Goal: Task Accomplishment & Management: Manage account settings

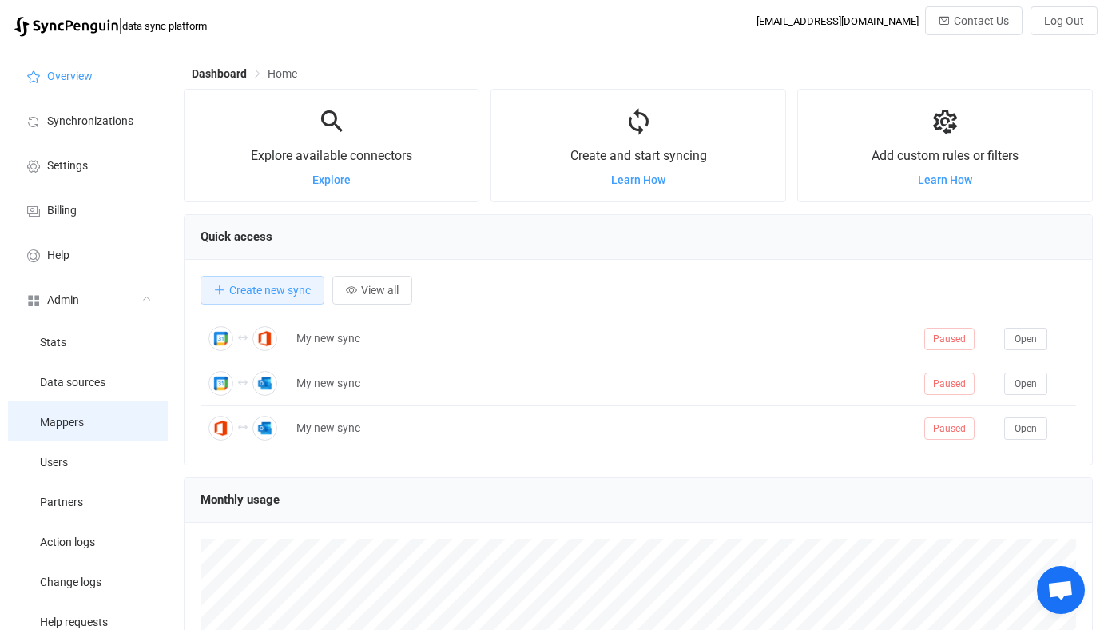
click at [99, 436] on li "Mappers" at bounding box center [88, 421] width 160 height 40
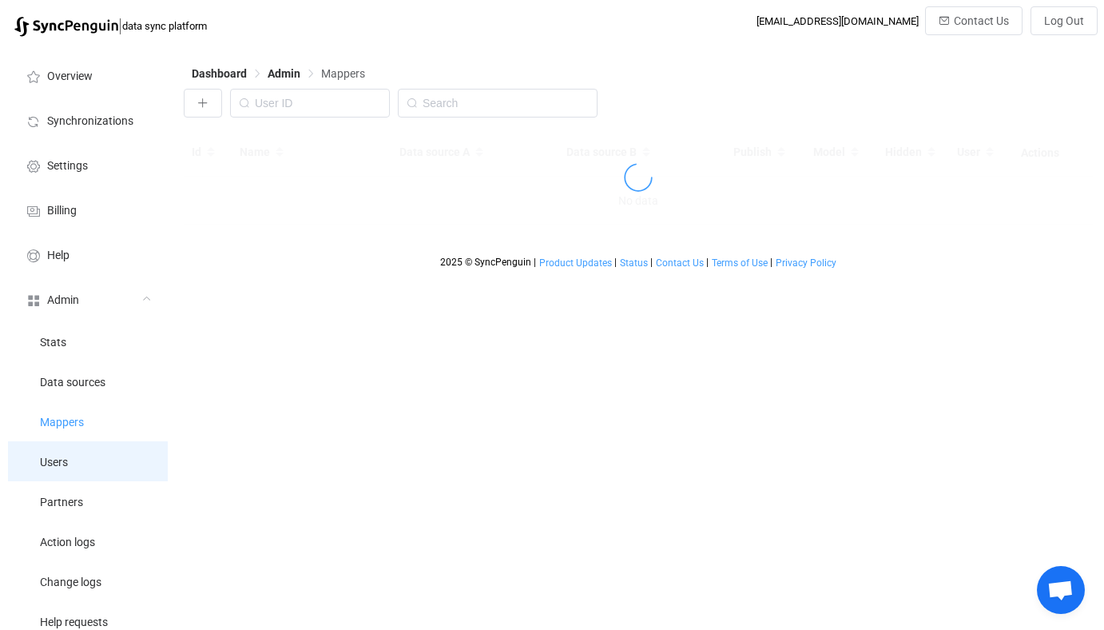
click at [98, 453] on li "Users" at bounding box center [88, 461] width 160 height 40
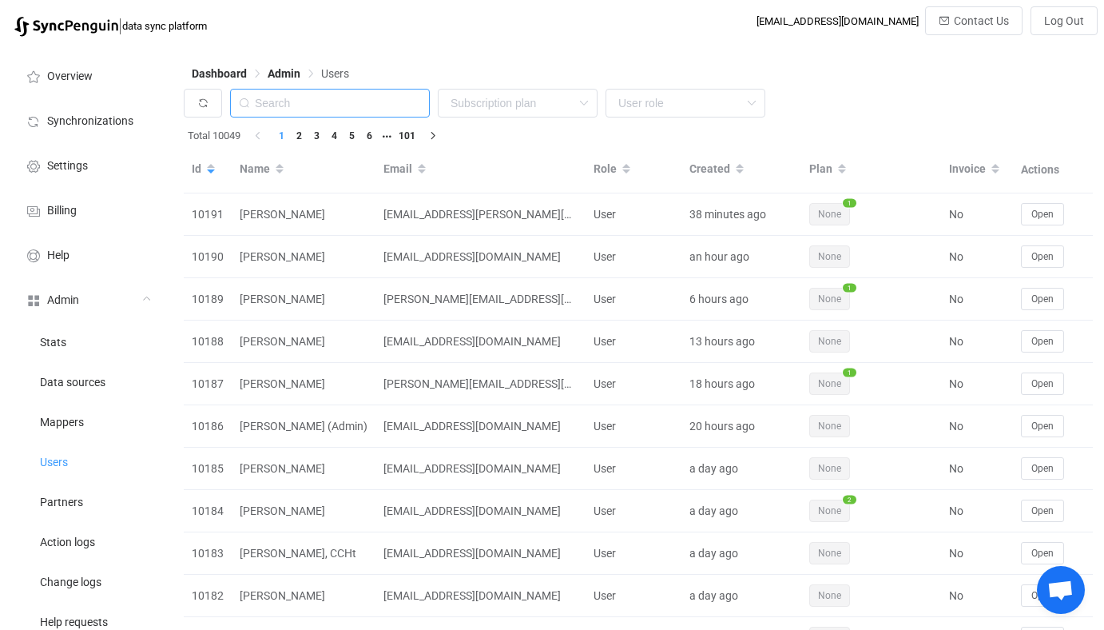
click at [384, 96] on input "text" at bounding box center [330, 103] width 200 height 29
paste input "christopher@ap-its.com"
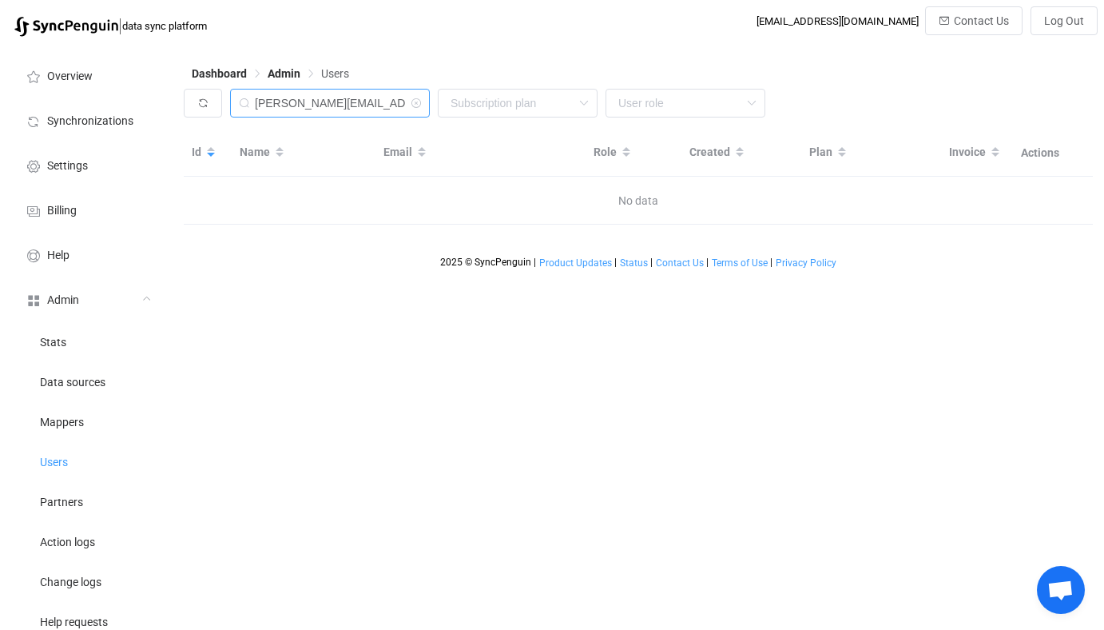
drag, startPoint x: 320, startPoint y: 105, endPoint x: 181, endPoint y: 94, distance: 138.6
click at [181, 94] on div "Dashboard Admin Users christopher@ap-its.com None Single SingleYearly SinglePlu…" at bounding box center [640, 449] width 928 height 809
type input "ap-its.com"
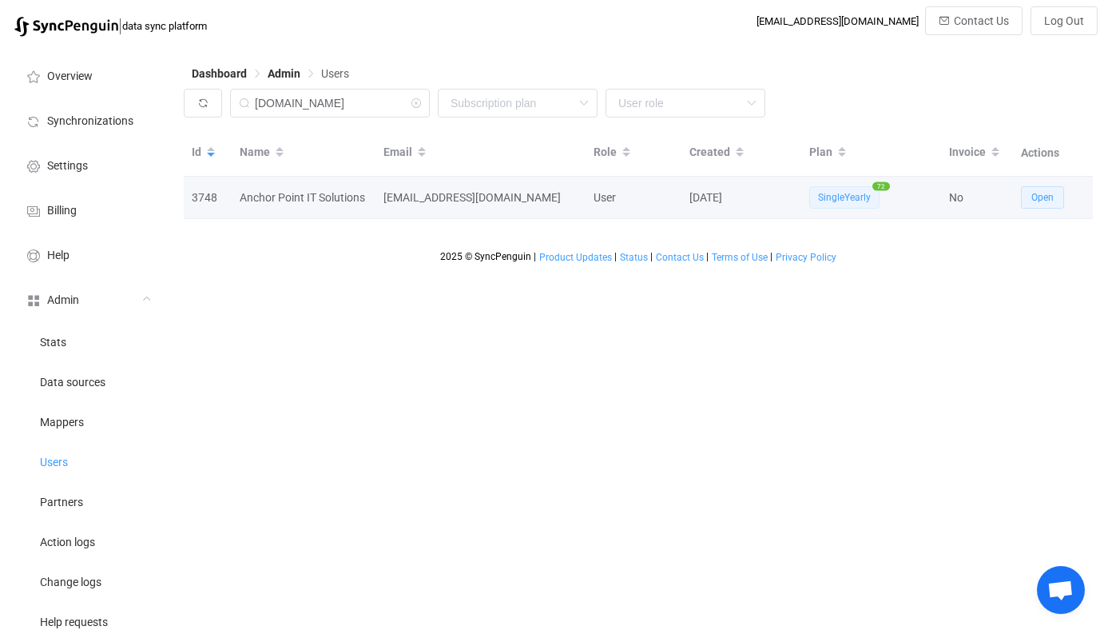
click at [1035, 193] on span "Open" at bounding box center [1043, 197] width 22 height 11
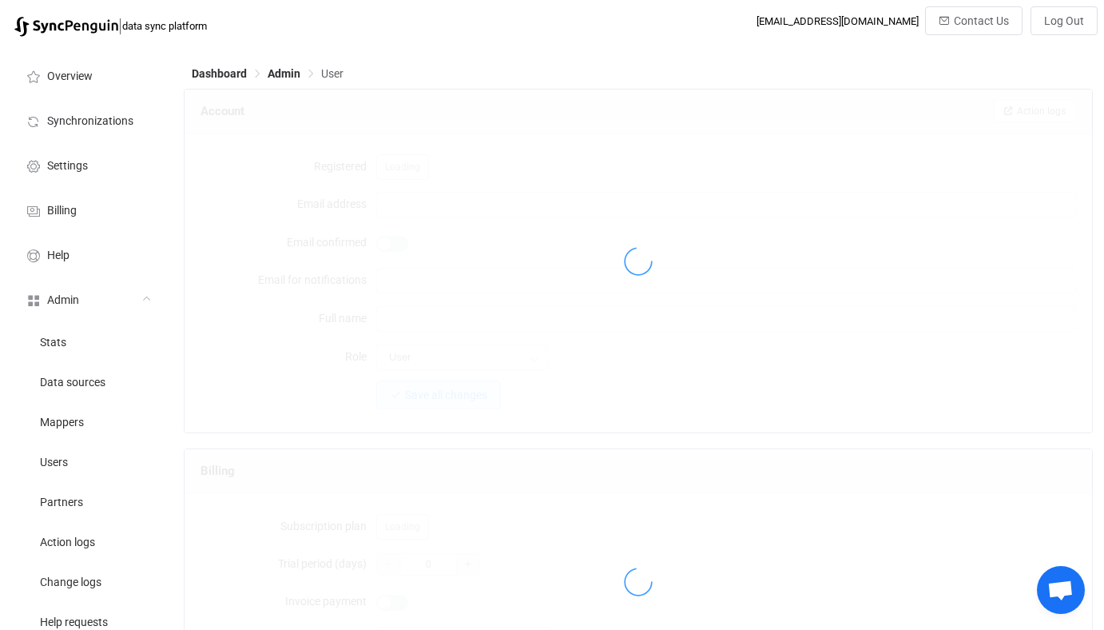
type input "vendor@ap-its.com"
type input "Anchor Point IT Solutions"
type input "14"
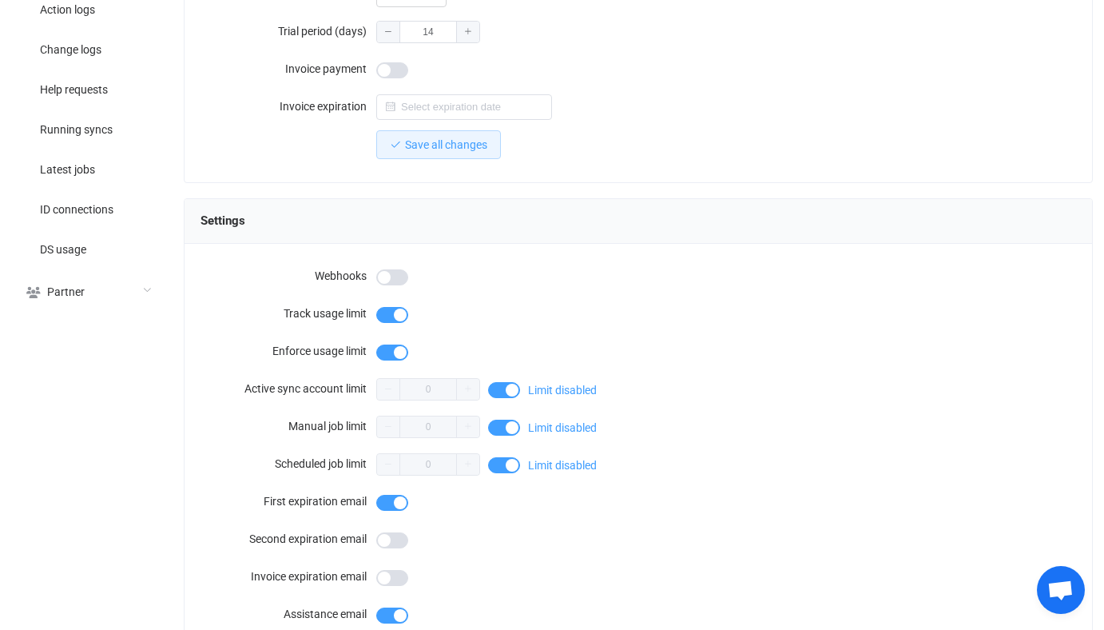
scroll to position [1434, 0]
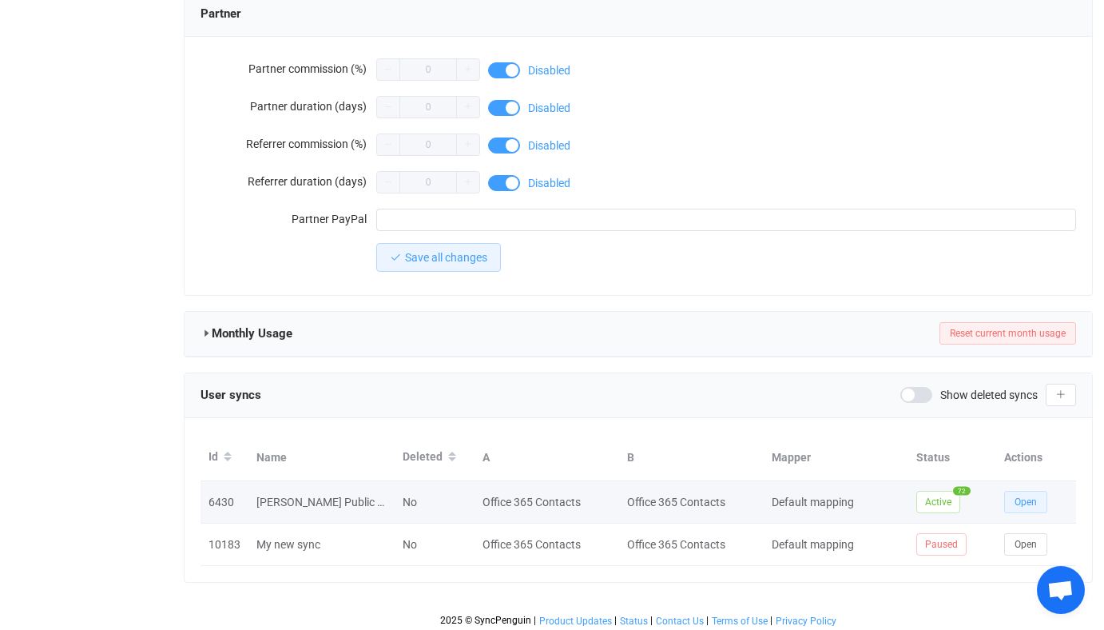
click at [1011, 501] on button "Open" at bounding box center [1025, 502] width 43 height 22
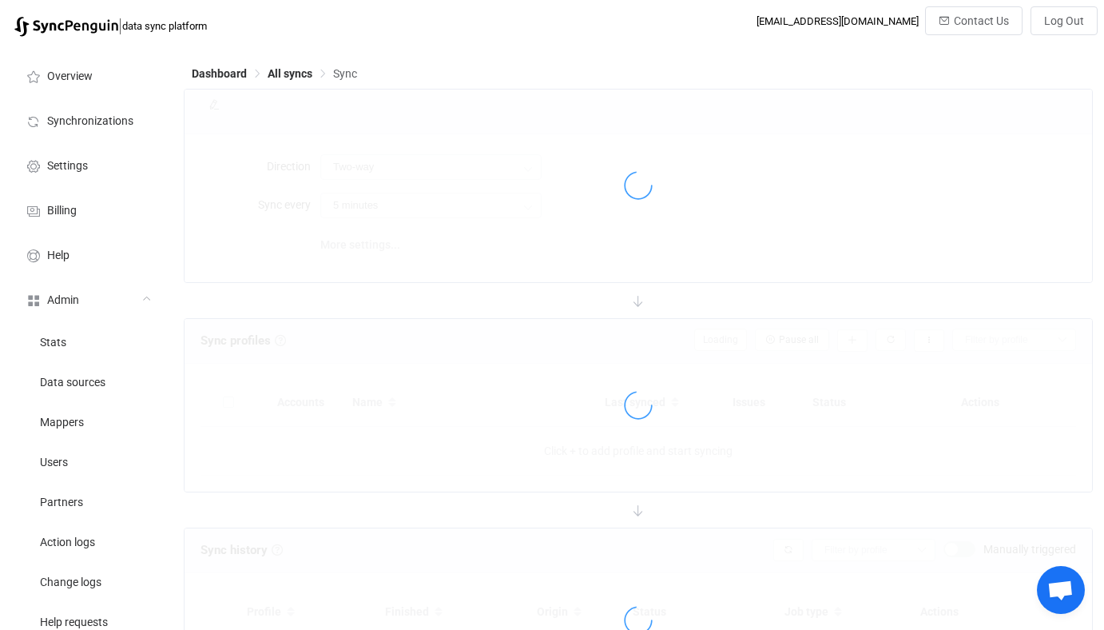
type input "A → B (one to many)"
type input "24 hours"
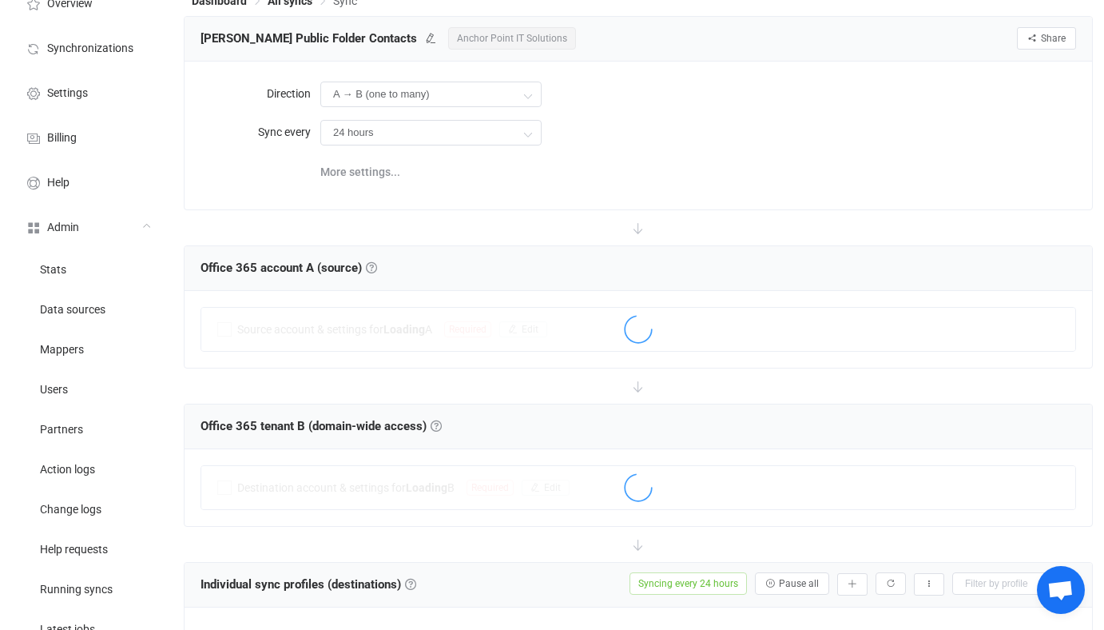
scroll to position [74, 0]
click at [379, 165] on span "More settings..." at bounding box center [360, 170] width 80 height 32
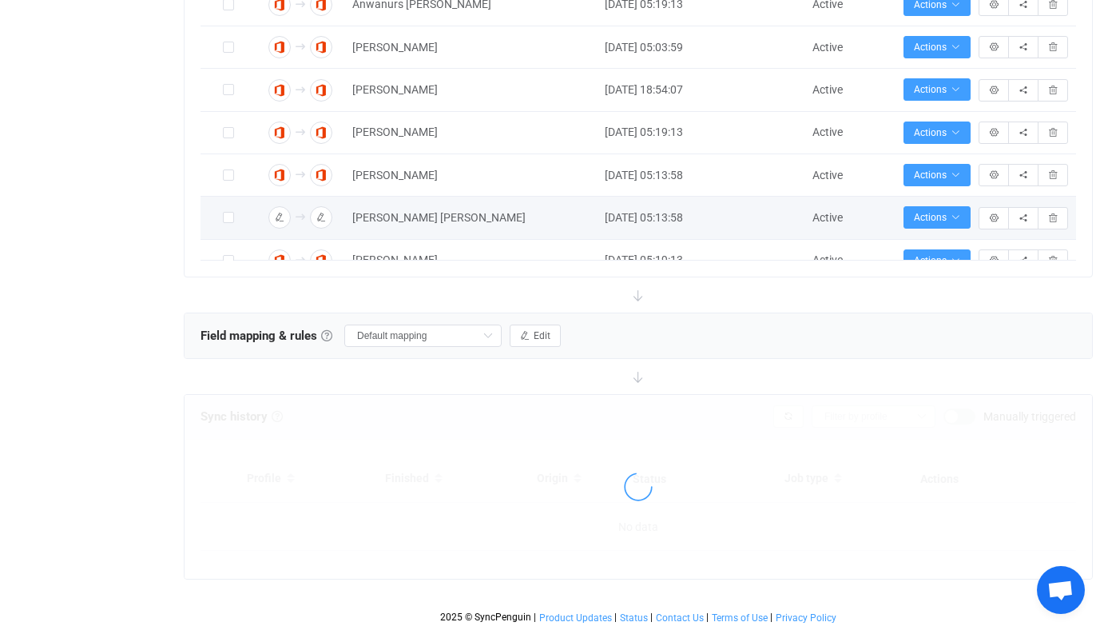
scroll to position [0, 0]
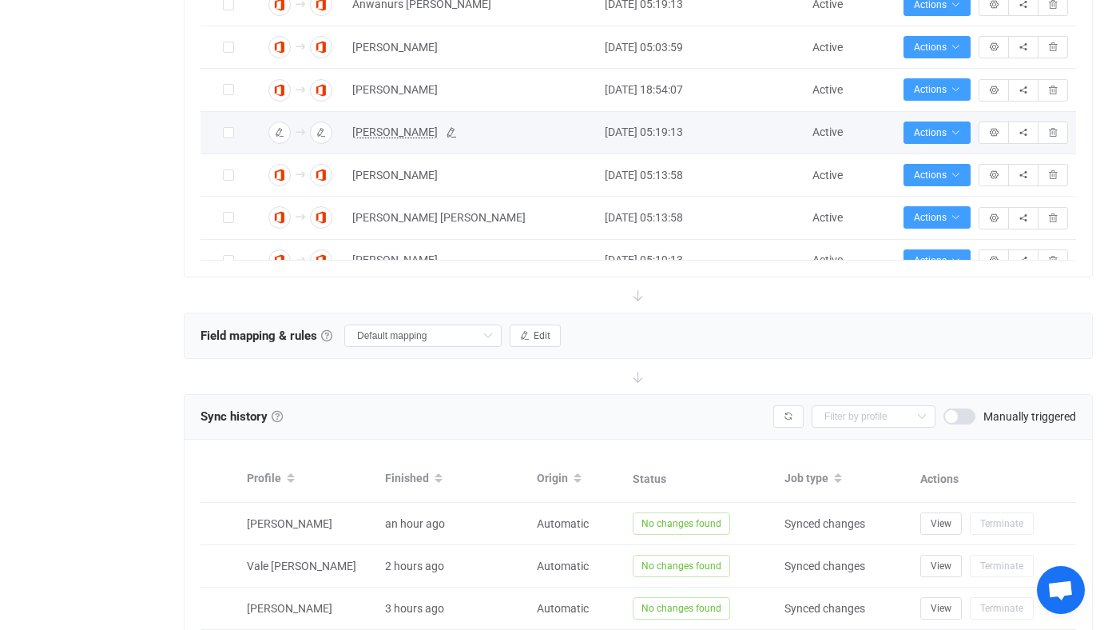
click at [400, 132] on span "Travis Lustfield" at bounding box center [394, 132] width 85 height 18
type input "Travis Lustfield"
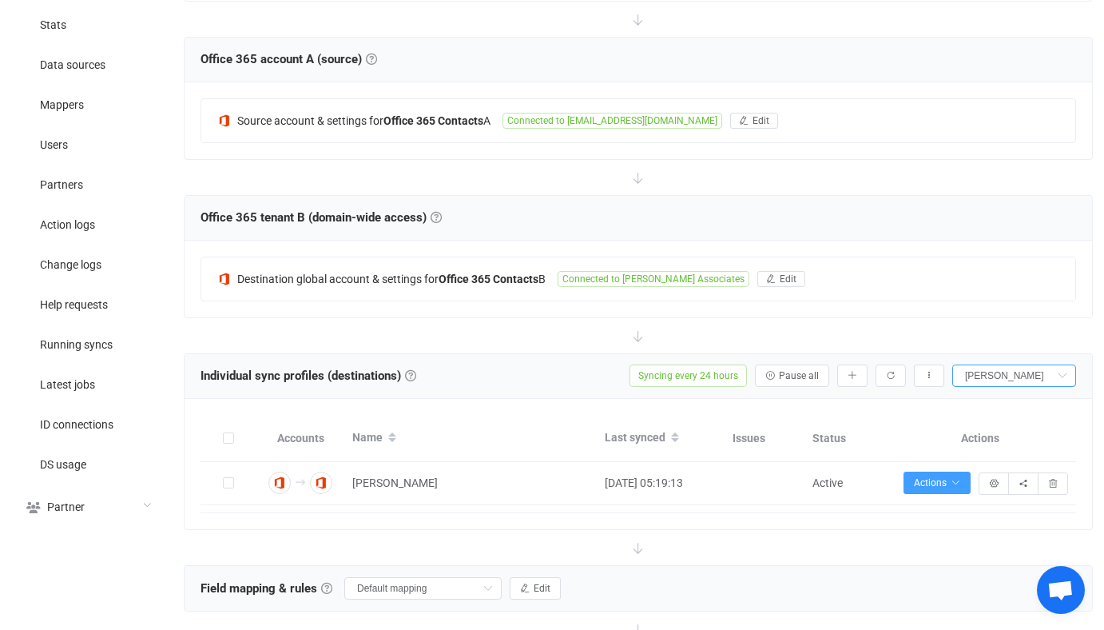
scroll to position [328, 0]
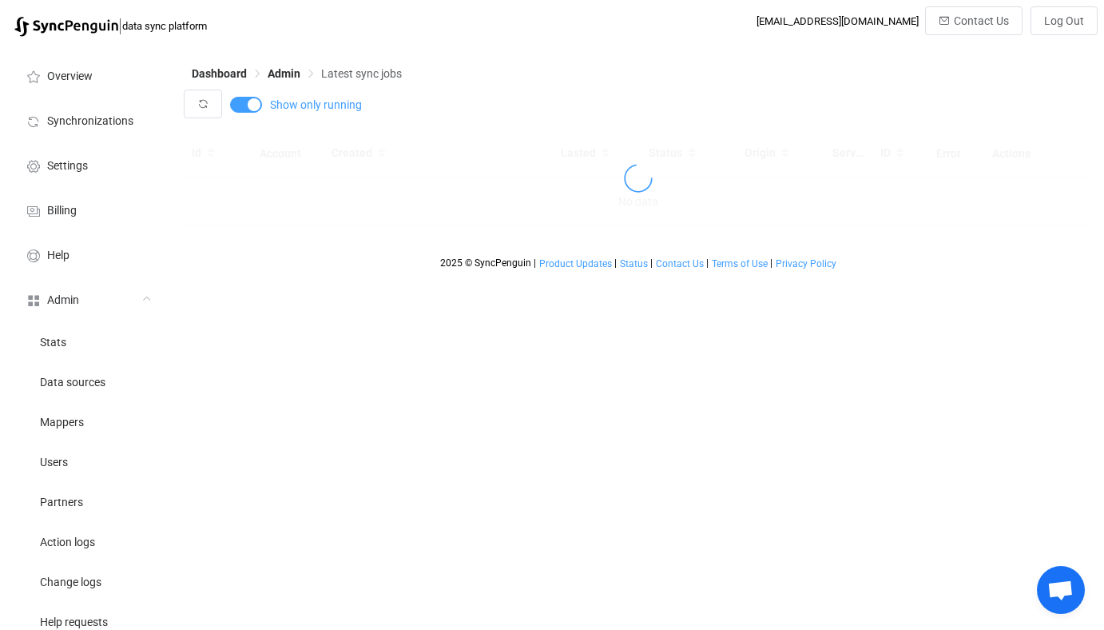
click at [671, 163] on div at bounding box center [638, 179] width 909 height 37
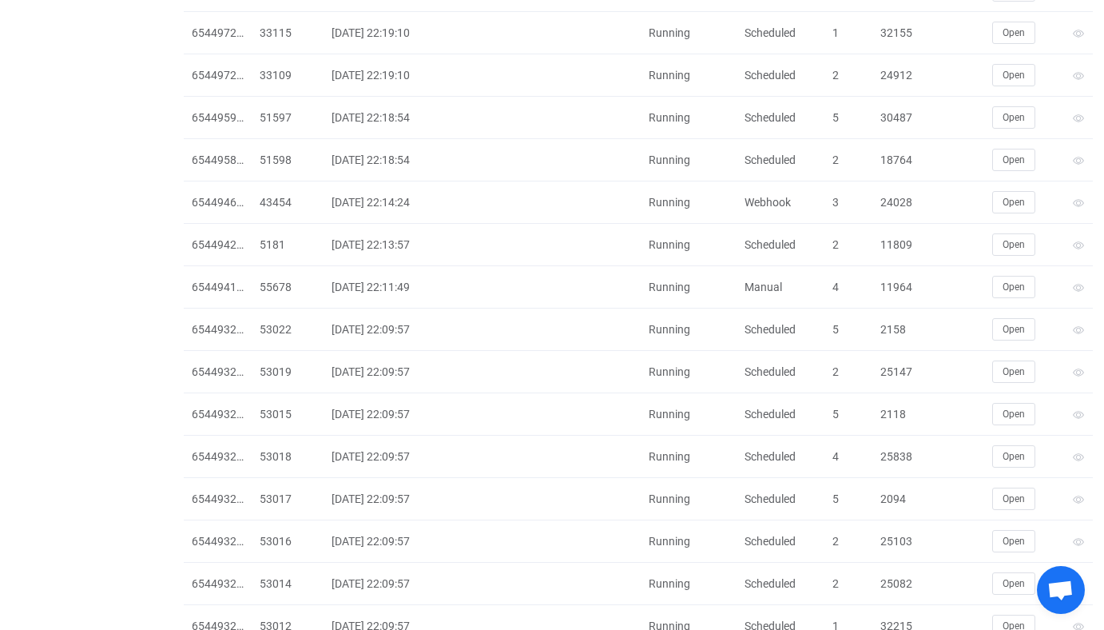
scroll to position [3666, 0]
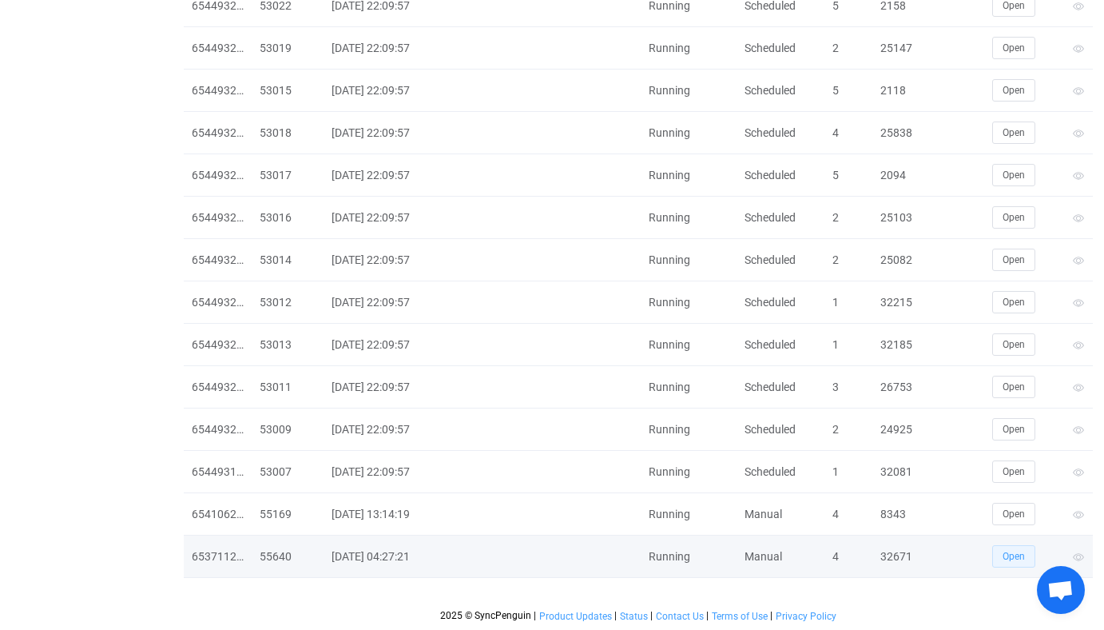
click at [1024, 555] on span "Open" at bounding box center [1014, 556] width 22 height 11
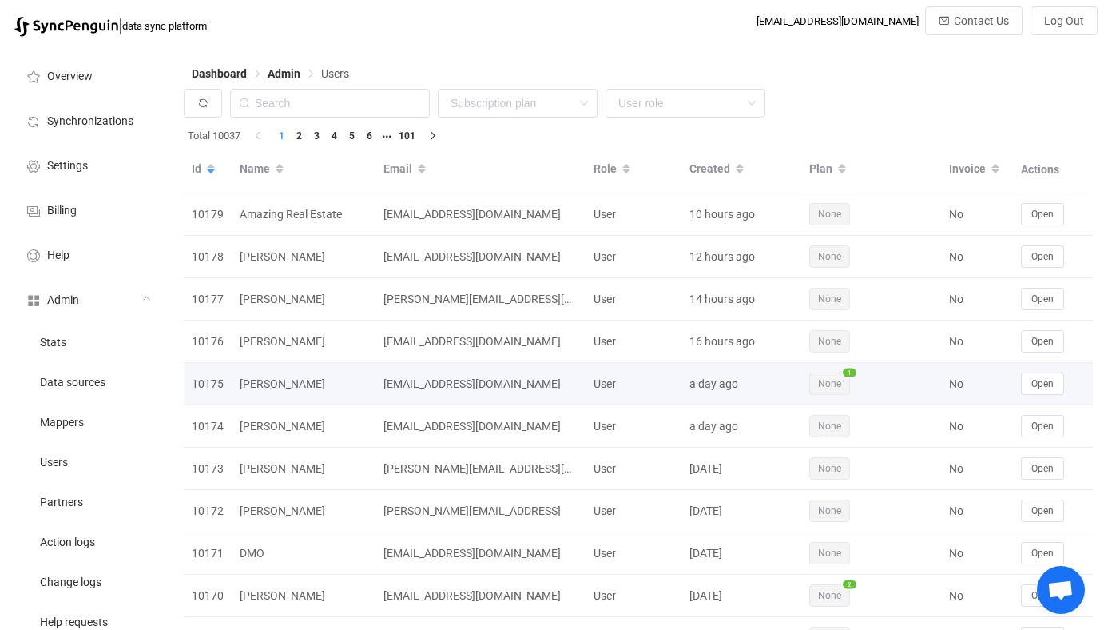
click at [1043, 397] on td "Open" at bounding box center [1053, 384] width 80 height 42
click at [1032, 384] on span "Open" at bounding box center [1043, 383] width 22 height 11
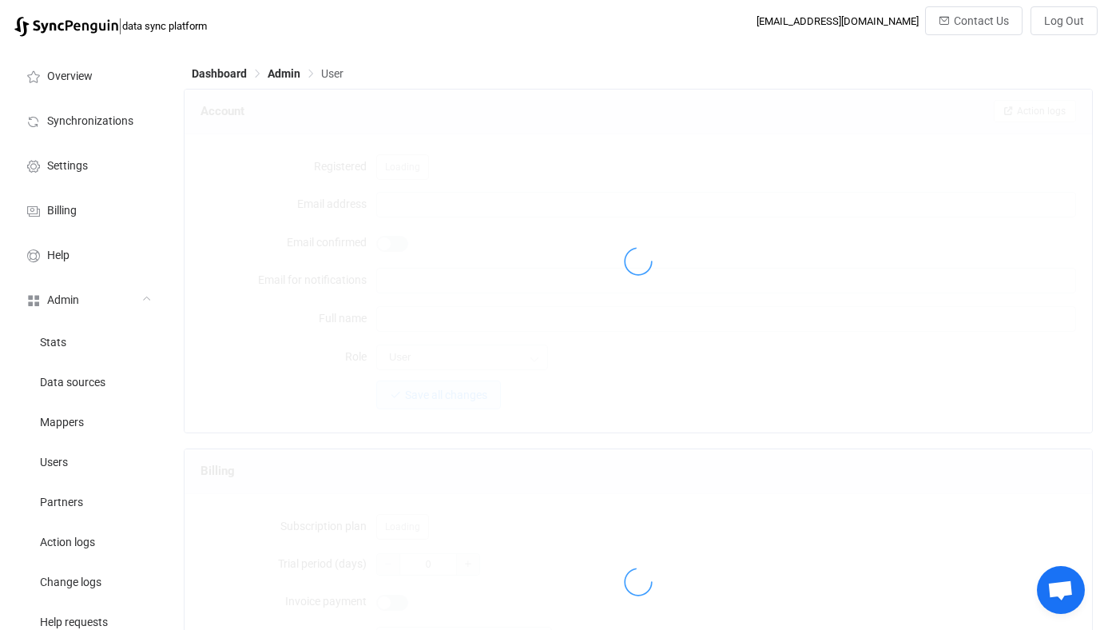
type input "[EMAIL_ADDRESS][DOMAIN_NAME]"
type input "[PERSON_NAME]"
type input "14"
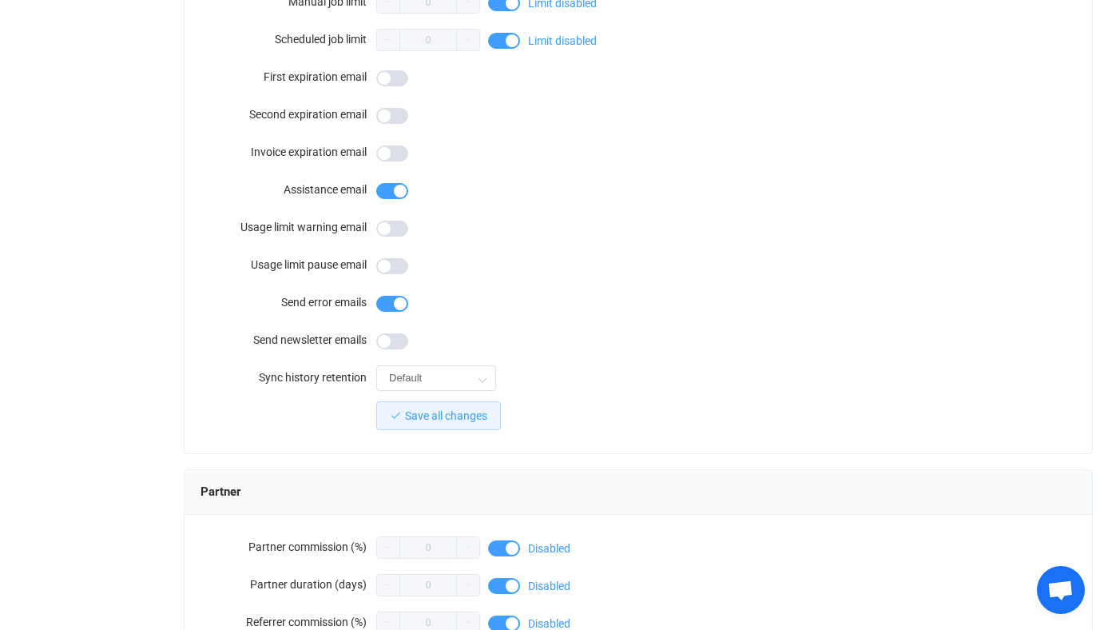
scroll to position [1392, 0]
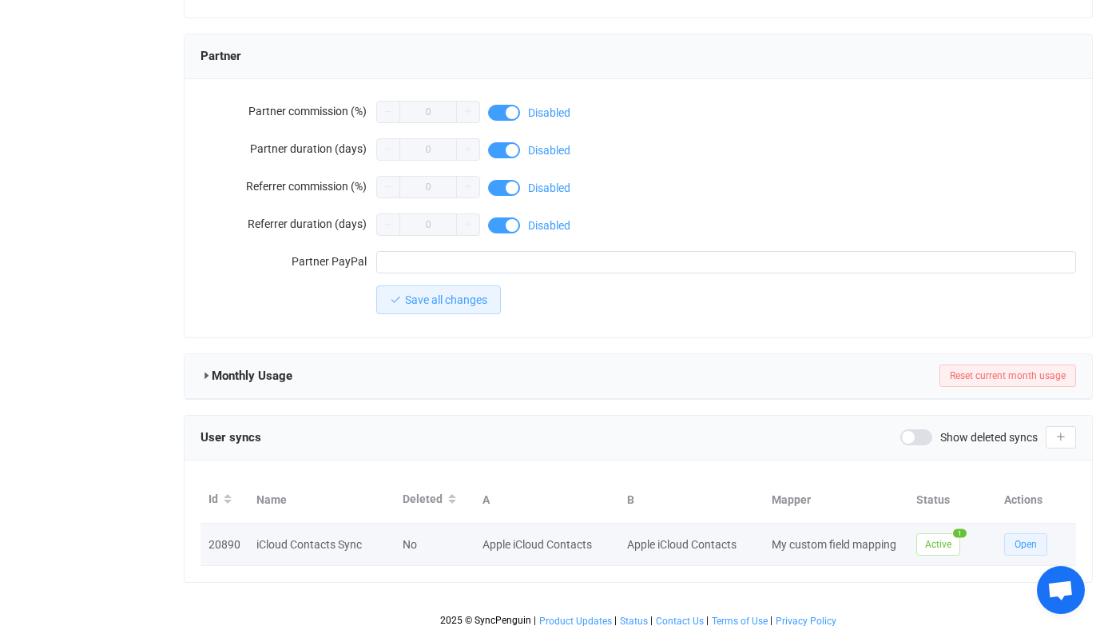
click at [1029, 544] on button "Open" at bounding box center [1025, 544] width 43 height 22
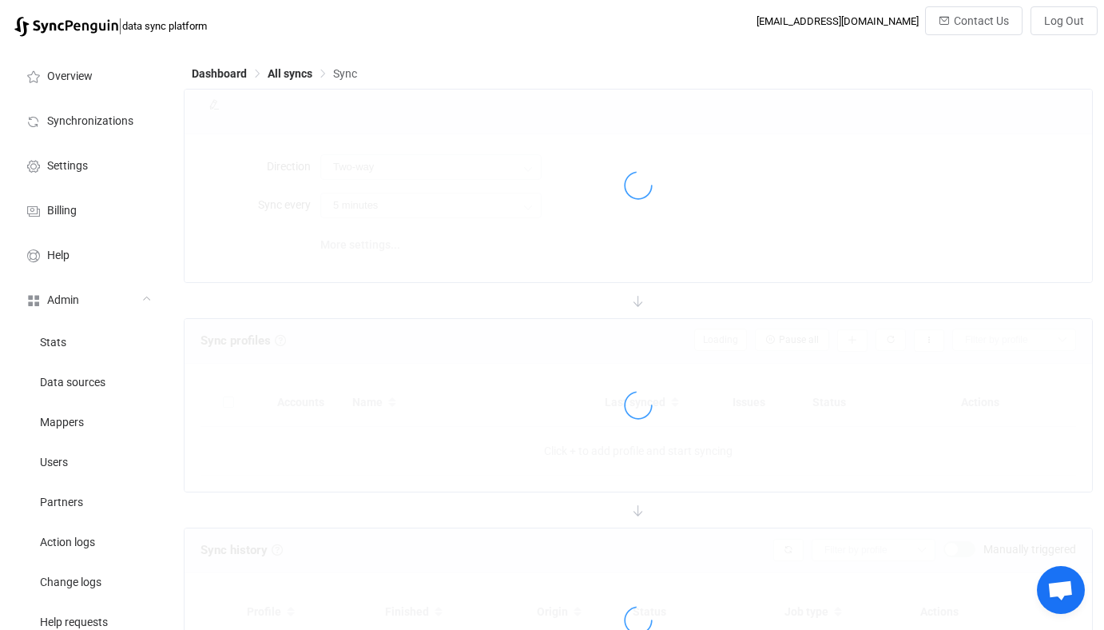
type input "1 hour"
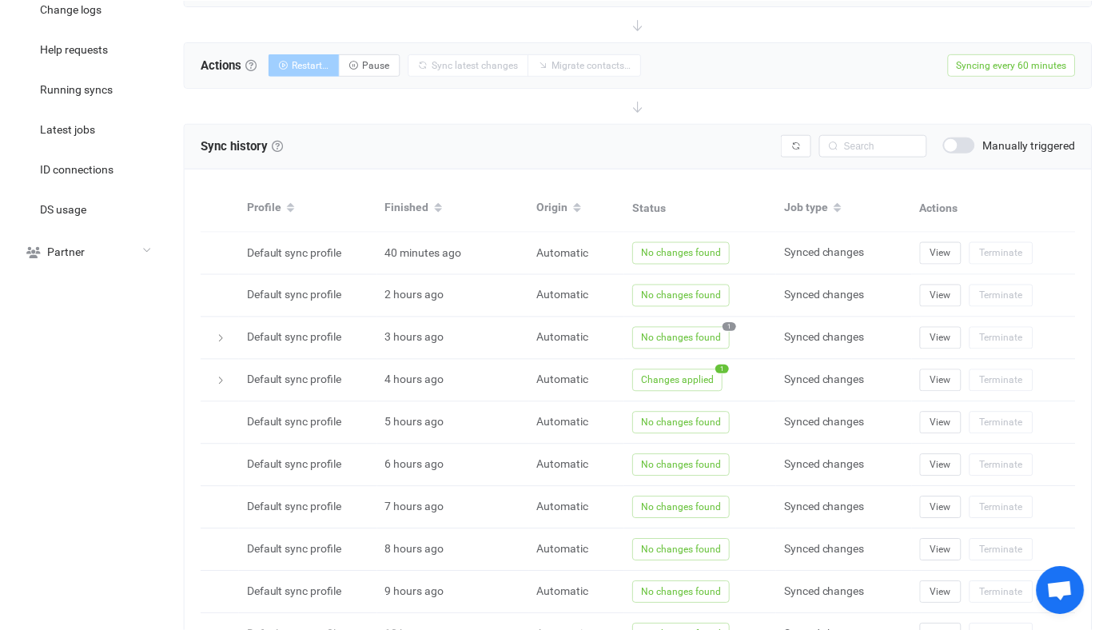
scroll to position [698, 0]
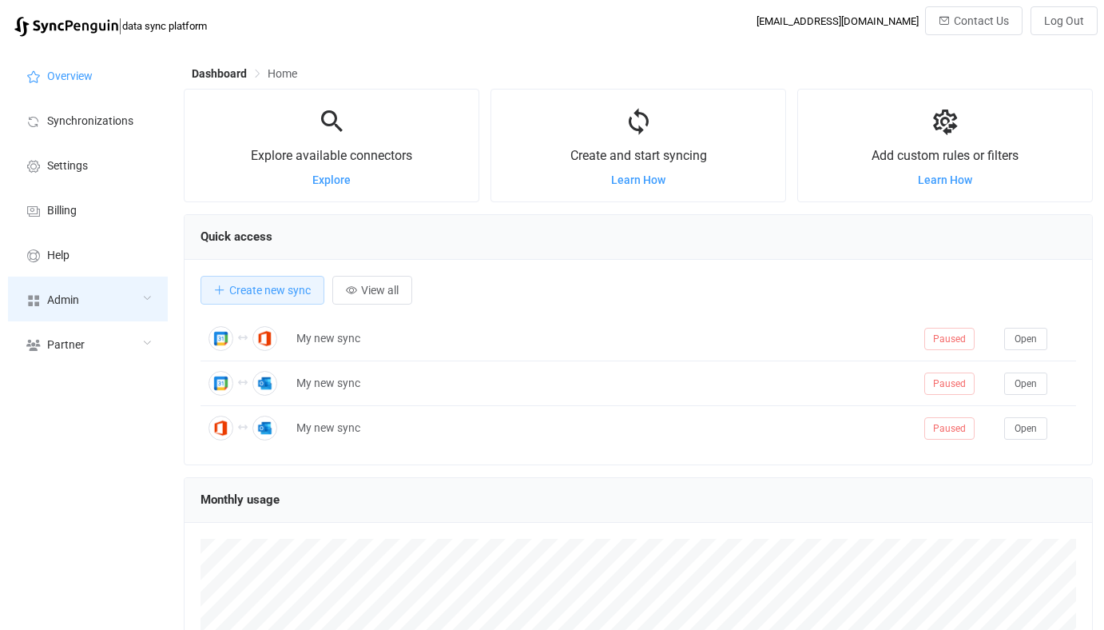
scroll to position [310, 909]
click at [138, 304] on div "Admin" at bounding box center [88, 298] width 160 height 45
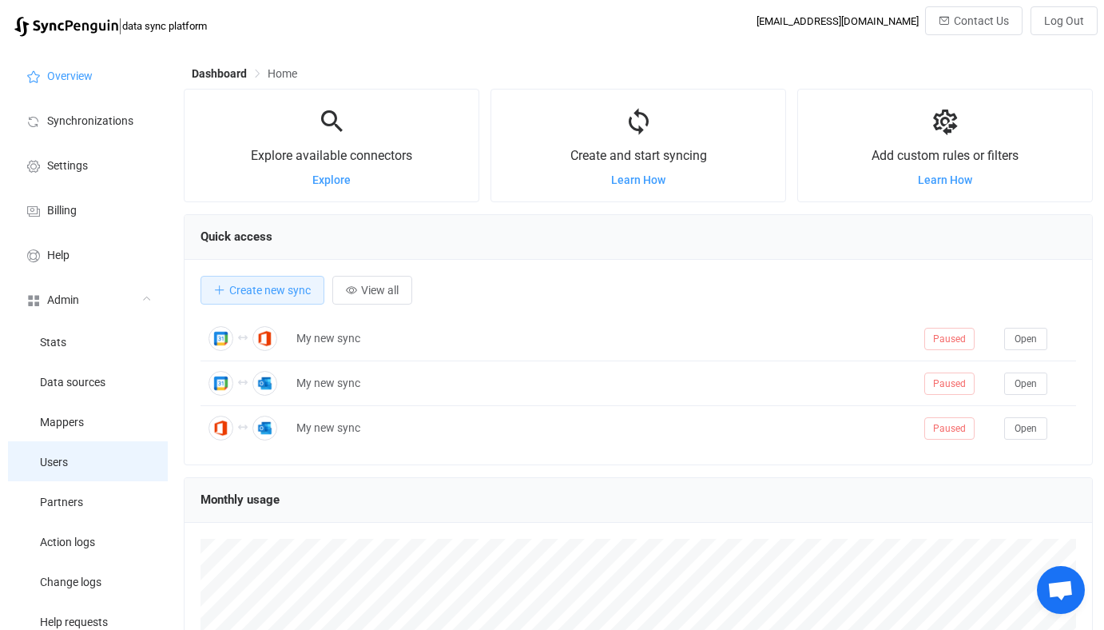
click at [101, 461] on li "Users" at bounding box center [88, 461] width 160 height 40
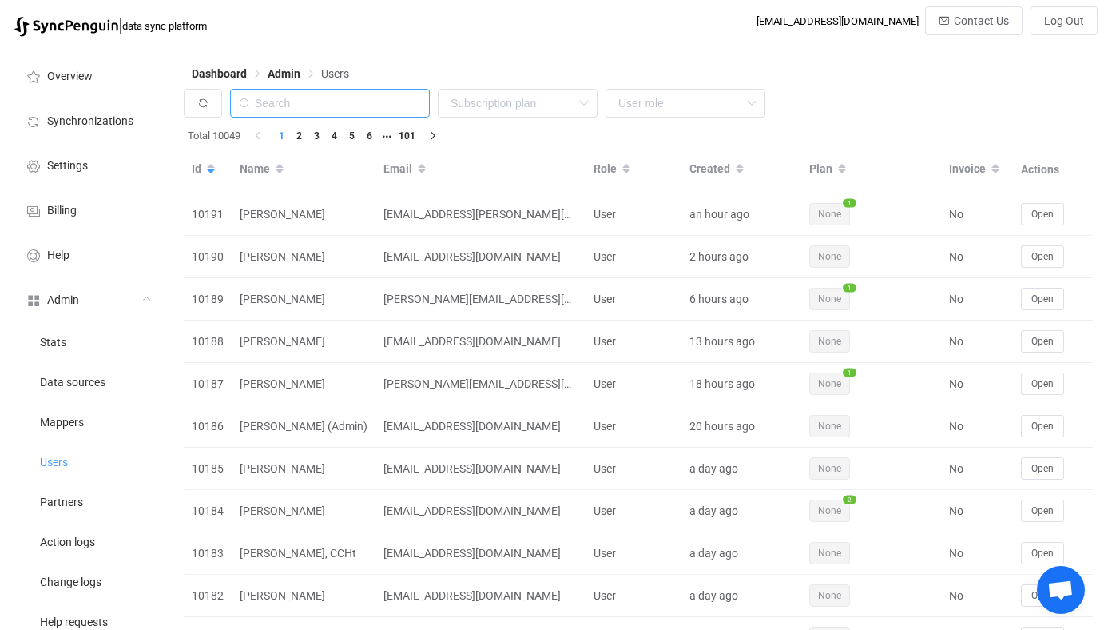
click at [396, 98] on input "text" at bounding box center [330, 103] width 200 height 29
paste input "vlkuzn@icloud.com"
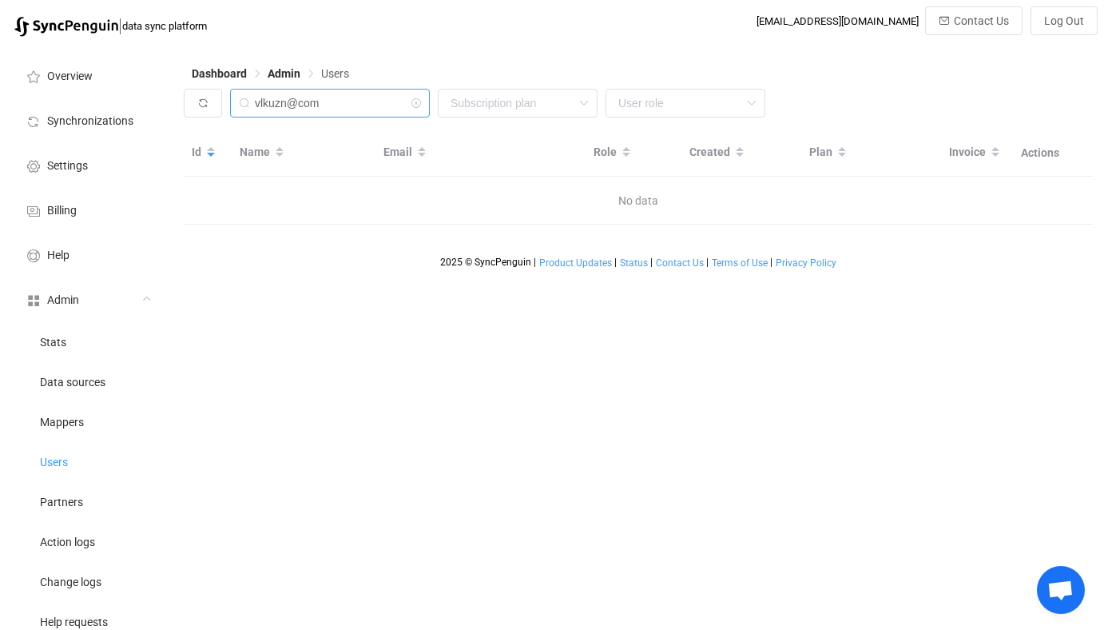
type input "vlkuzncom"
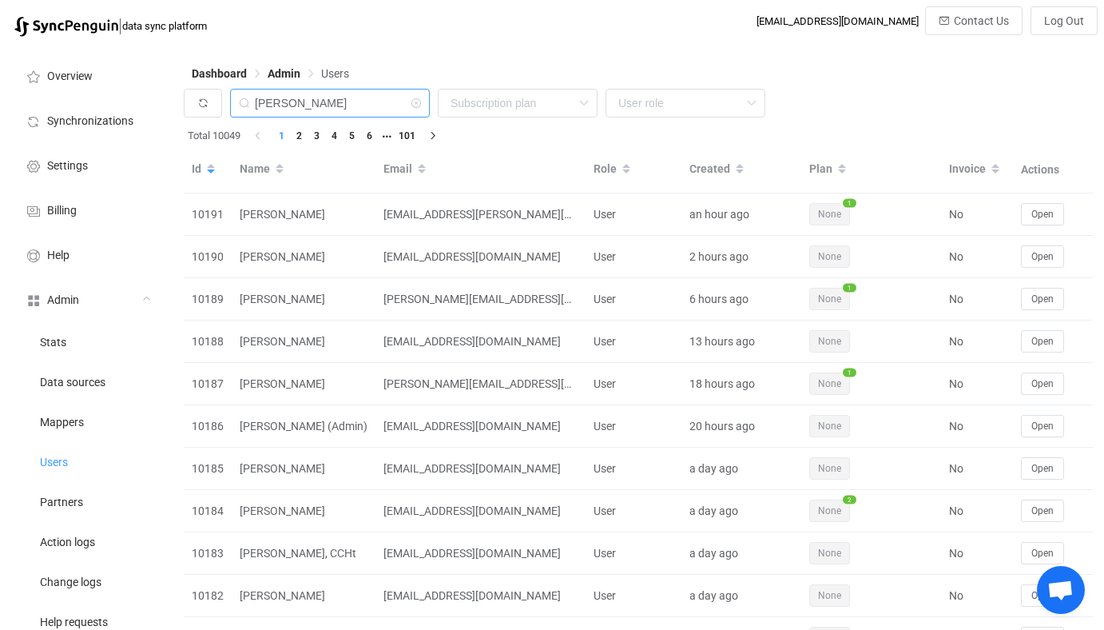
type input "vlad"
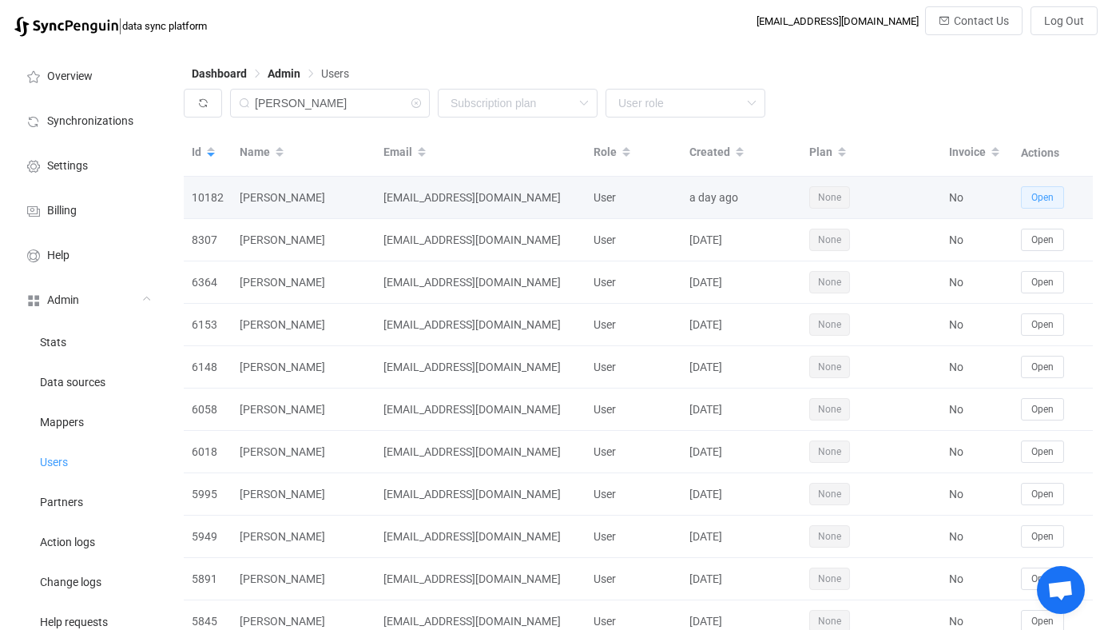
click at [1026, 189] on button "Open" at bounding box center [1042, 197] width 43 height 22
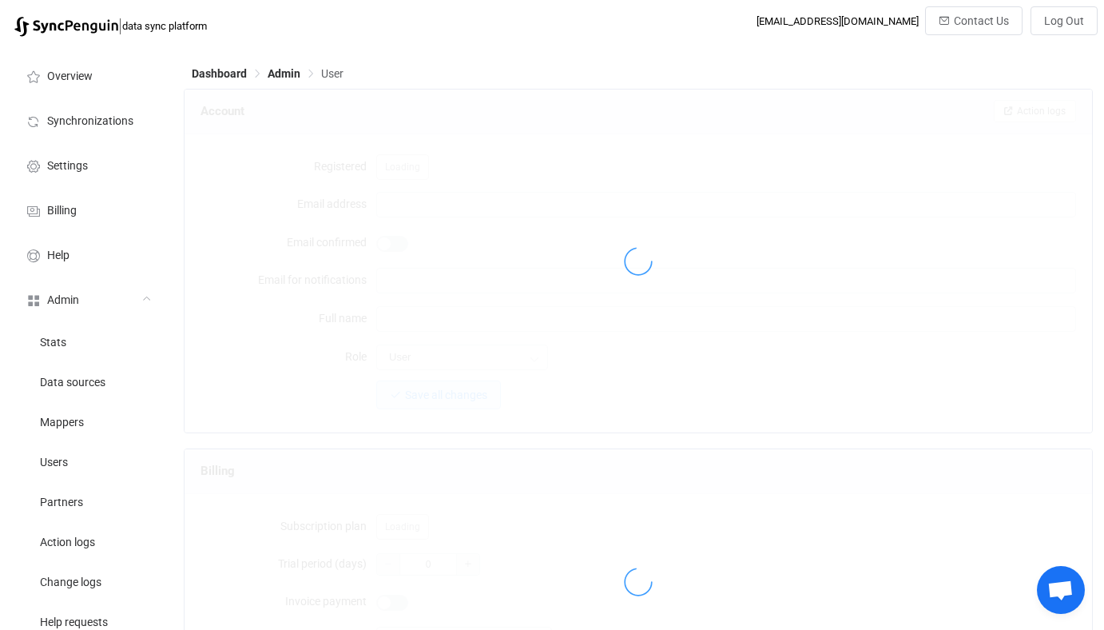
type input "info@vlkuz.ru"
type input "Vladimir"
type input "14"
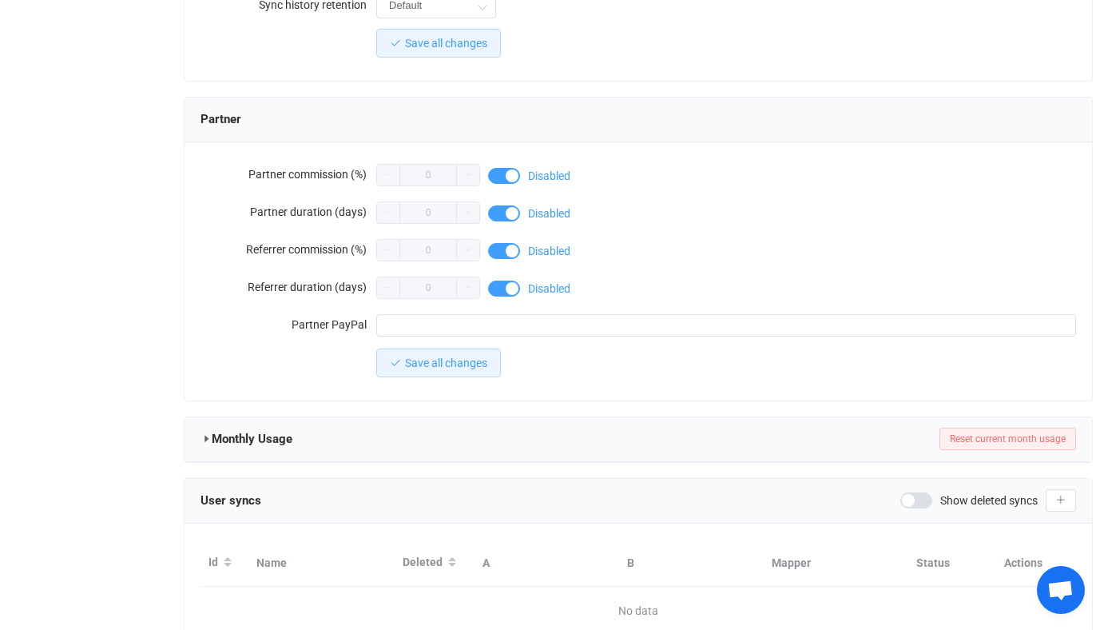
scroll to position [1397, 0]
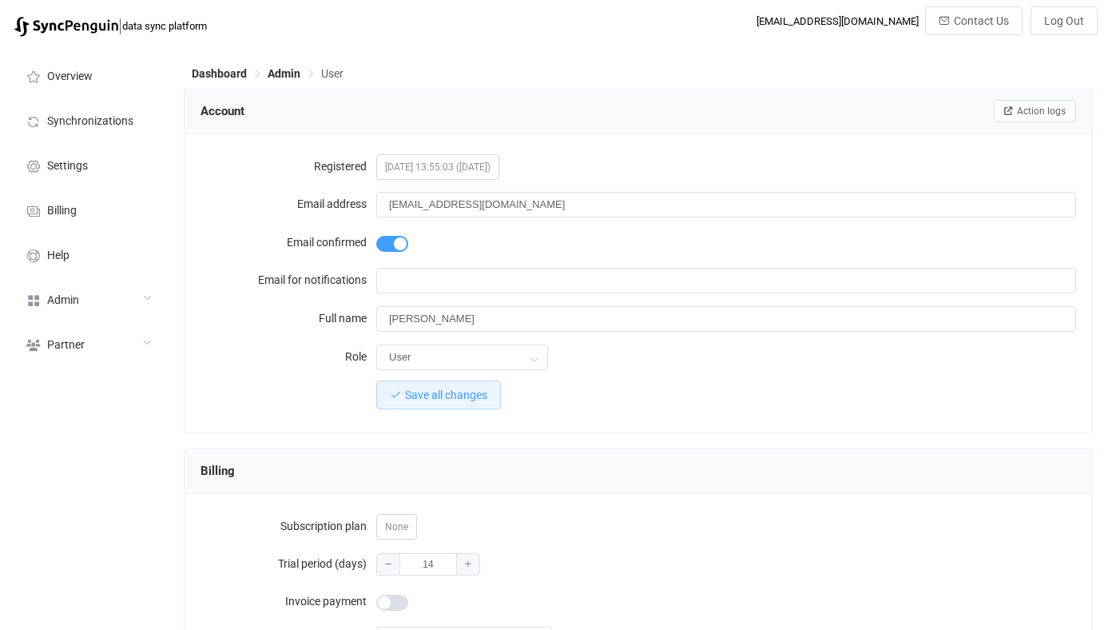
scroll to position [1397, 0]
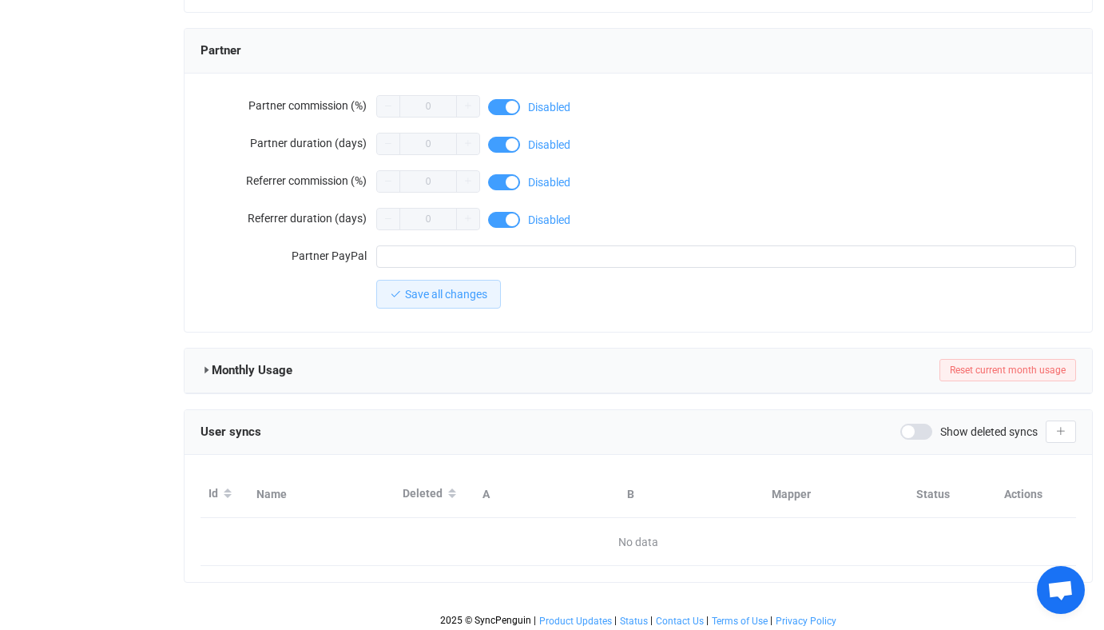
click at [946, 431] on span "Show deleted syncs" at bounding box center [988, 431] width 97 height 11
click at [968, 426] on span "Show deleted syncs" at bounding box center [988, 431] width 97 height 11
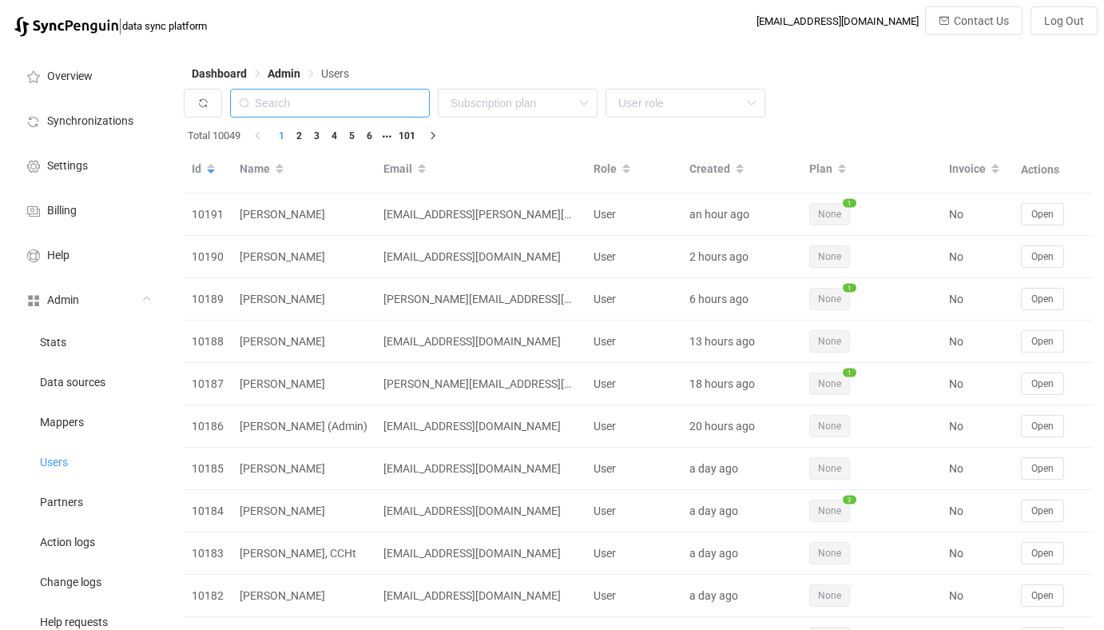
click at [317, 105] on input "text" at bounding box center [330, 103] width 200 height 29
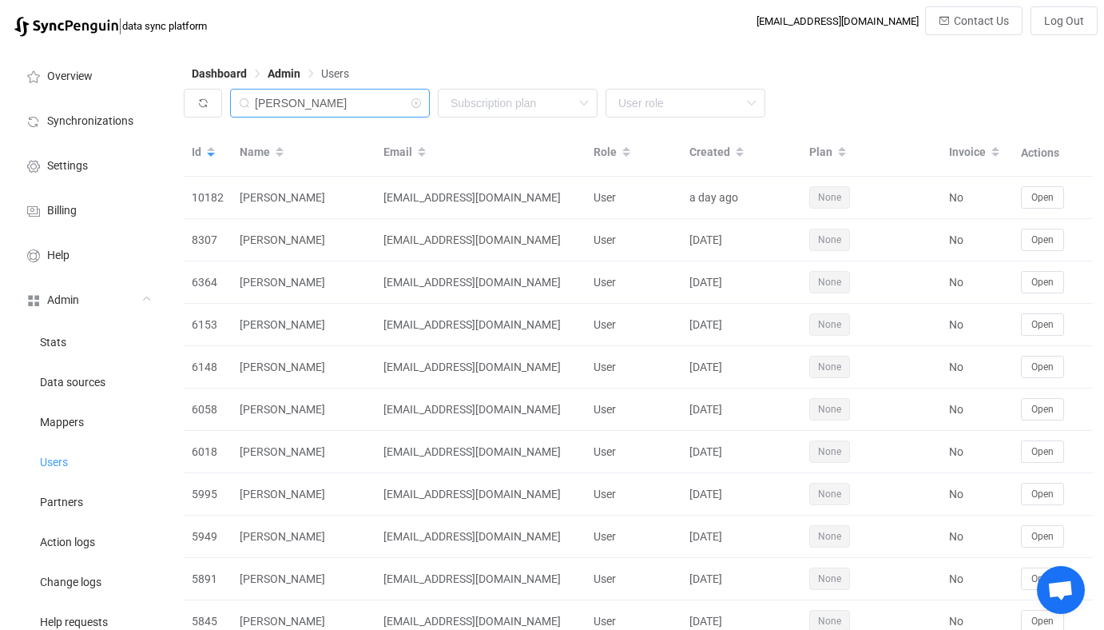
click at [329, 113] on input "[PERSON_NAME]" at bounding box center [330, 103] width 200 height 29
type input "v"
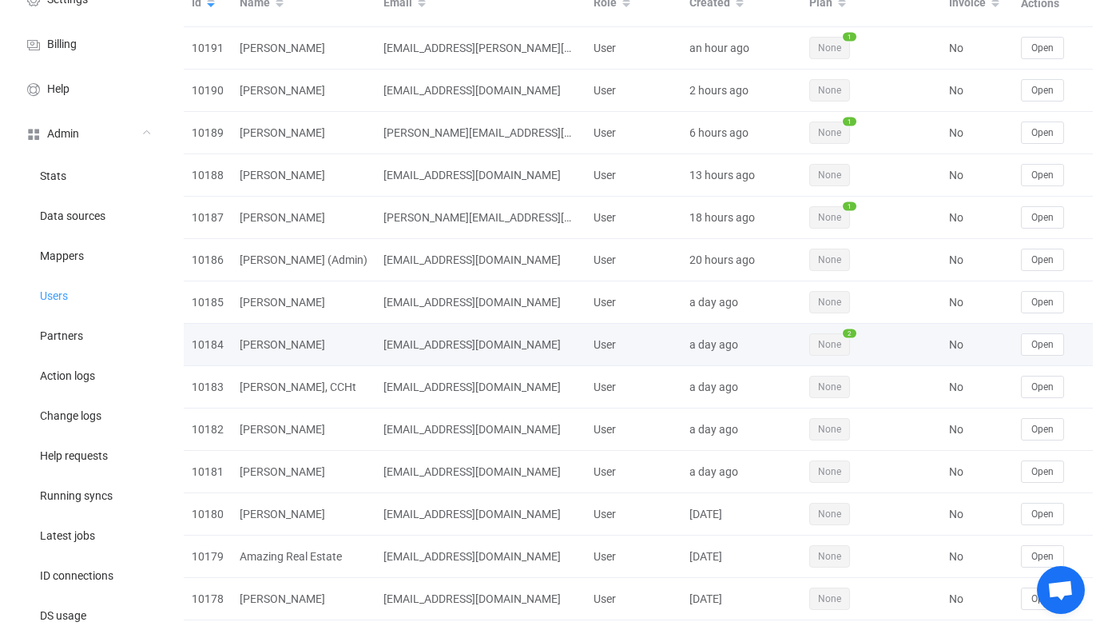
scroll to position [168, 0]
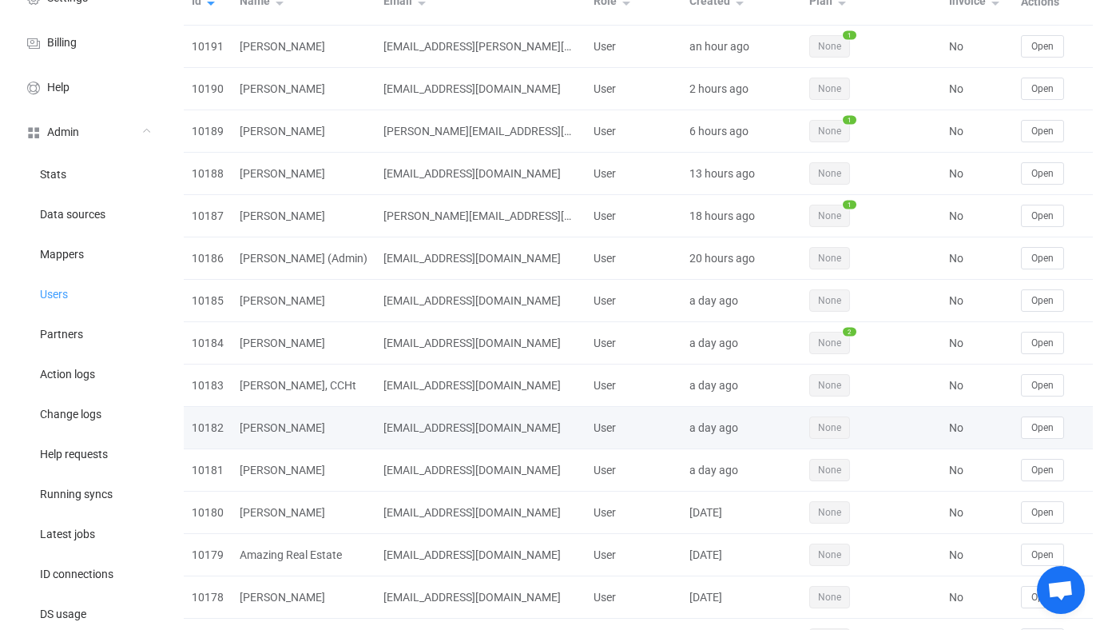
click at [427, 420] on div "[EMAIL_ADDRESS][DOMAIN_NAME]" at bounding box center [481, 428] width 210 height 18
click at [427, 425] on div "[EMAIL_ADDRESS][DOMAIN_NAME]" at bounding box center [481, 428] width 210 height 18
drag, startPoint x: 427, startPoint y: 425, endPoint x: 467, endPoint y: 425, distance: 39.2
click at [467, 425] on div "[EMAIL_ADDRESS][DOMAIN_NAME]" at bounding box center [481, 428] width 210 height 18
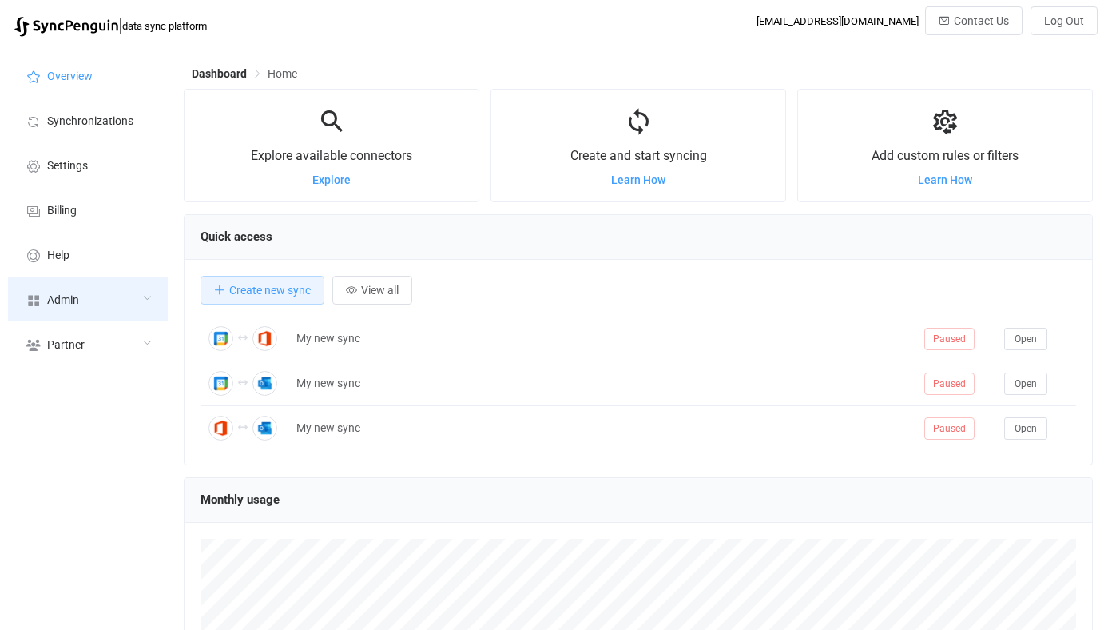
scroll to position [310, 909]
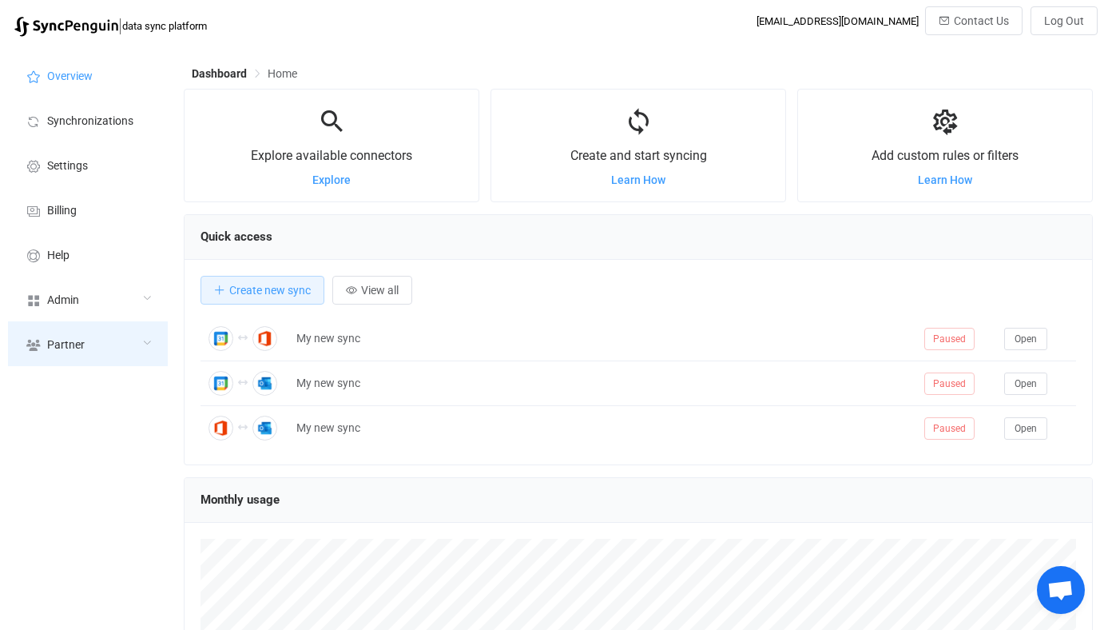
click at [133, 323] on div "Partner" at bounding box center [88, 343] width 160 height 45
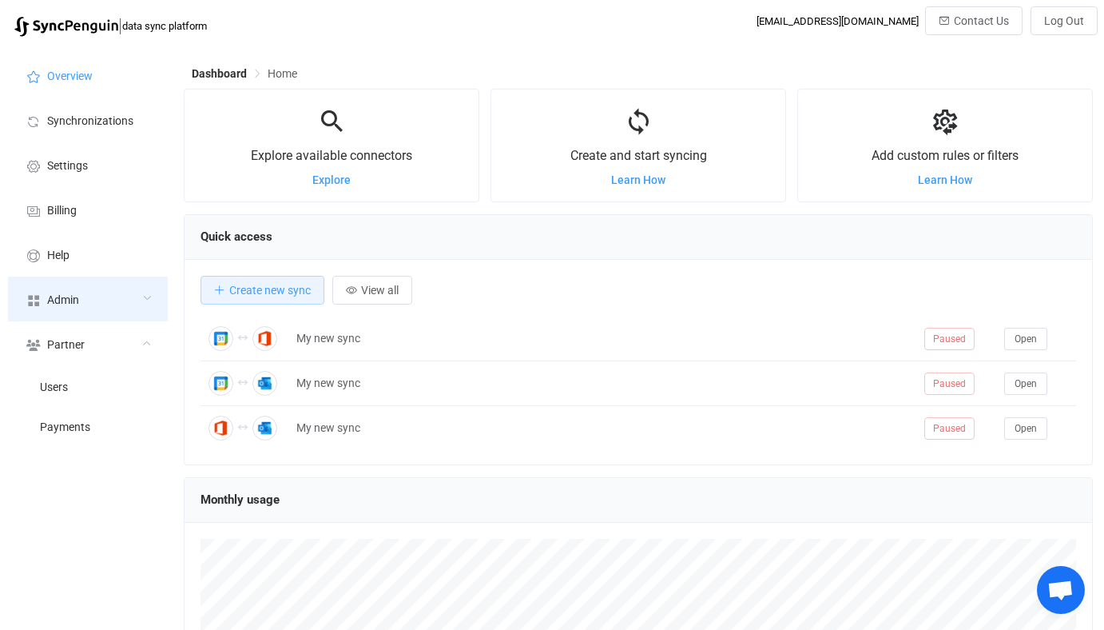
click at [128, 312] on div "Admin" at bounding box center [88, 298] width 160 height 45
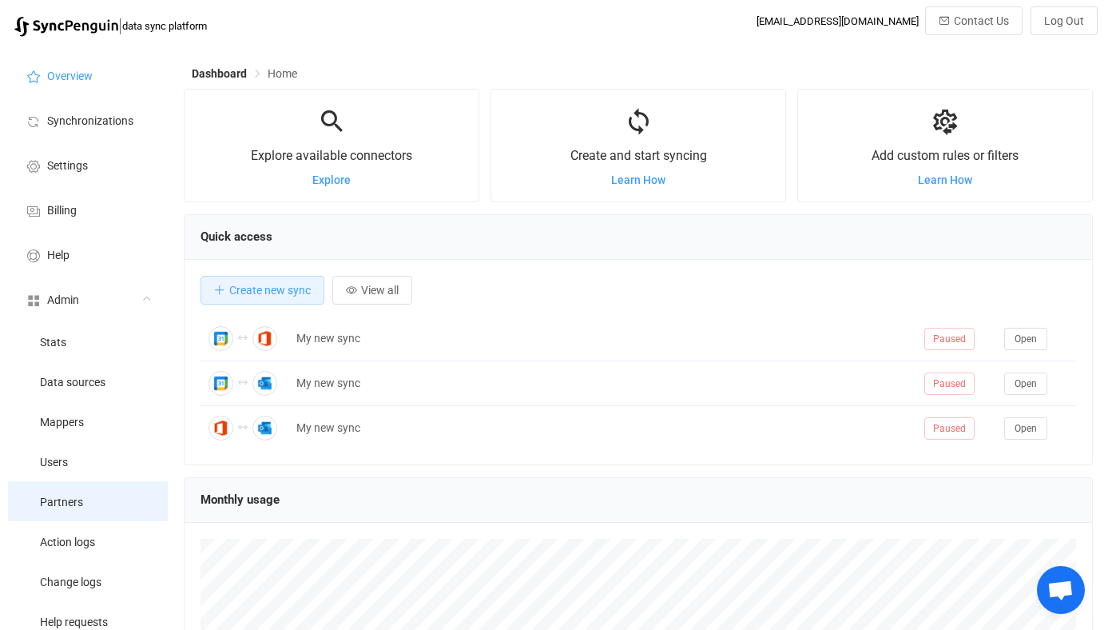
click at [84, 505] on li "Partners" at bounding box center [88, 501] width 160 height 40
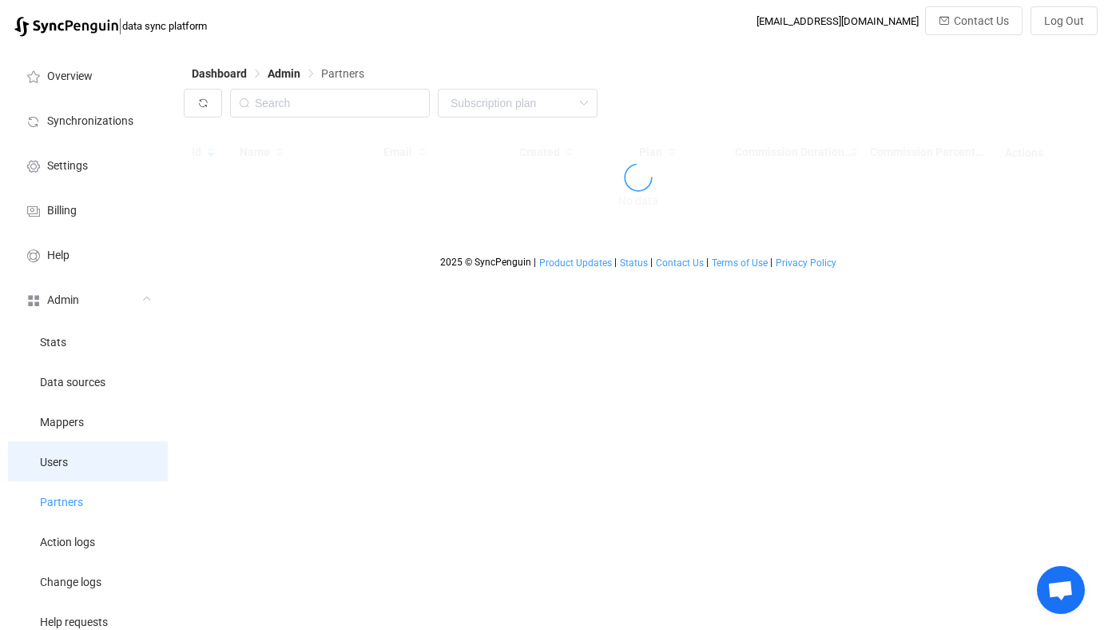
click at [84, 461] on li "Users" at bounding box center [88, 461] width 160 height 40
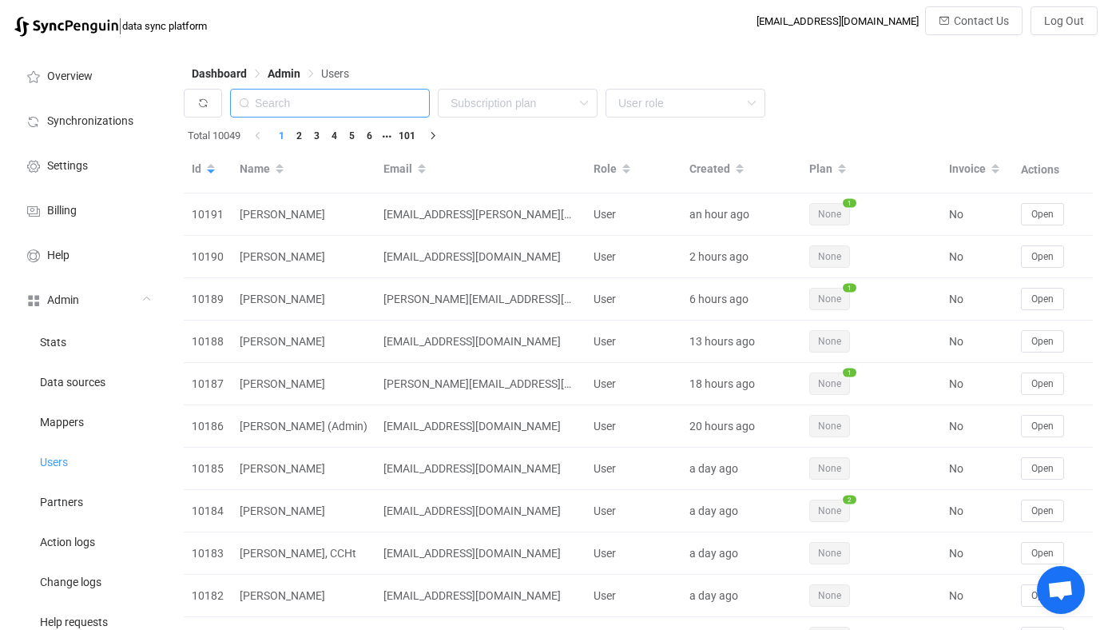
click at [345, 99] on input "text" at bounding box center [330, 103] width 200 height 29
paste input "[EMAIL_ADDRESS][DOMAIN_NAME]"
type input "[EMAIL_ADDRESS][DOMAIN_NAME]"
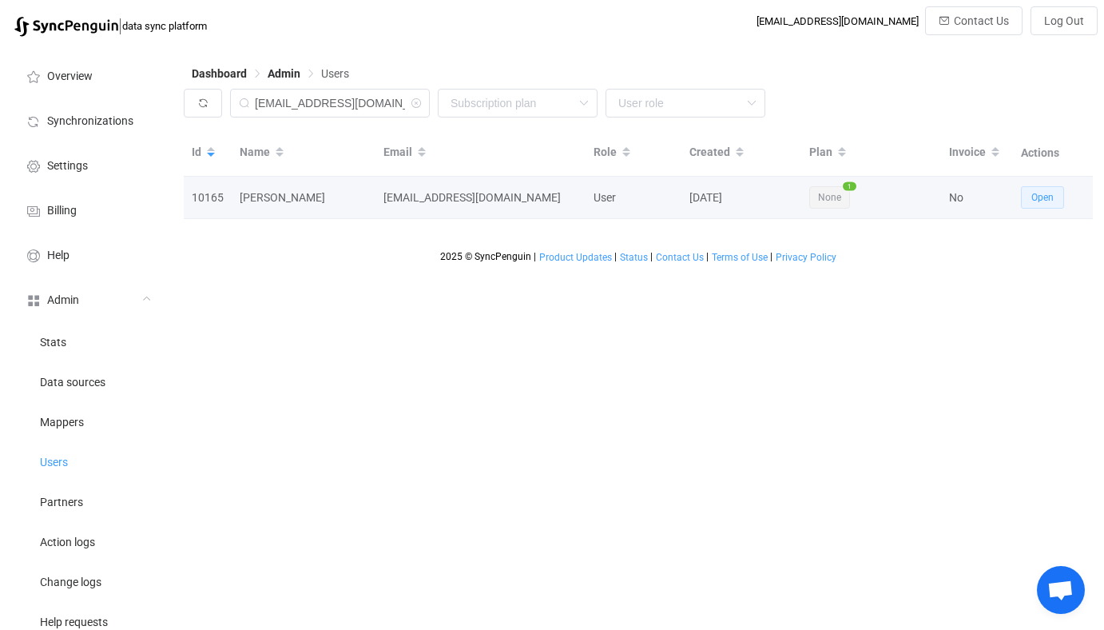
click at [1033, 195] on span "Open" at bounding box center [1043, 197] width 22 height 11
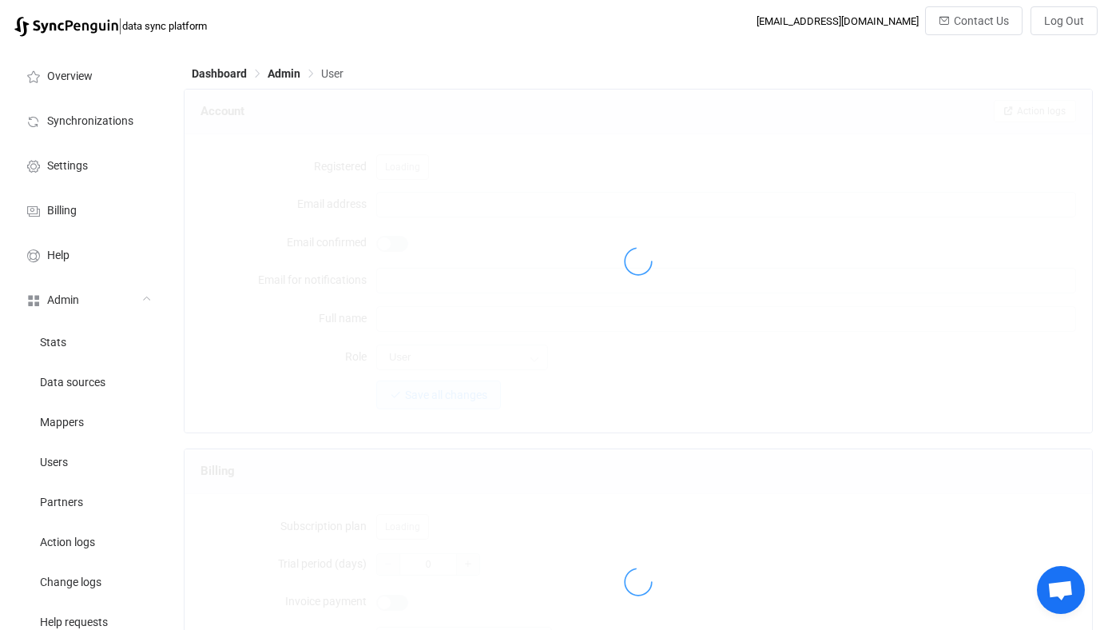
type input "[EMAIL_ADDRESS][DOMAIN_NAME]"
type input "[PERSON_NAME]"
type input "14"
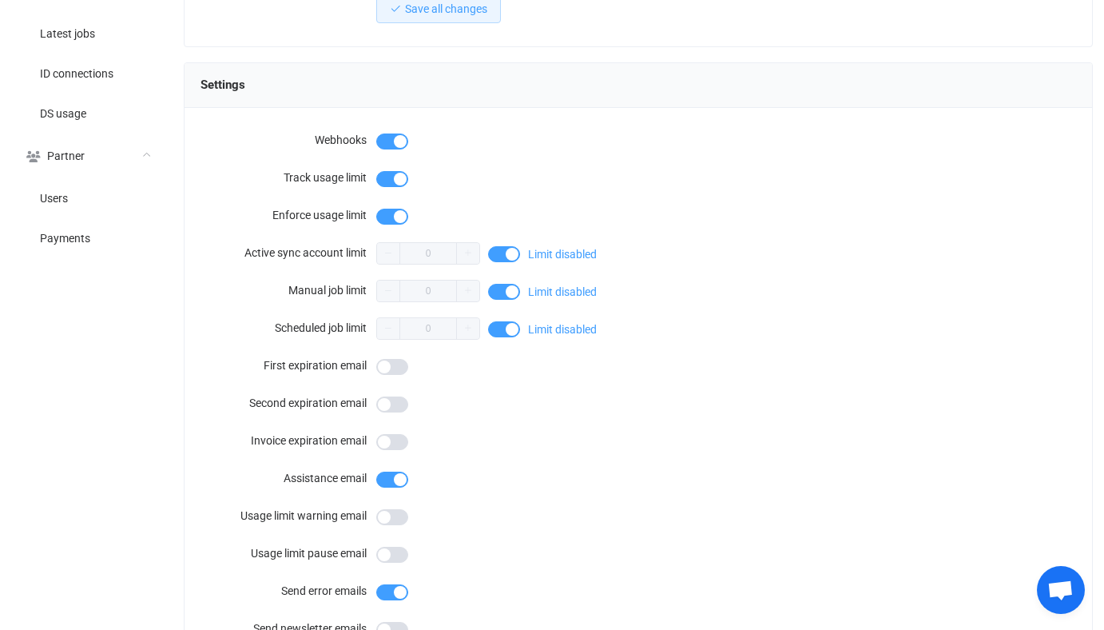
scroll to position [1392, 0]
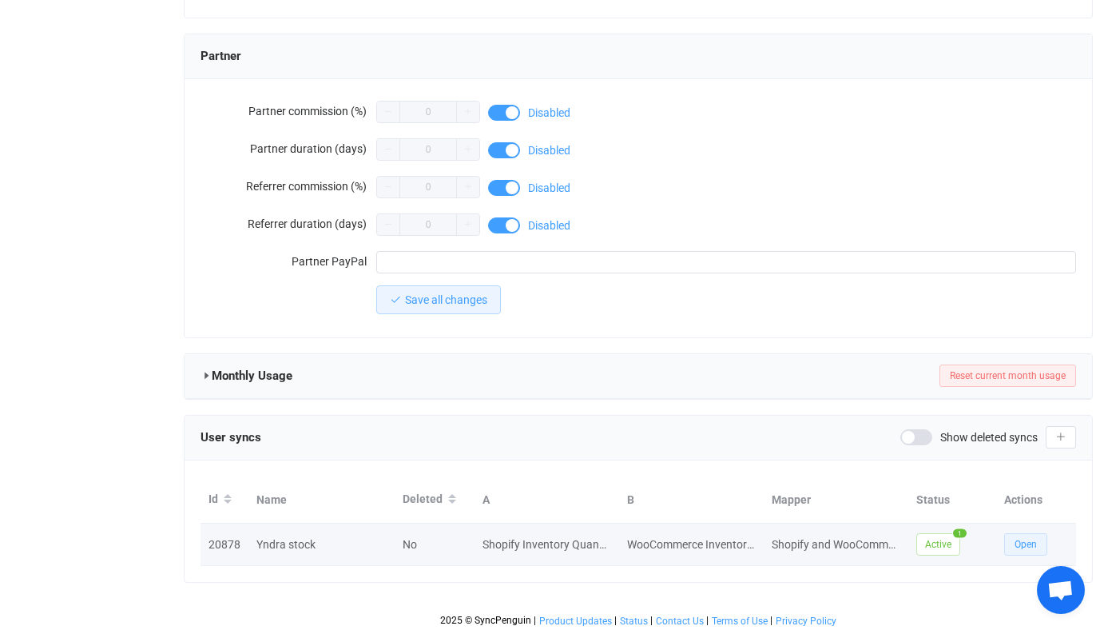
click at [1024, 539] on span "Open" at bounding box center [1026, 544] width 22 height 11
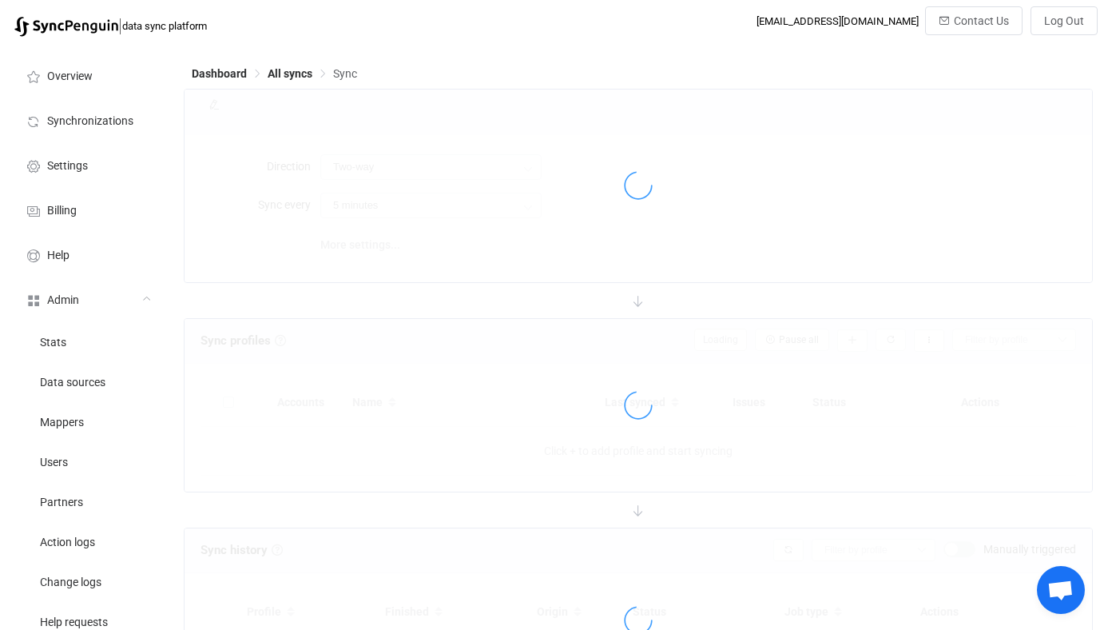
type input "Shopify → WooCommerce"
type input "10 minutes"
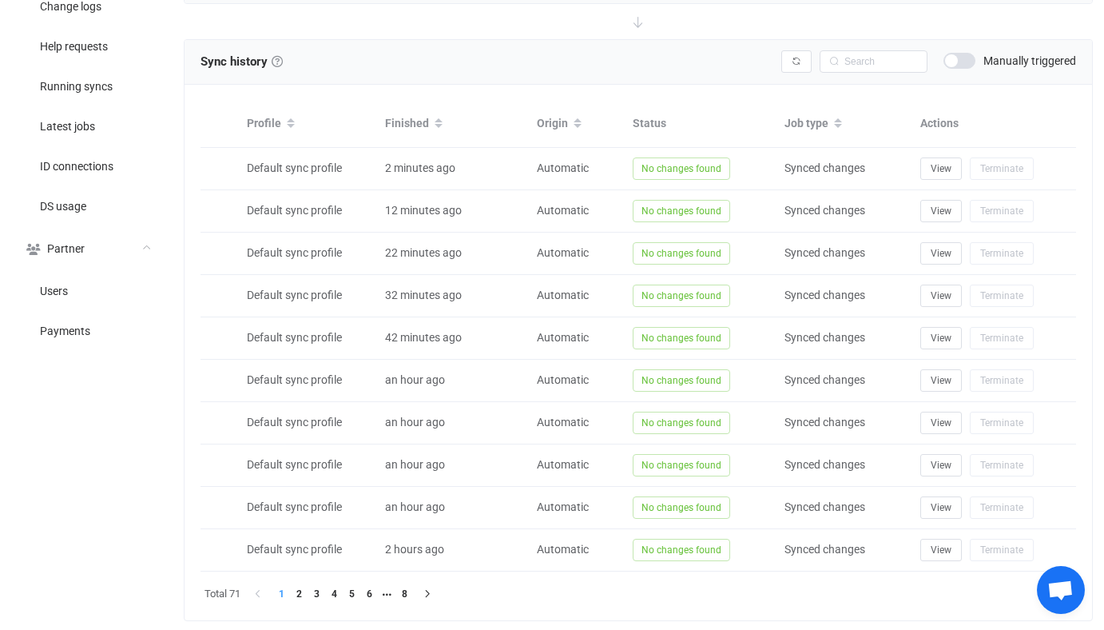
scroll to position [528, 0]
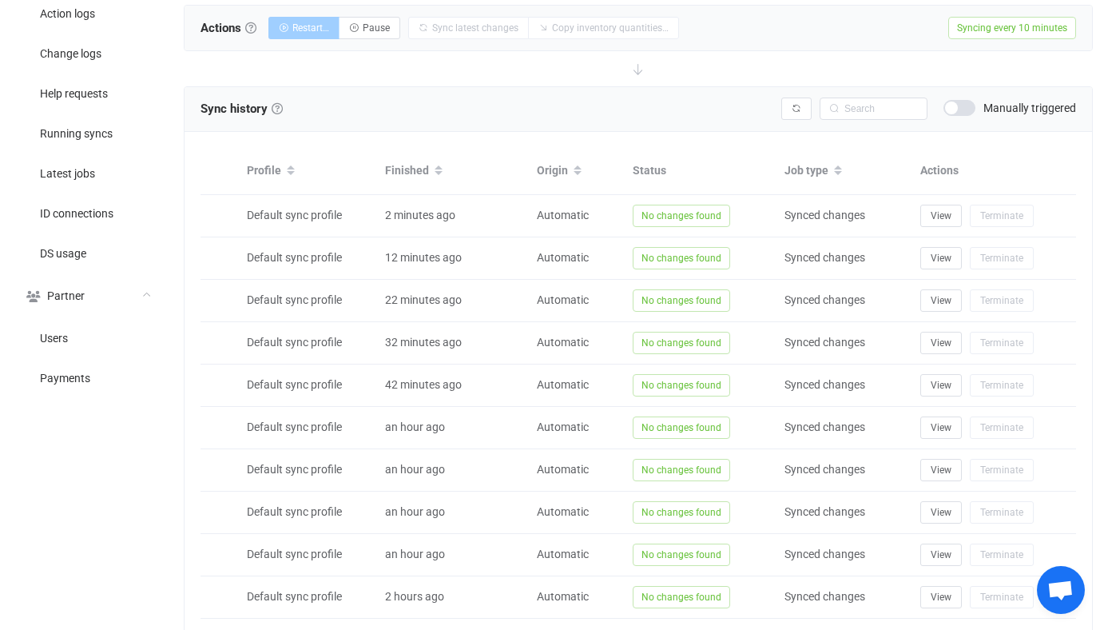
click at [965, 114] on div "Syncing issues Manually triggered" at bounding box center [928, 108] width 295 height 22
click at [964, 110] on span at bounding box center [960, 108] width 32 height 16
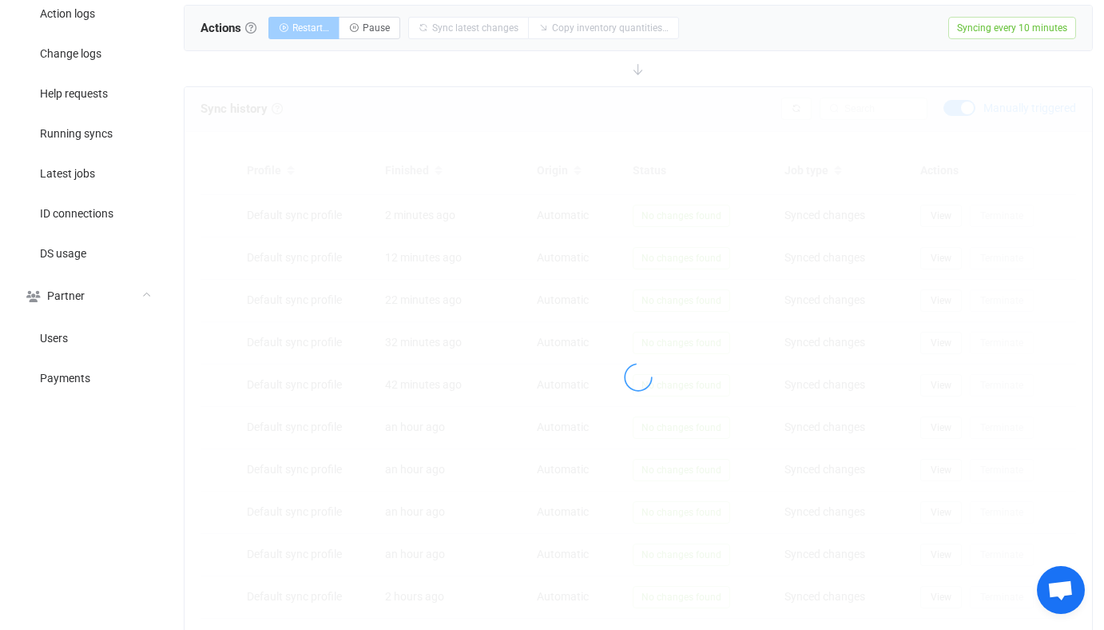
scroll to position [304, 0]
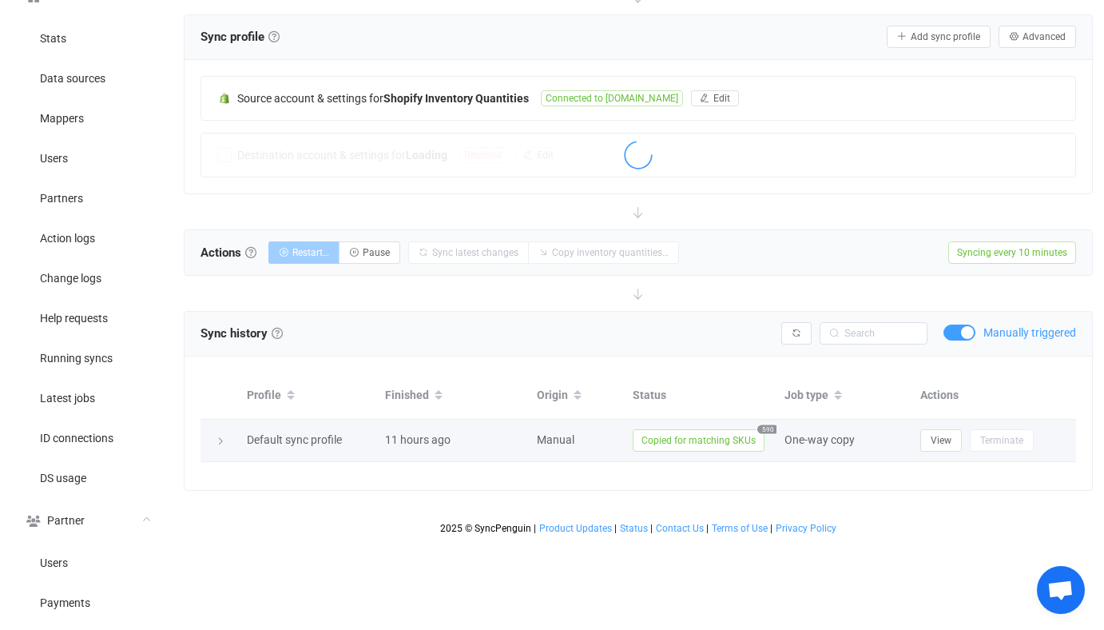
click at [737, 430] on span "Copied for matching SKUs" at bounding box center [699, 440] width 132 height 22
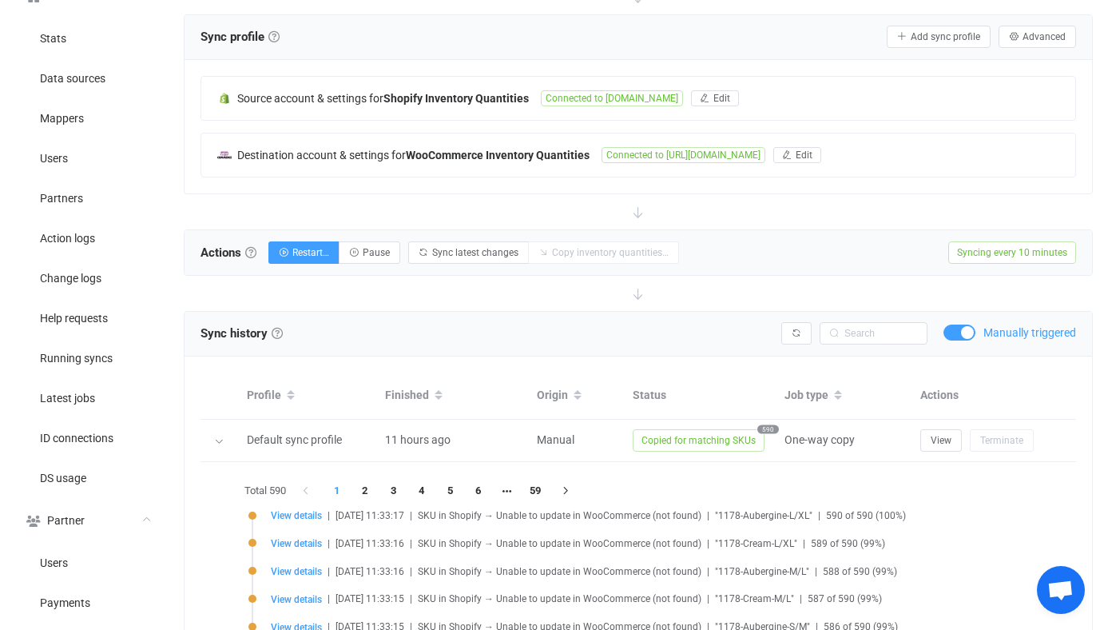
click at [960, 328] on span at bounding box center [960, 332] width 32 height 16
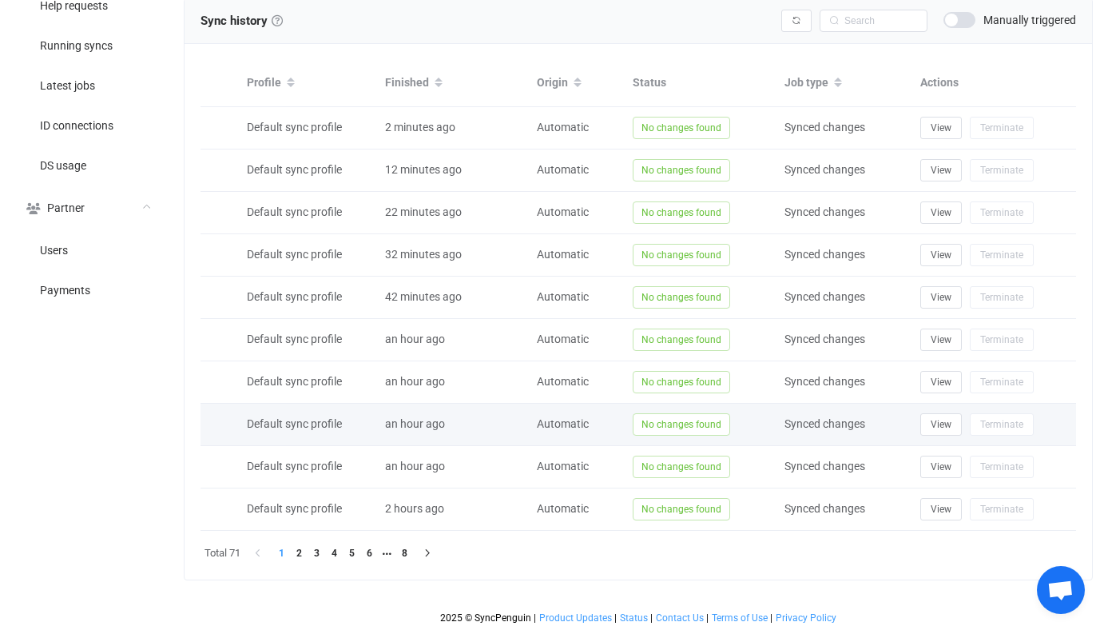
scroll to position [0, 0]
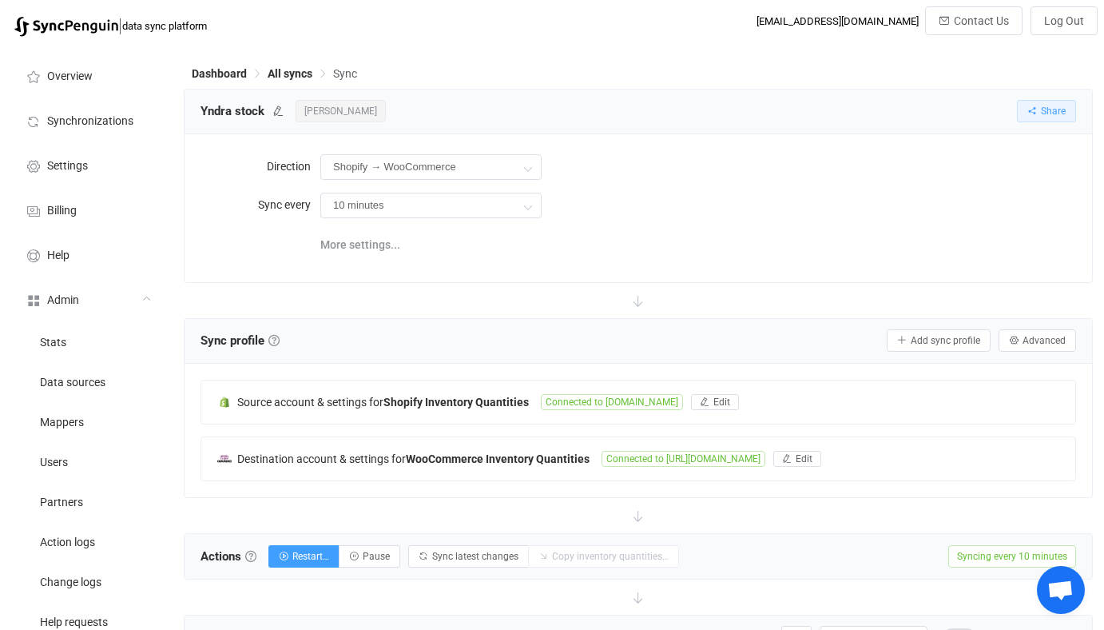
click at [1043, 114] on span "Share" at bounding box center [1053, 110] width 25 height 11
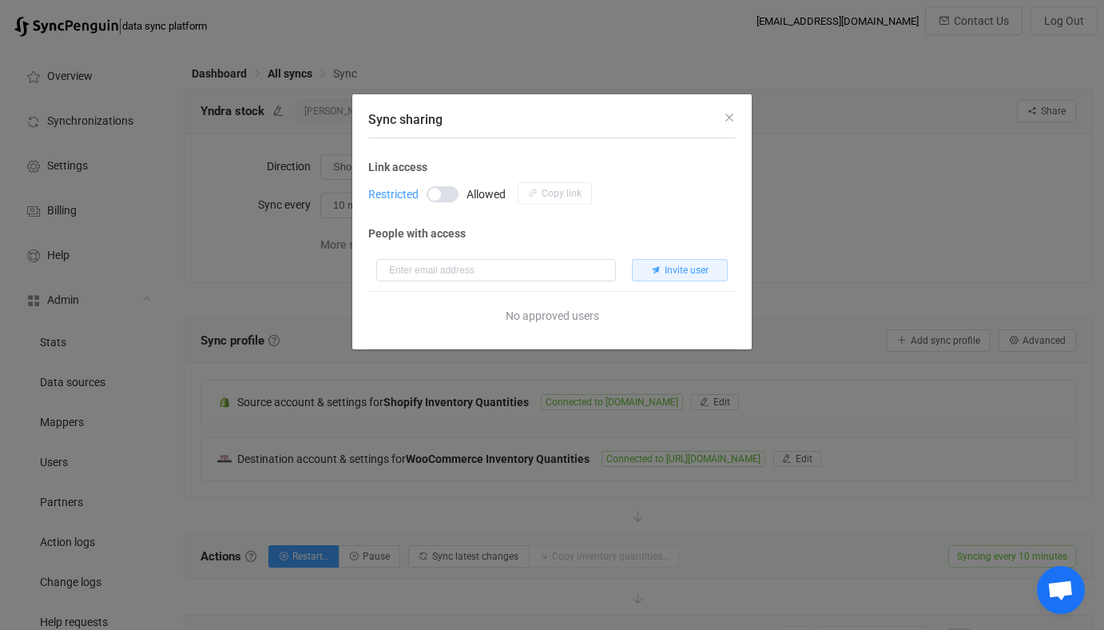
click at [873, 236] on div "Sync sharing Link access Restricted Allowed Copy link People with access Invite…" at bounding box center [552, 315] width 1104 height 630
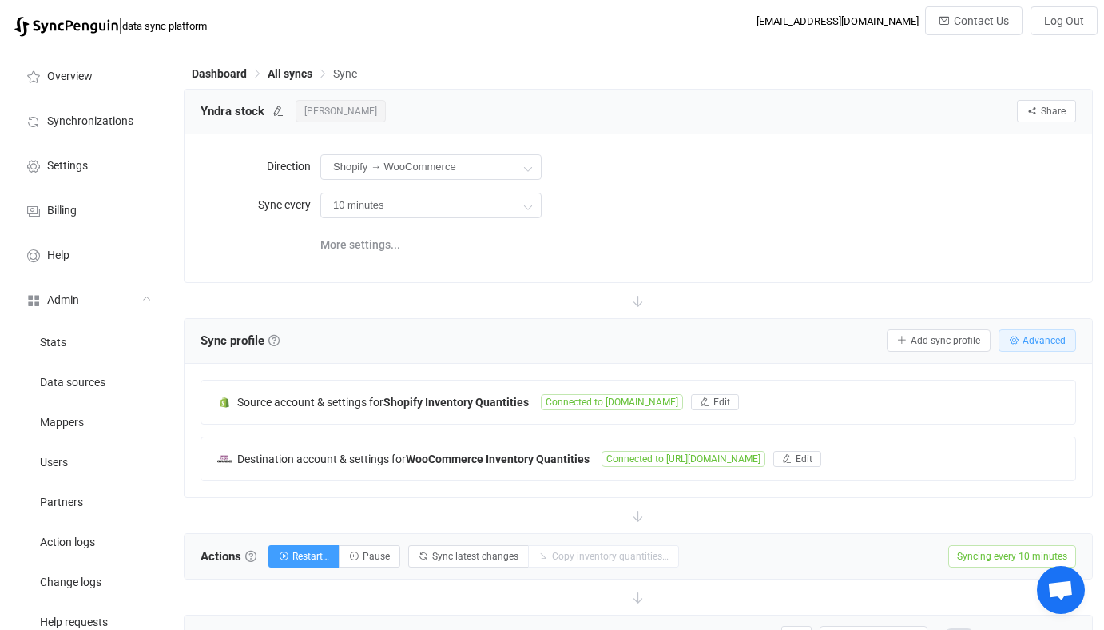
click at [1025, 329] on button "Advanced" at bounding box center [1038, 340] width 78 height 22
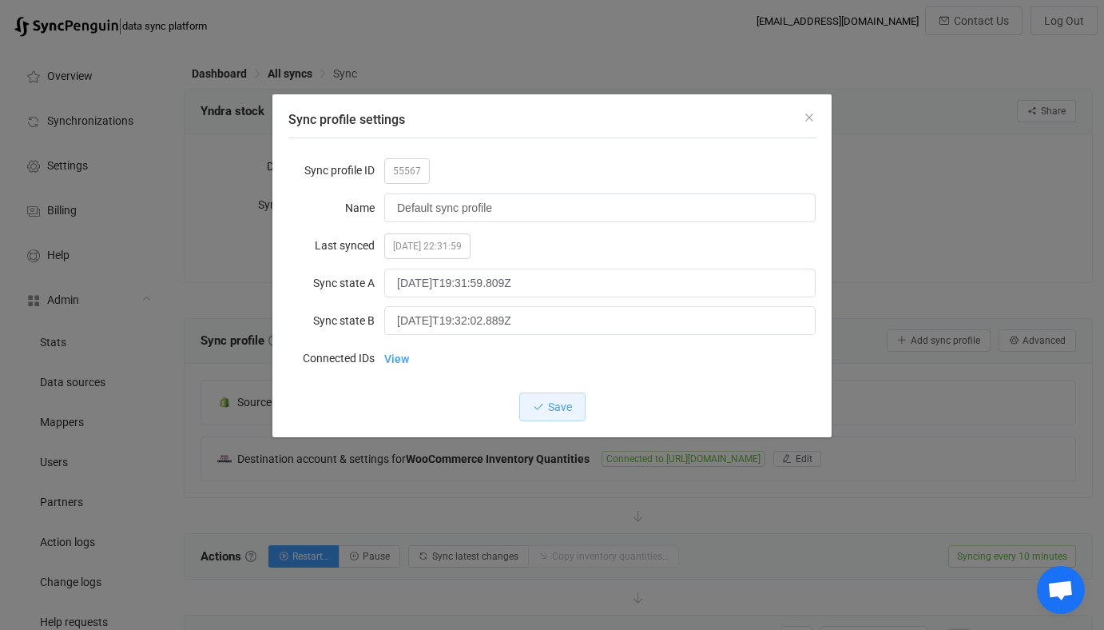
click at [381, 358] on label "Connected IDs" at bounding box center [336, 358] width 96 height 32
click at [384, 358] on link "View" at bounding box center [396, 359] width 25 height 32
click at [431, 10] on div "Sync profile settings Sync profile ID 55567 Name Default sync profile Last sync…" at bounding box center [552, 315] width 1104 height 630
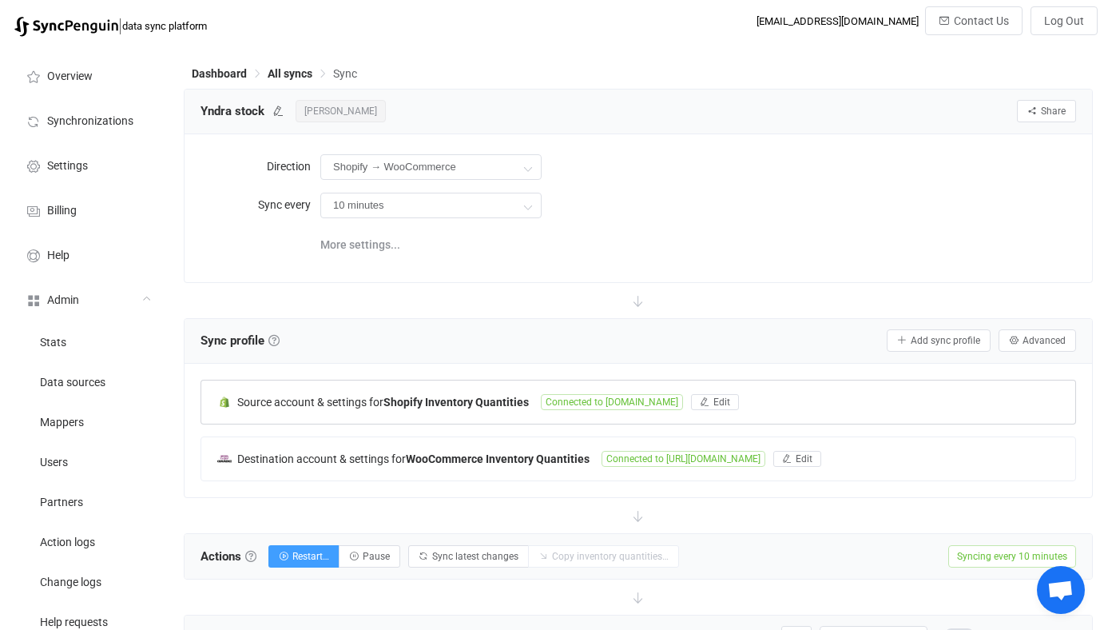
click at [428, 389] on div "Source account & settings for Shopify Inventory Quantities Connected to fuzawoo…" at bounding box center [638, 401] width 874 height 43
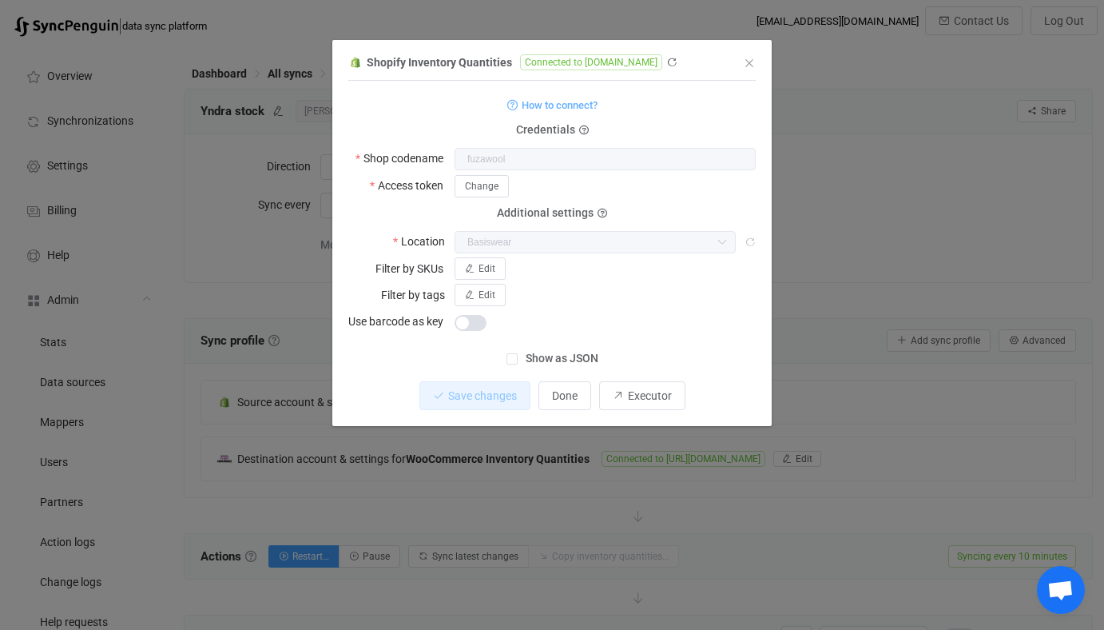
click at [438, 447] on div "Shopify Inventory Quantities Connected to fuzawool.myshopify.com 1 { { "shopNam…" at bounding box center [552, 315] width 1104 height 630
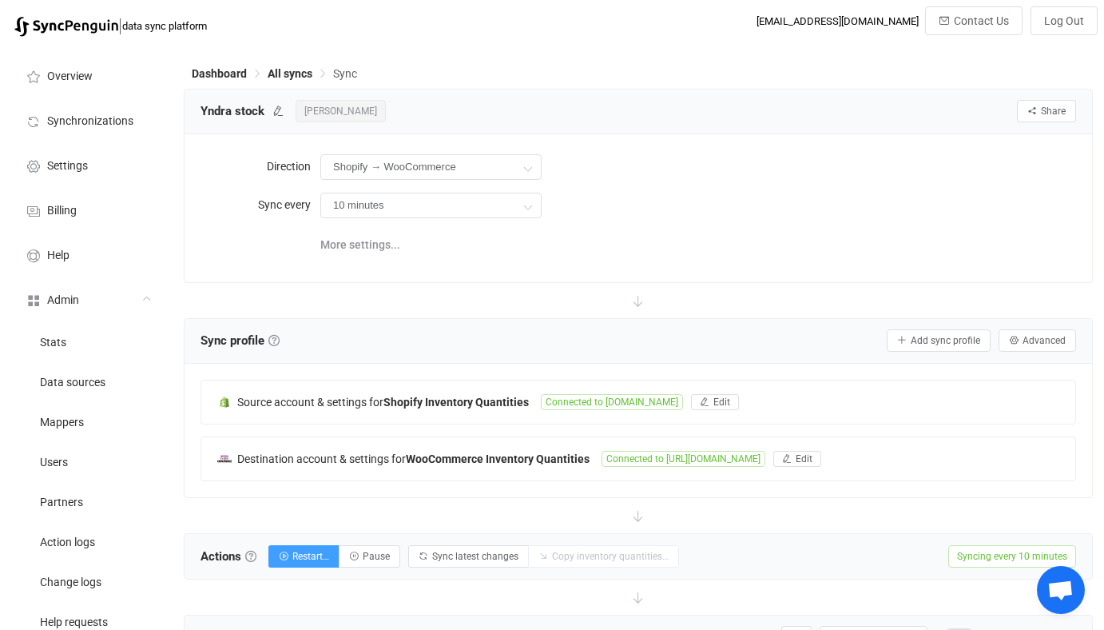
click at [468, 449] on div "Source account & settings for Shopify Inventory Quantities Connected to fuzawoo…" at bounding box center [639, 430] width 876 height 101
click at [468, 451] on div "Destination account & settings for WooCommerce Inventory Quantities" at bounding box center [409, 458] width 384 height 14
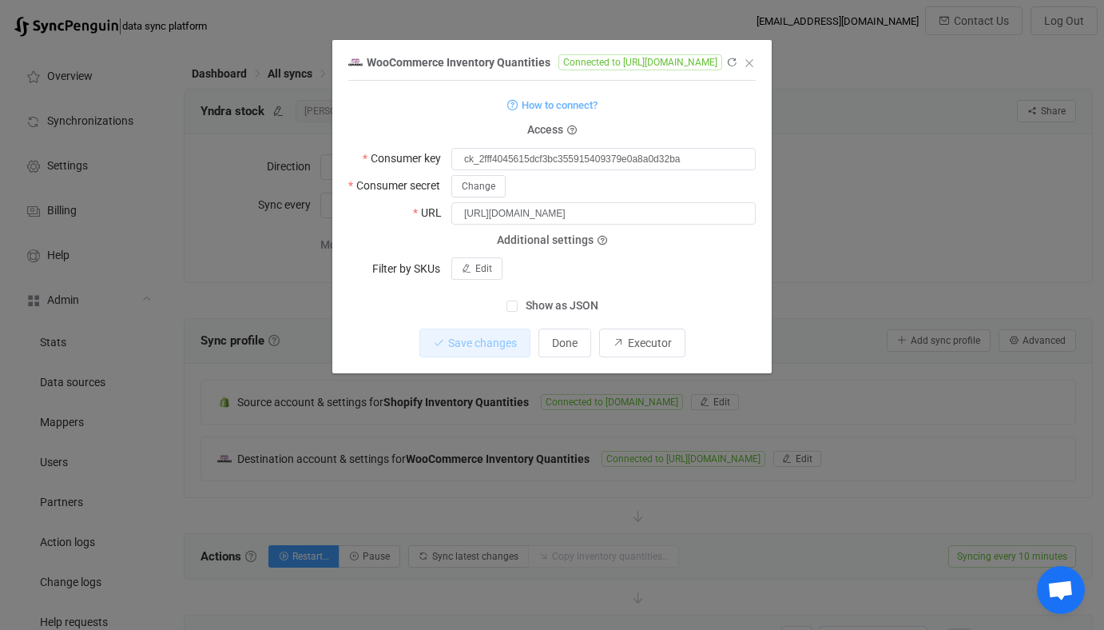
click at [503, 448] on div "WooCommerce Inventory Quantities Connected to https://yndra.de 1 { { "consumerK…" at bounding box center [552, 315] width 1104 height 630
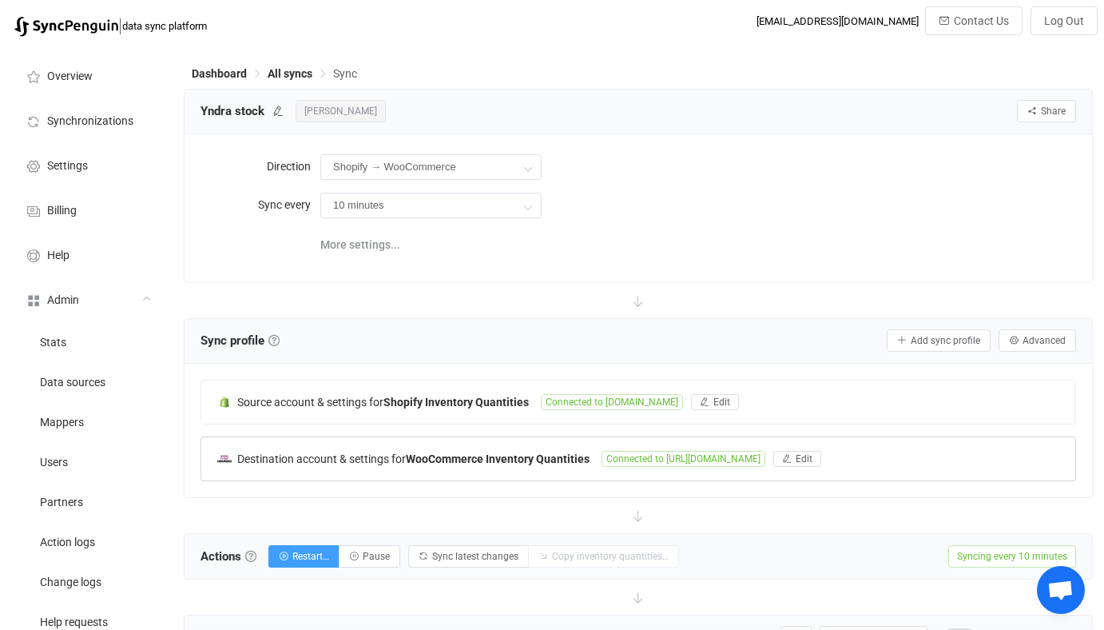
click at [462, 451] on div "Destination account & settings for WooCommerce Inventory Quantities" at bounding box center [409, 458] width 384 height 14
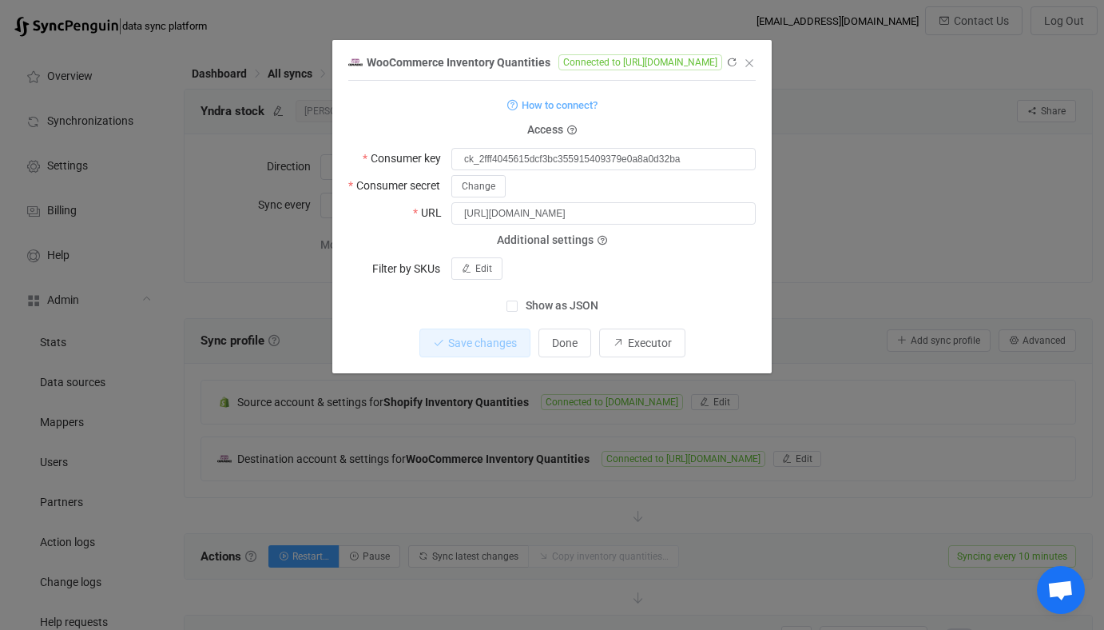
click at [515, 507] on div "WooCommerce Inventory Quantities Connected to https://yndra.de 1 { { "consumerK…" at bounding box center [552, 315] width 1104 height 630
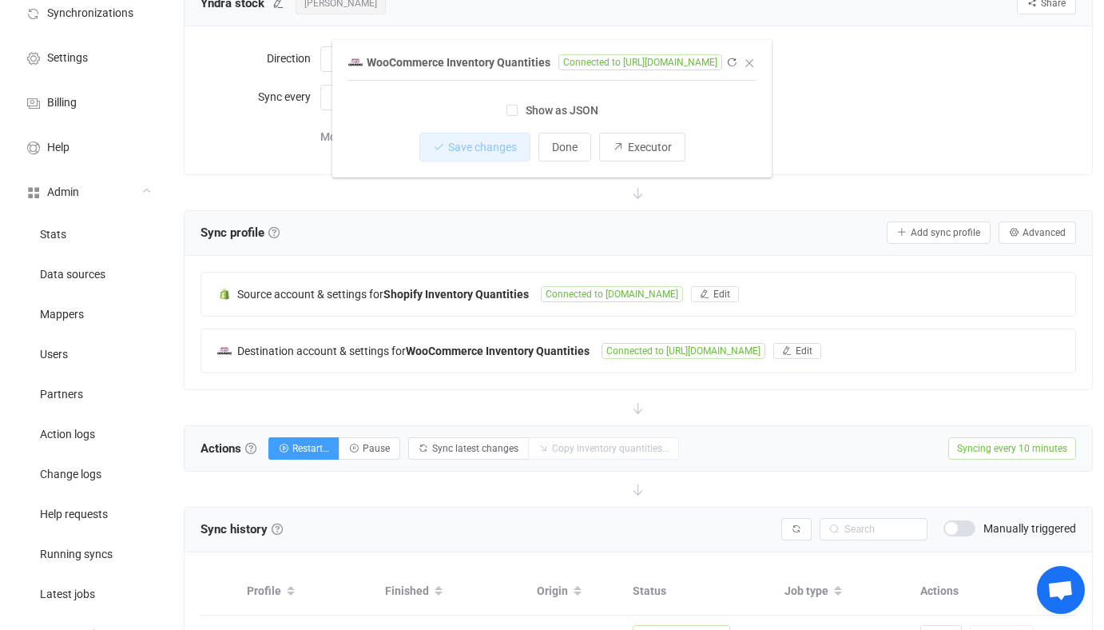
scroll to position [241, 0]
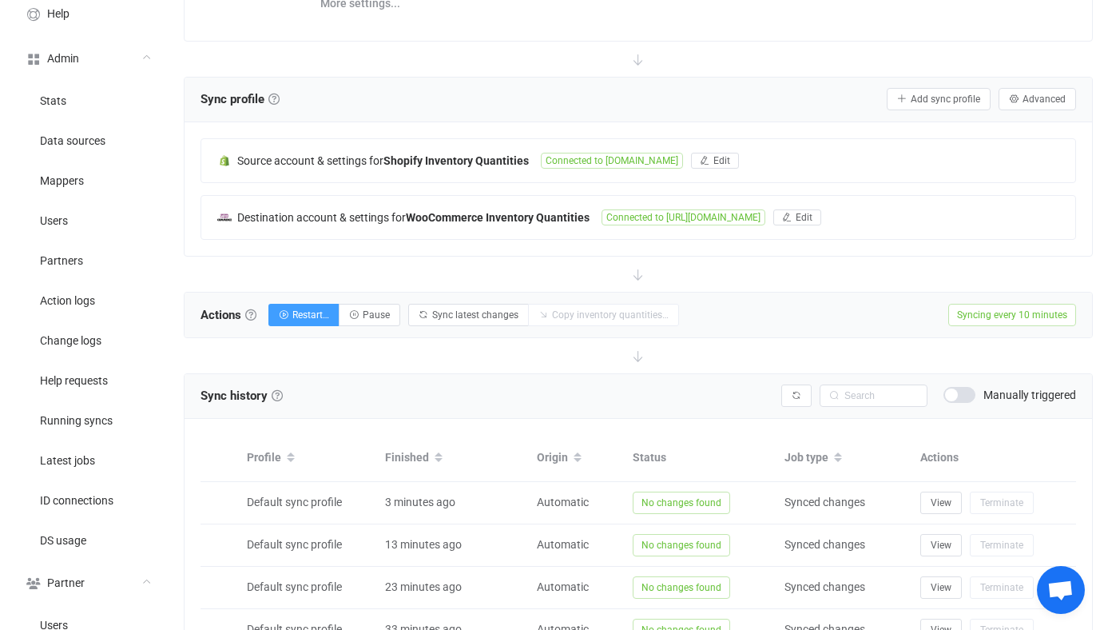
click at [951, 392] on span at bounding box center [960, 395] width 32 height 16
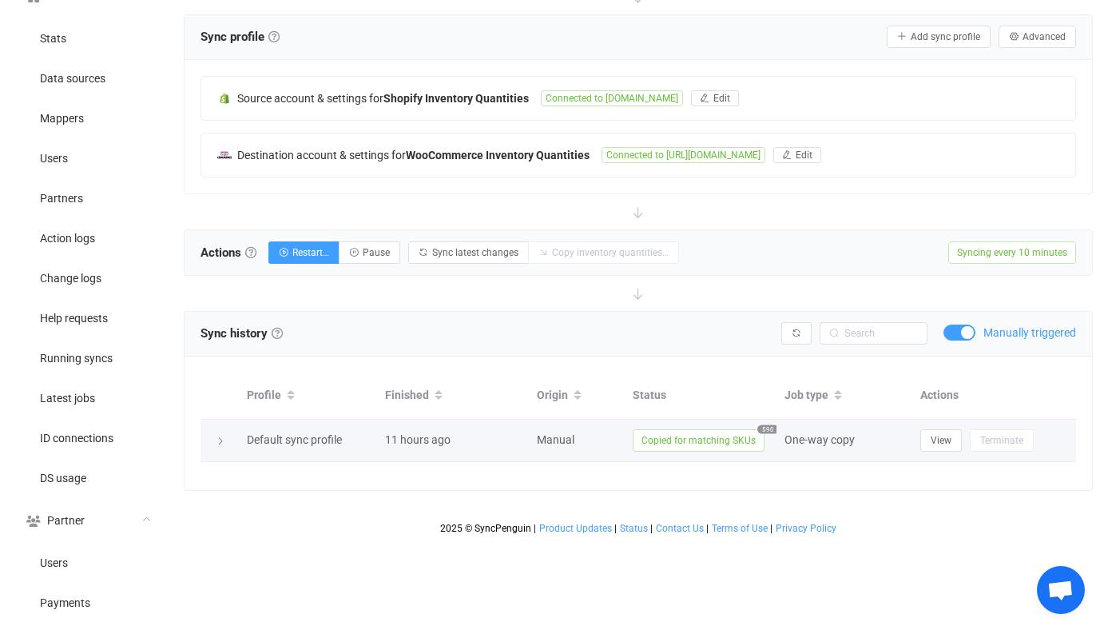
click at [671, 436] on span "Copied for matching SKUs" at bounding box center [699, 440] width 132 height 22
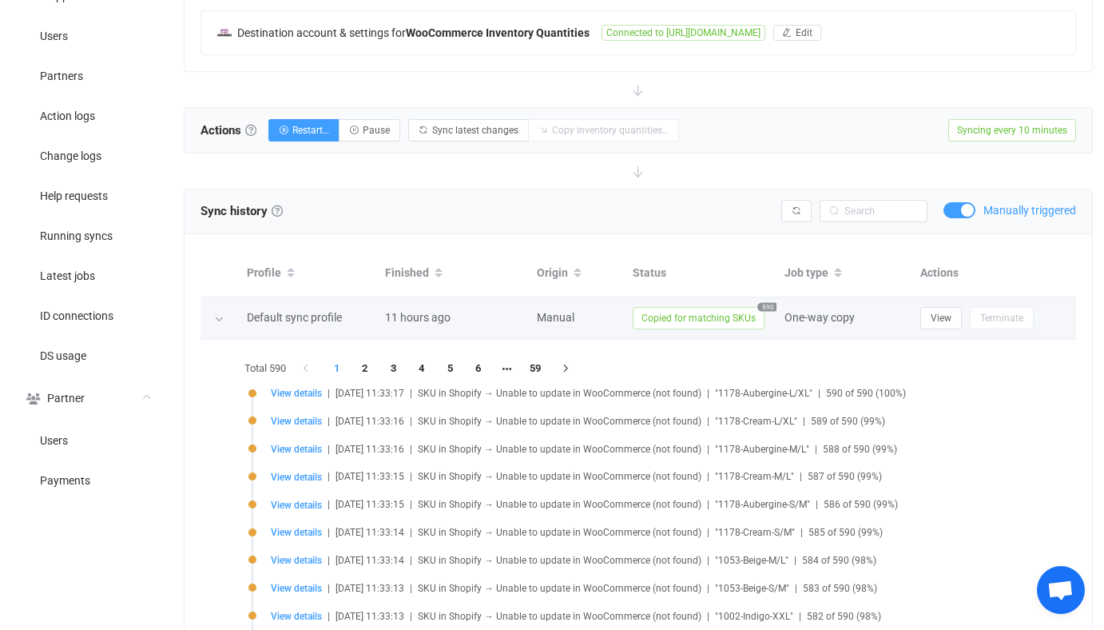
scroll to position [0, 0]
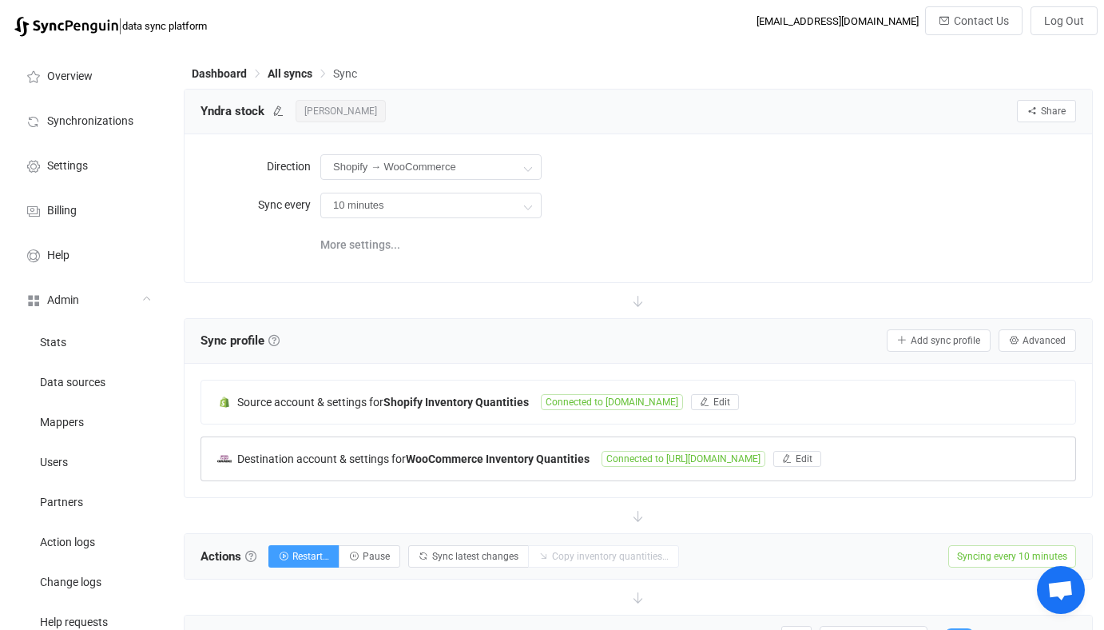
click at [543, 455] on b "WooCommerce Inventory Quantities" at bounding box center [498, 458] width 184 height 13
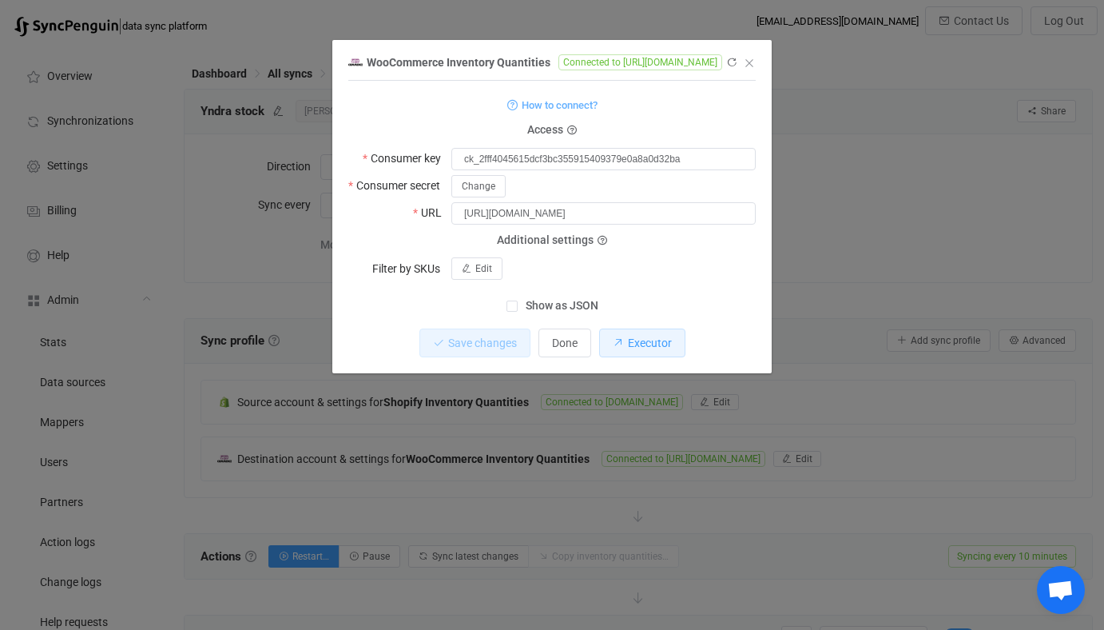
click at [632, 334] on button "Executor" at bounding box center [642, 342] width 86 height 29
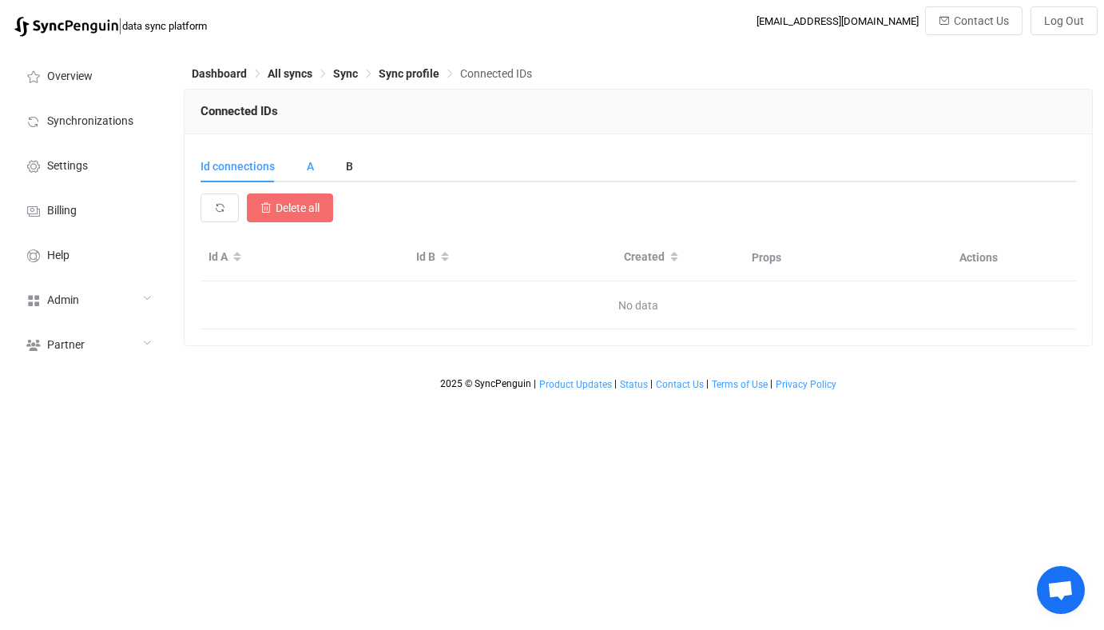
click at [313, 170] on div "A" at bounding box center [310, 166] width 39 height 32
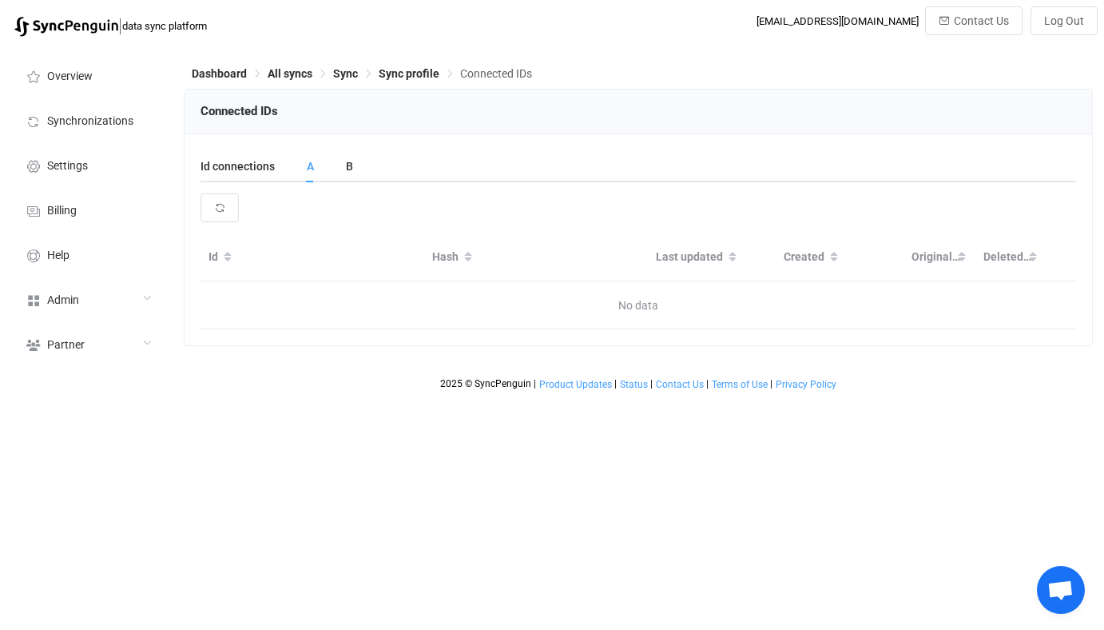
click at [352, 168] on div "Id connections A B" at bounding box center [639, 166] width 876 height 32
click at [339, 161] on div "B" at bounding box center [341, 166] width 23 height 32
click at [249, 161] on div "Id connections" at bounding box center [246, 166] width 90 height 32
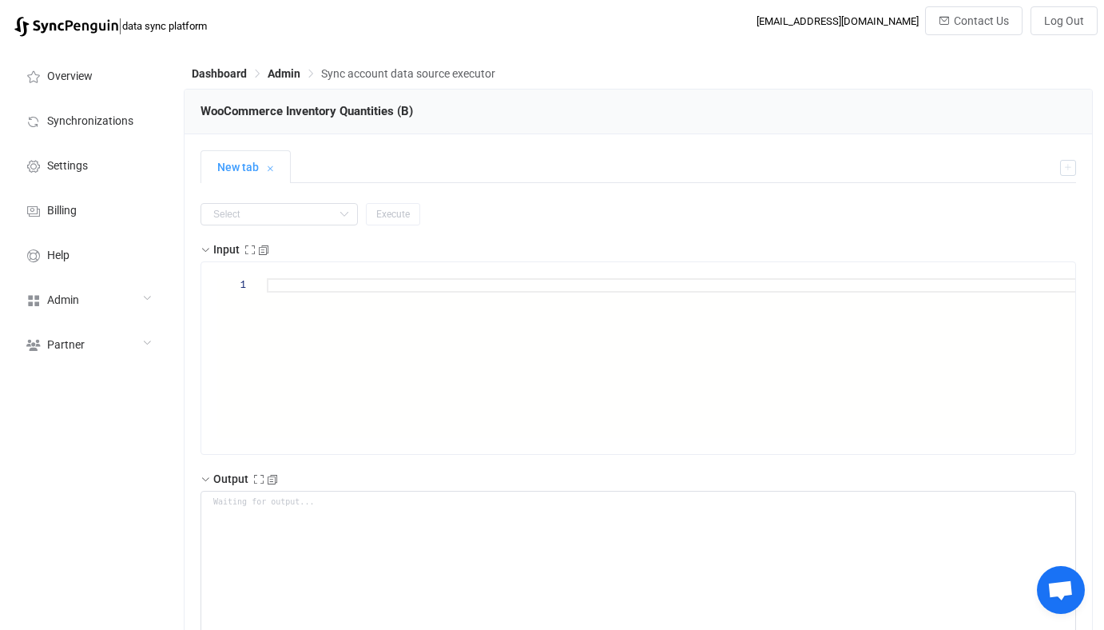
click at [268, 220] on input "text" at bounding box center [279, 214] width 157 height 22
click at [257, 362] on li "get" at bounding box center [269, 362] width 136 height 27
type input "get"
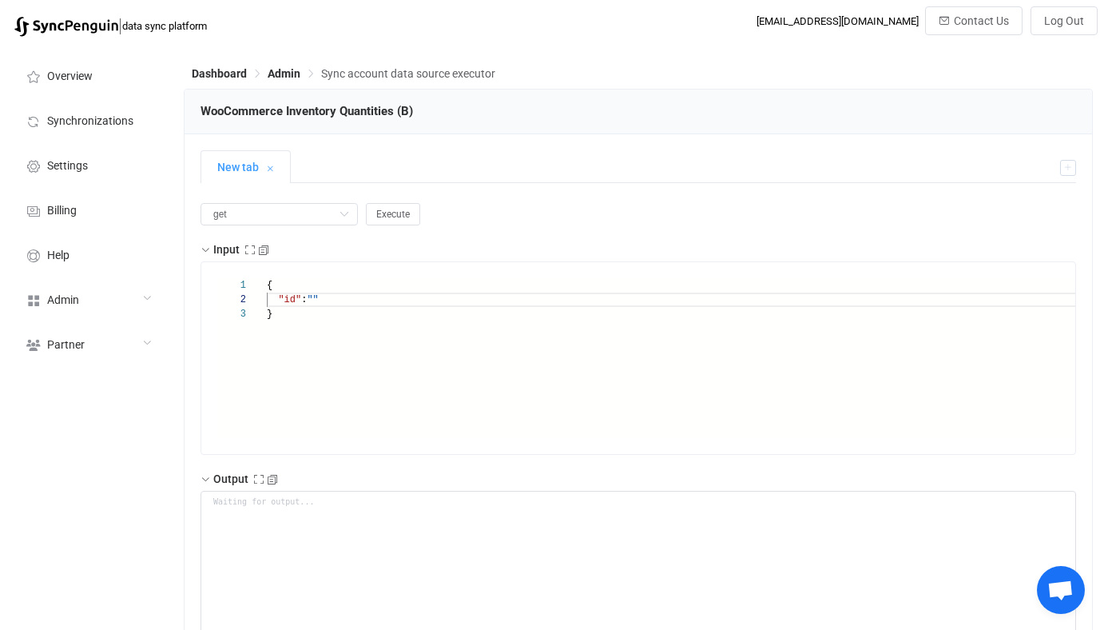
paste textarea "1151-Dark Rose-OZ"
type textarea "{ "id": "1151-Dark Rose-OZ" }"
click at [376, 218] on span "Execute" at bounding box center [393, 214] width 34 height 11
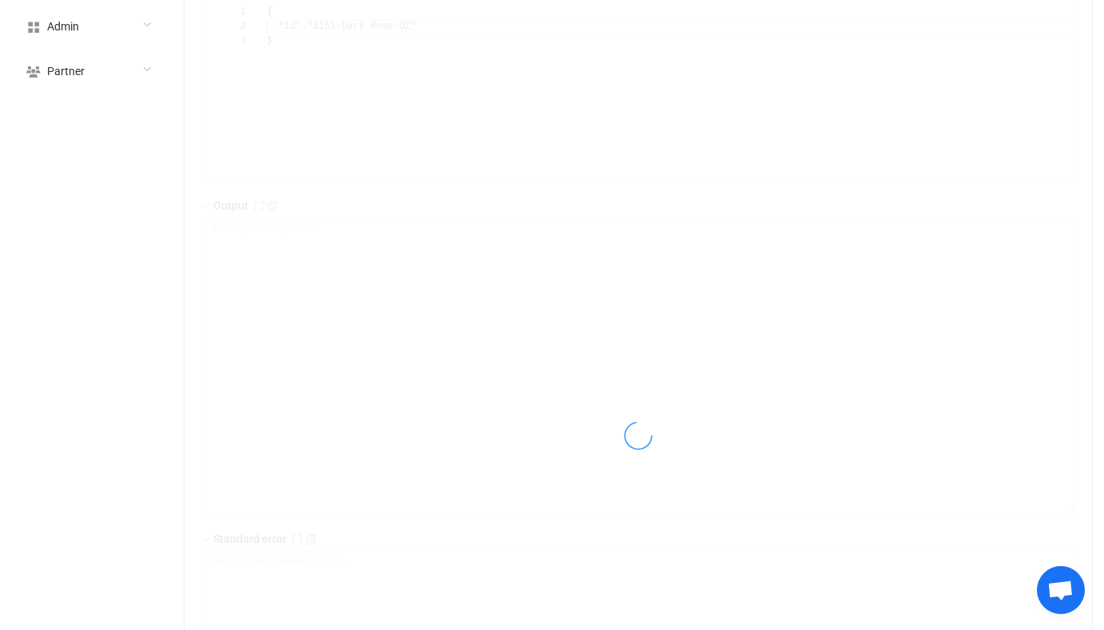
scroll to position [363, 0]
type textarea "{ "statusCode": 404, "output": {}, "errors": [ { "message": "Unable to retrieve…"
type textarea "Output saved to the file"
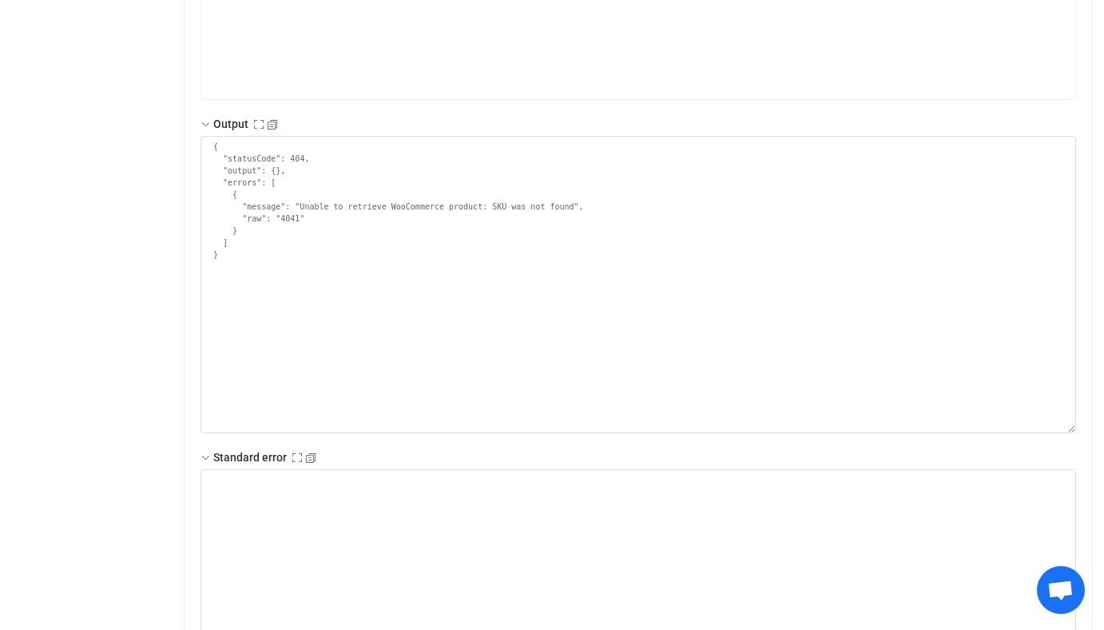
scroll to position [353, 0]
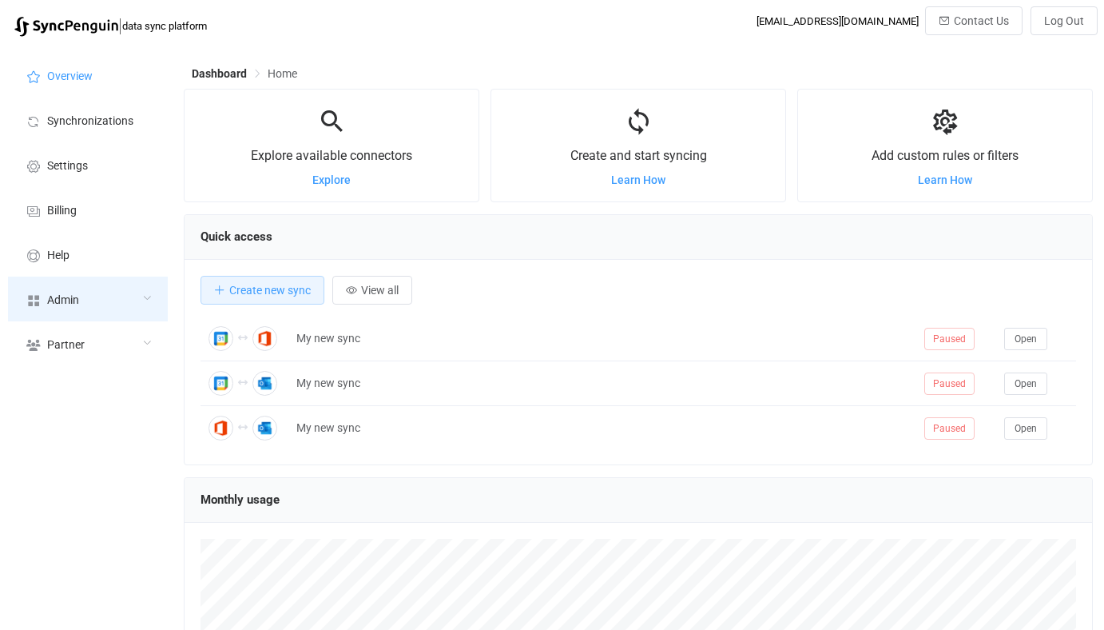
drag, startPoint x: 0, startPoint y: 0, endPoint x: 80, endPoint y: 296, distance: 306.2
click at [80, 296] on div "Admin" at bounding box center [88, 298] width 160 height 45
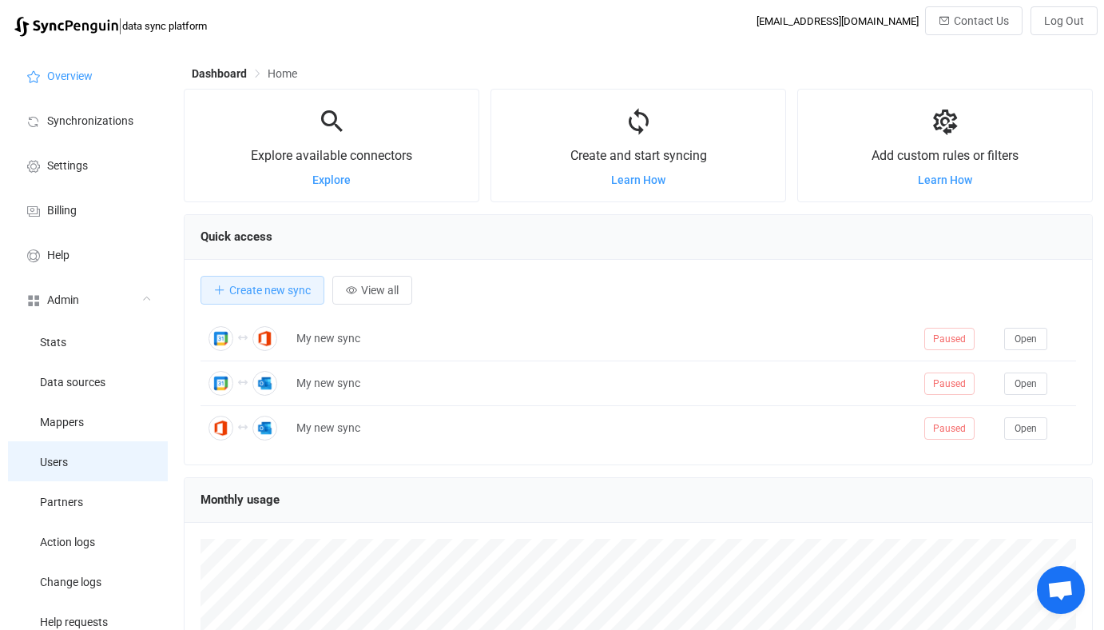
click at [85, 450] on li "Users" at bounding box center [88, 461] width 160 height 40
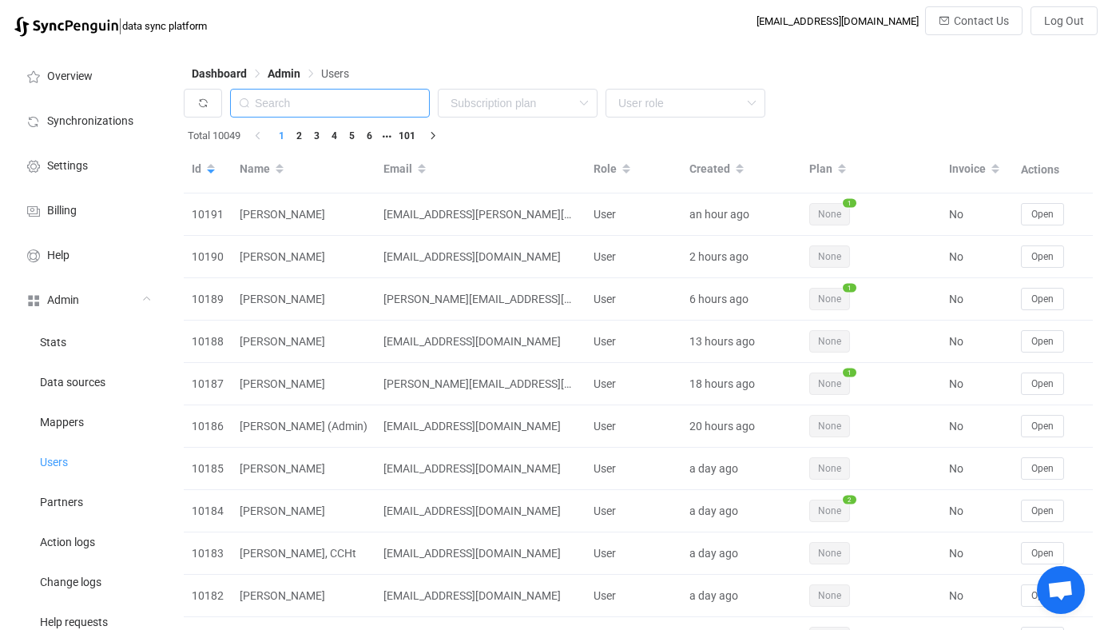
click at [318, 105] on input "text" at bounding box center [330, 103] width 200 height 29
paste input "computers@martinsapples.com"
type input "computers@martinsapples.com"
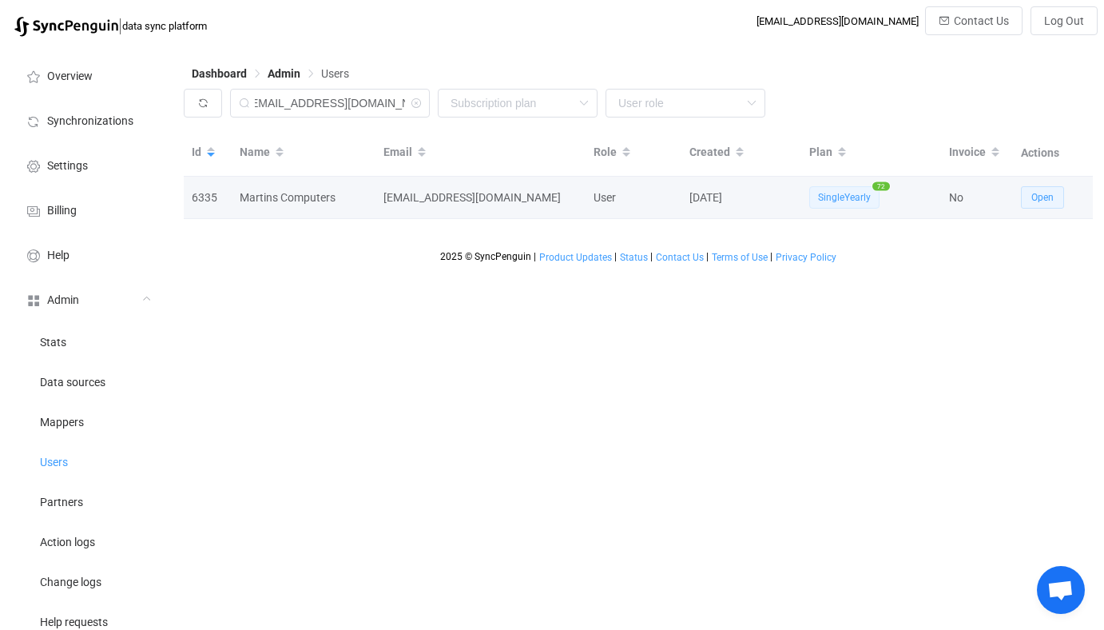
scroll to position [0, 0]
click at [1047, 201] on span "Open" at bounding box center [1043, 197] width 22 height 11
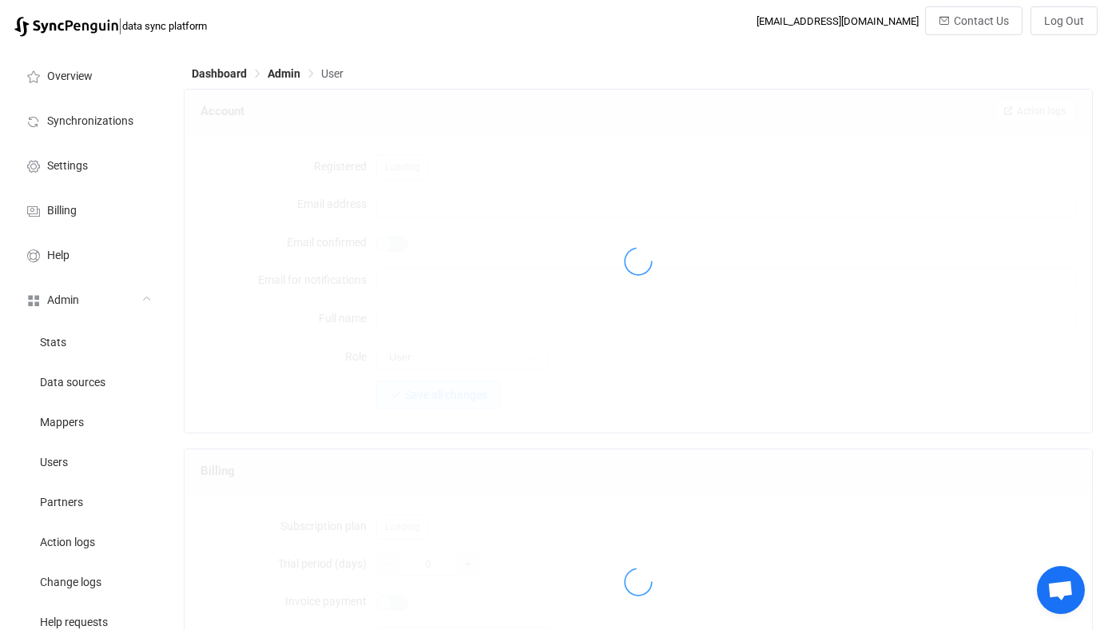
type input "computers@martinsapples.com"
type input "Martins Computers"
type input "14"
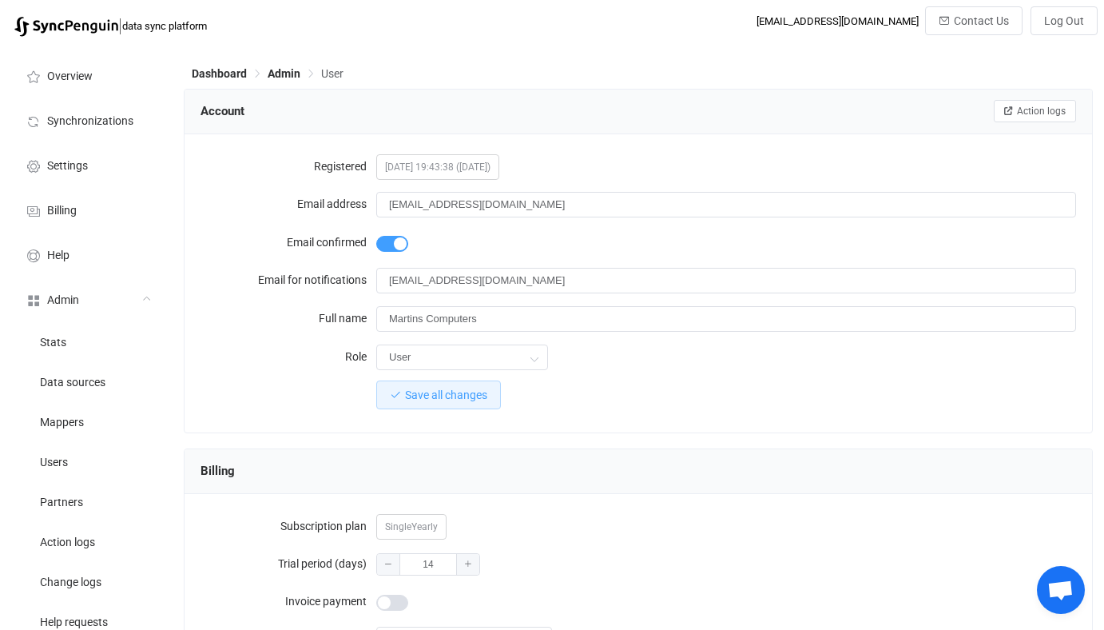
scroll to position [1392, 0]
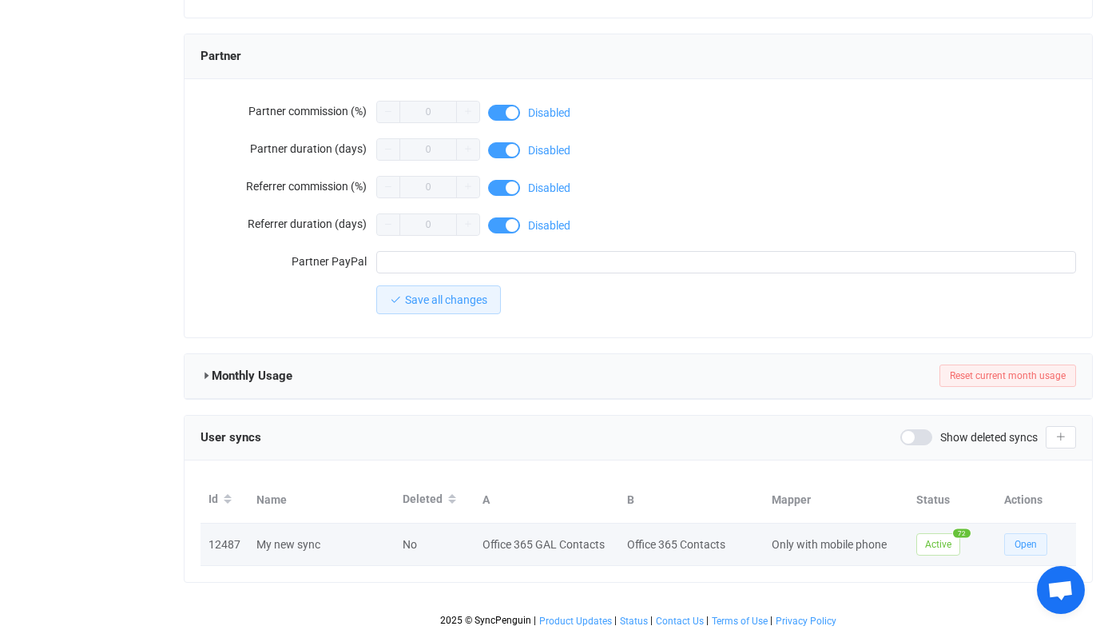
click at [1034, 549] on button "Open" at bounding box center [1025, 544] width 43 height 22
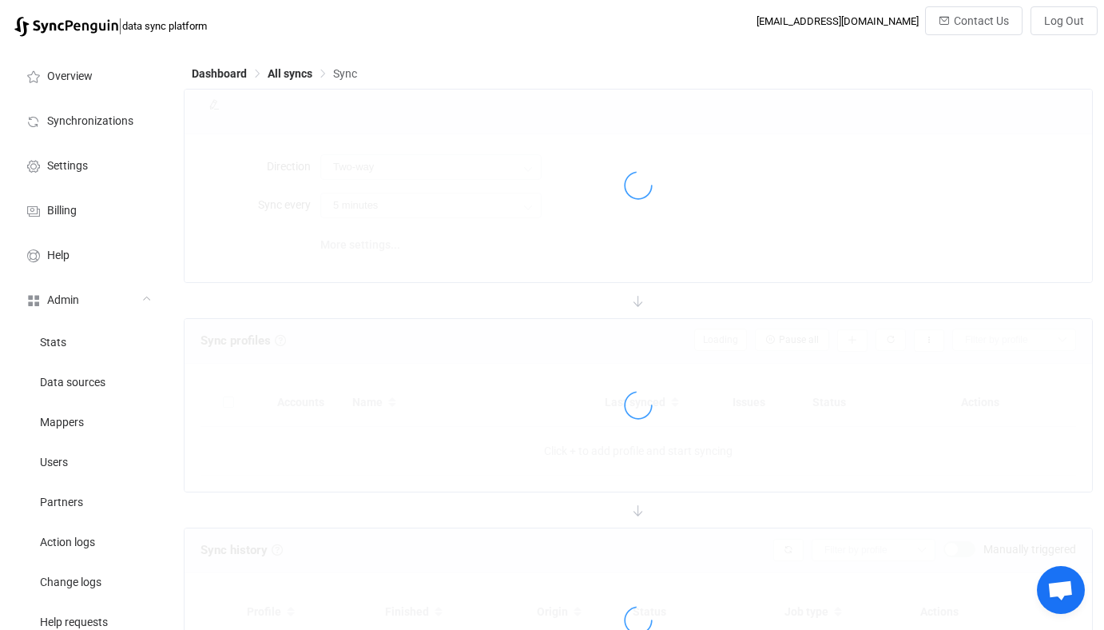
click at [1033, 544] on div at bounding box center [639, 620] width 908 height 184
type input "Office 365 GAL → Office 365 (one to many)"
type input "24 hours"
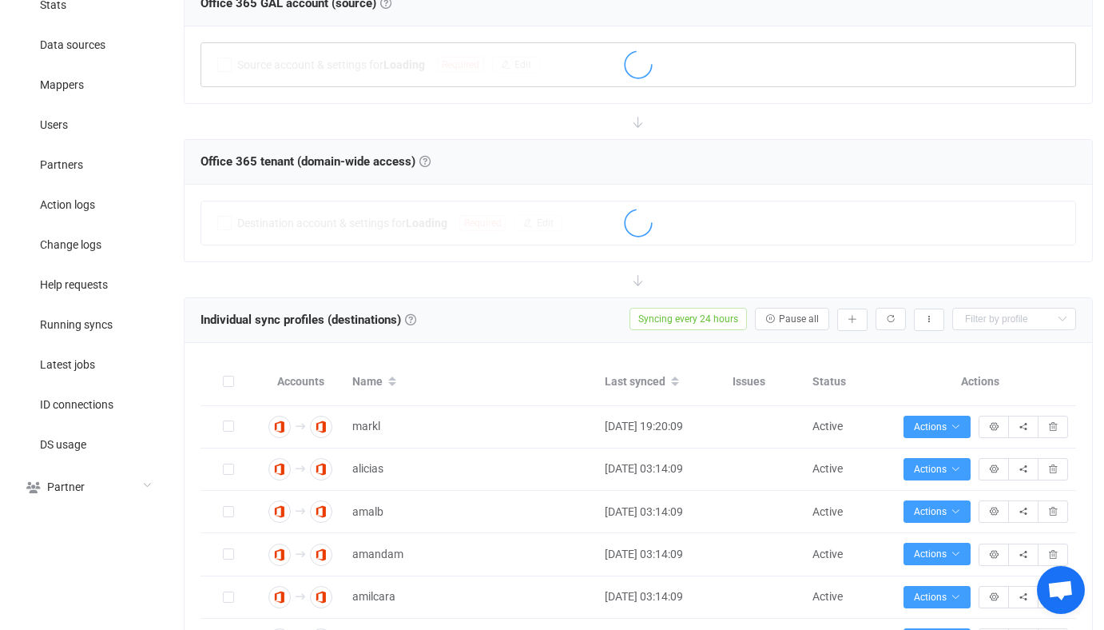
scroll to position [339, 0]
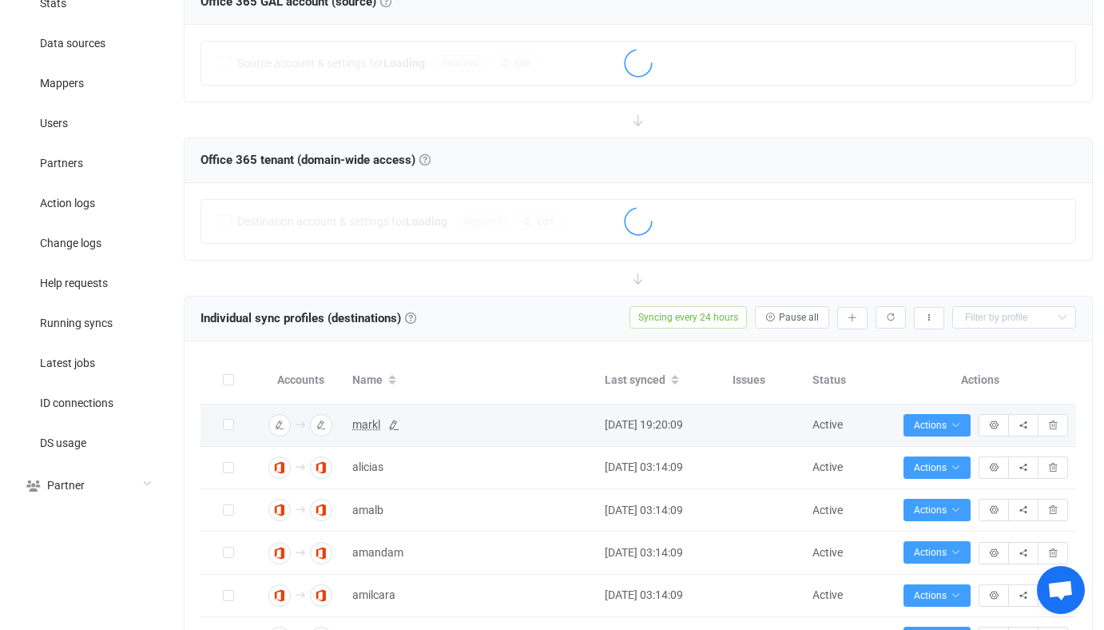
click at [367, 419] on span "markl" at bounding box center [366, 424] width 28 height 18
type input "markl"
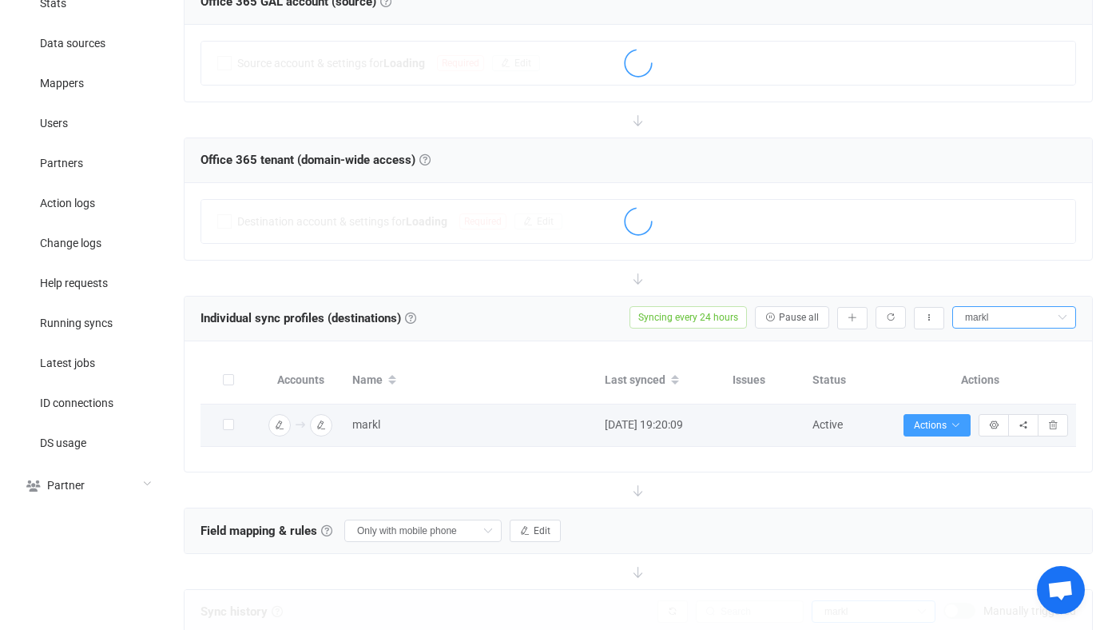
scroll to position [533, 0]
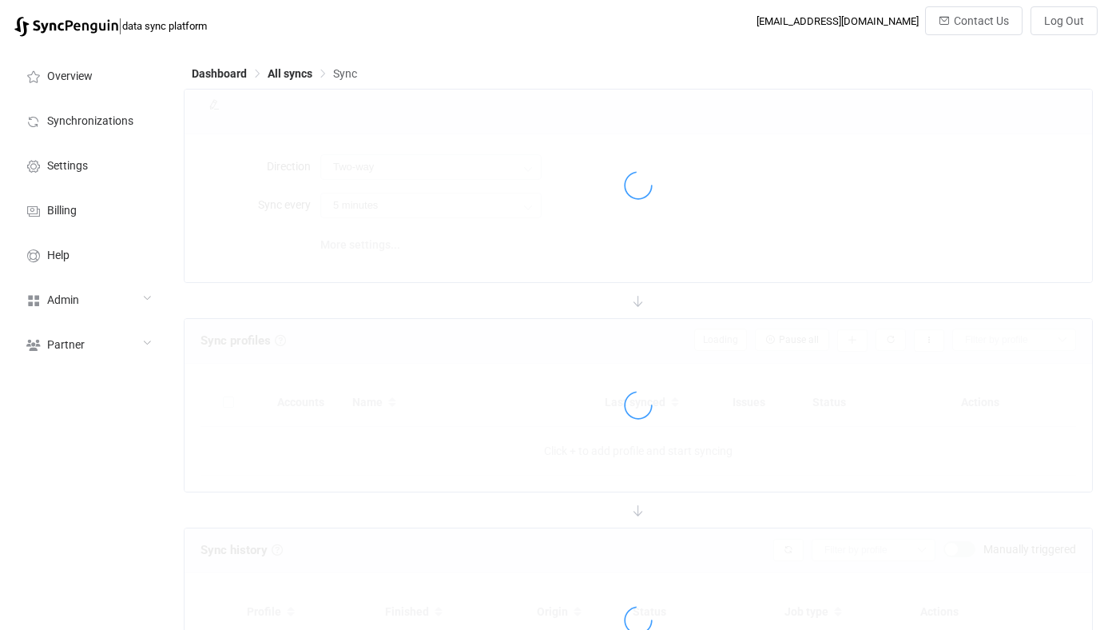
scroll to position [133, 0]
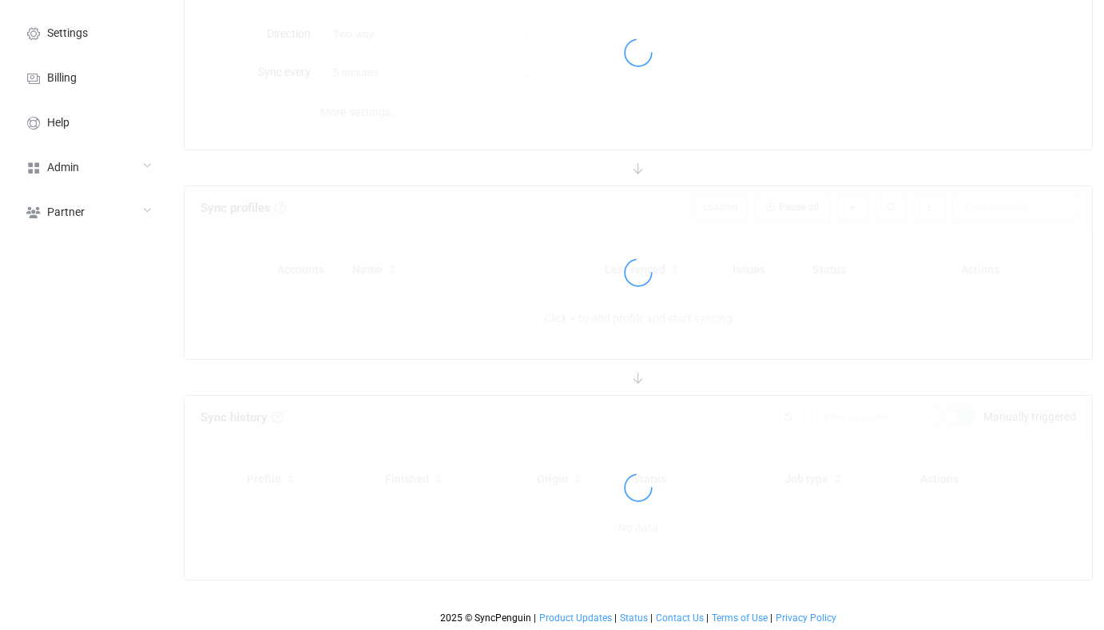
type input "Office 365 GAL → Office 365 (one to many)"
type input "24 hours"
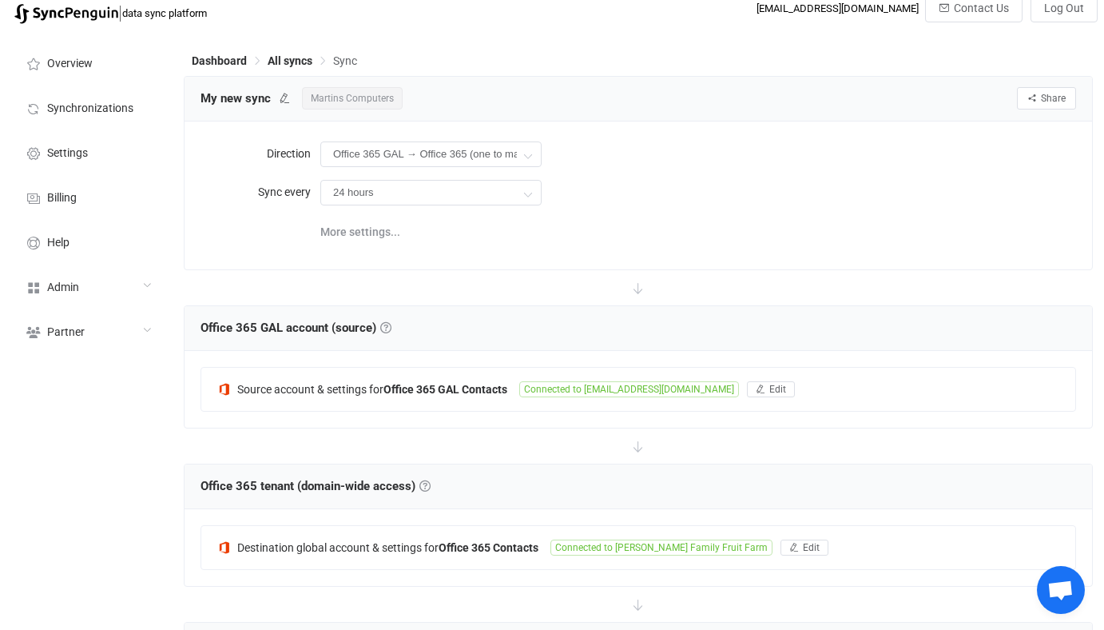
scroll to position [0, 0]
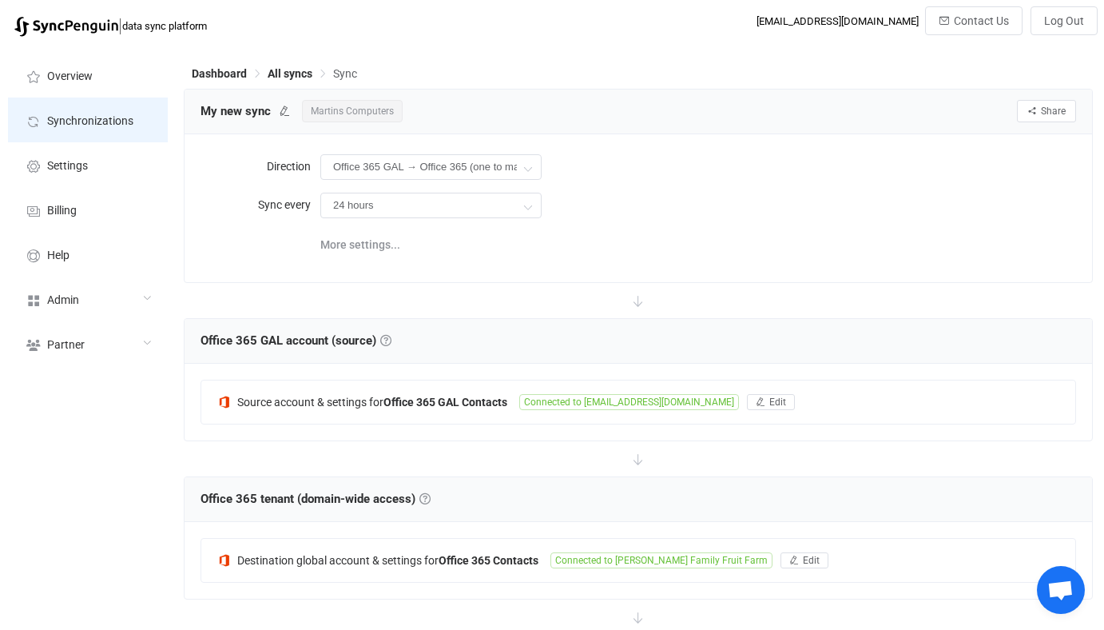
click at [94, 116] on span "Synchronizations" at bounding box center [90, 121] width 86 height 13
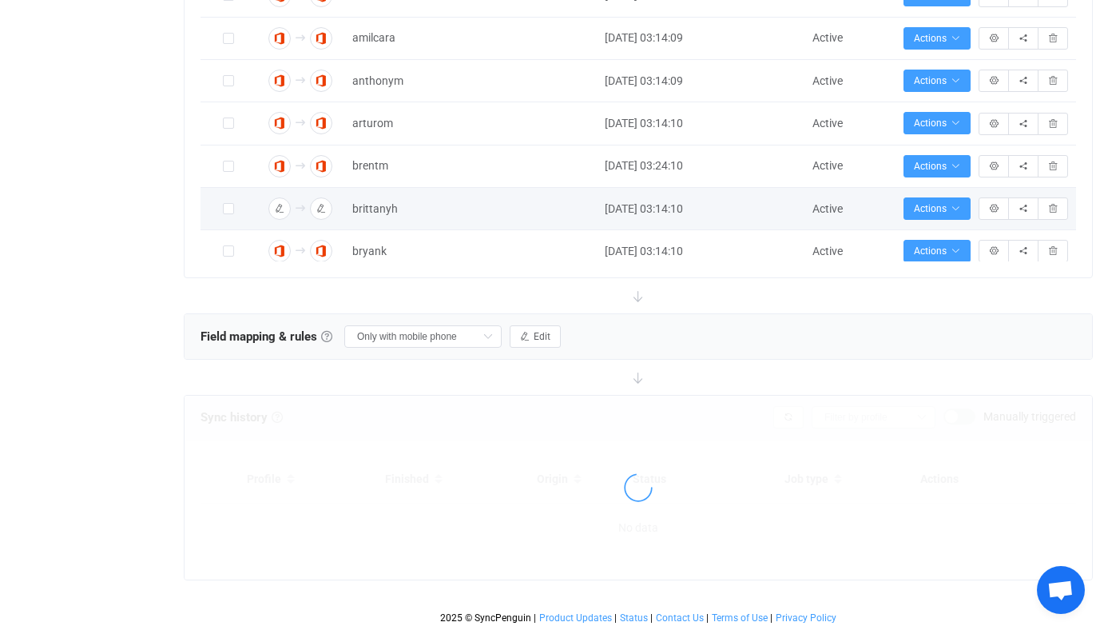
scroll to position [53, 0]
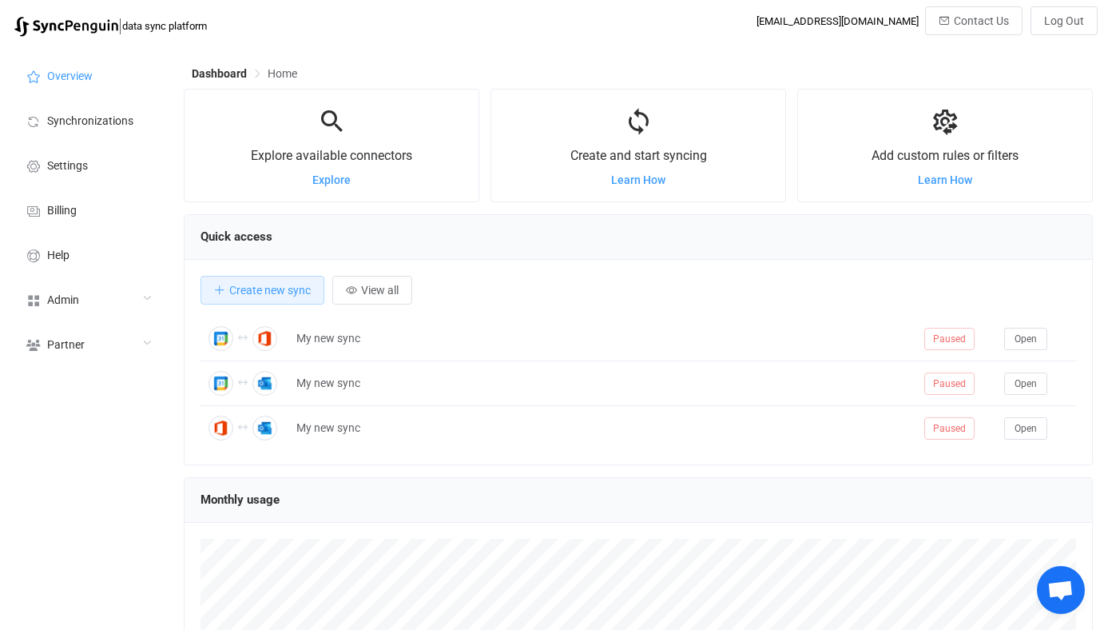
scroll to position [310, 909]
click at [120, 283] on div "Admin" at bounding box center [88, 298] width 160 height 45
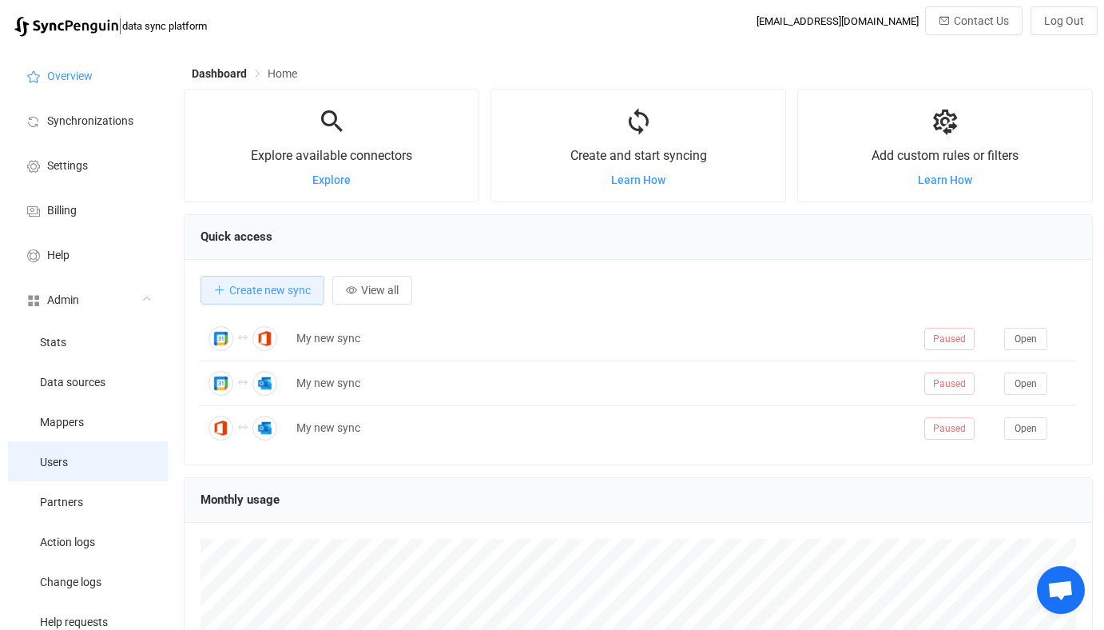
click at [81, 449] on li "Users" at bounding box center [88, 461] width 160 height 40
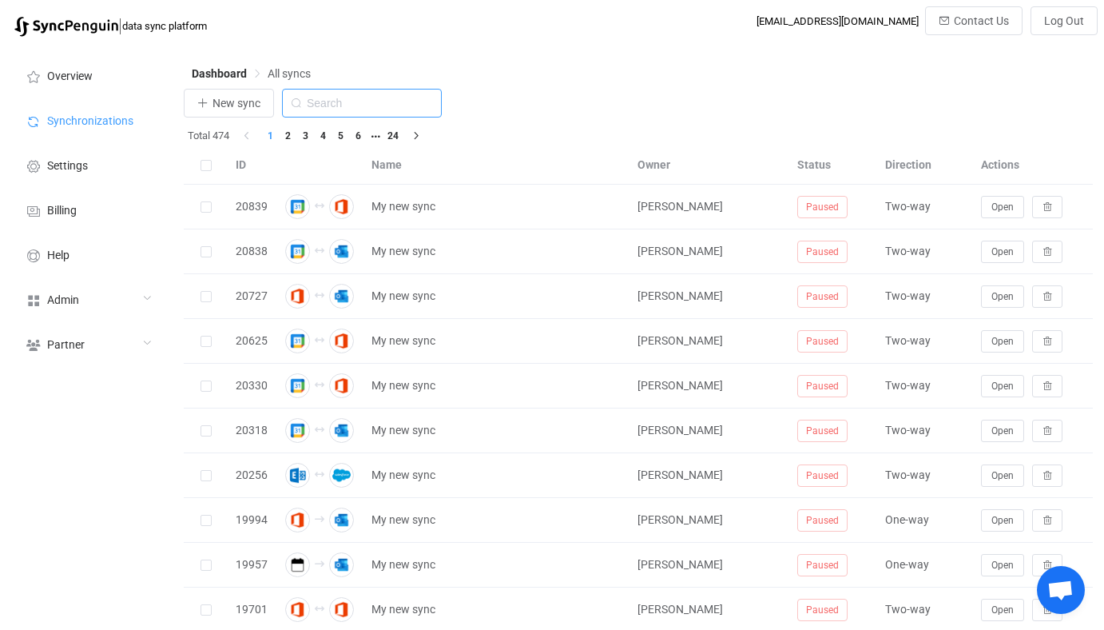
click at [353, 97] on input "text" at bounding box center [362, 103] width 160 height 29
type input "icou"
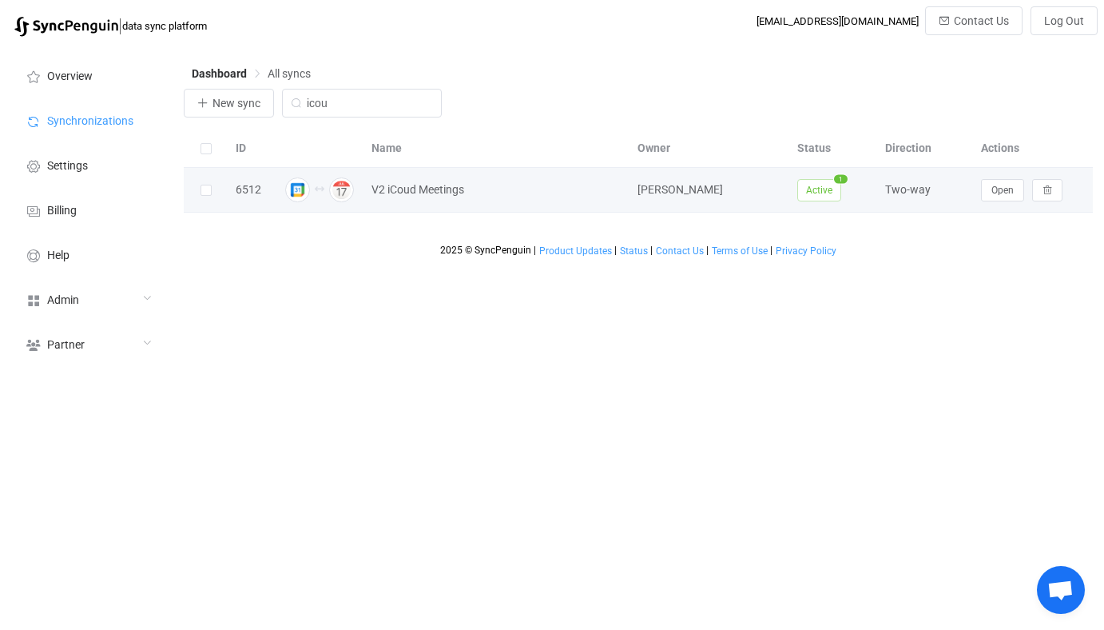
click at [978, 173] on td "Open" at bounding box center [1033, 190] width 120 height 45
click at [986, 181] on button "Open" at bounding box center [1002, 190] width 43 height 22
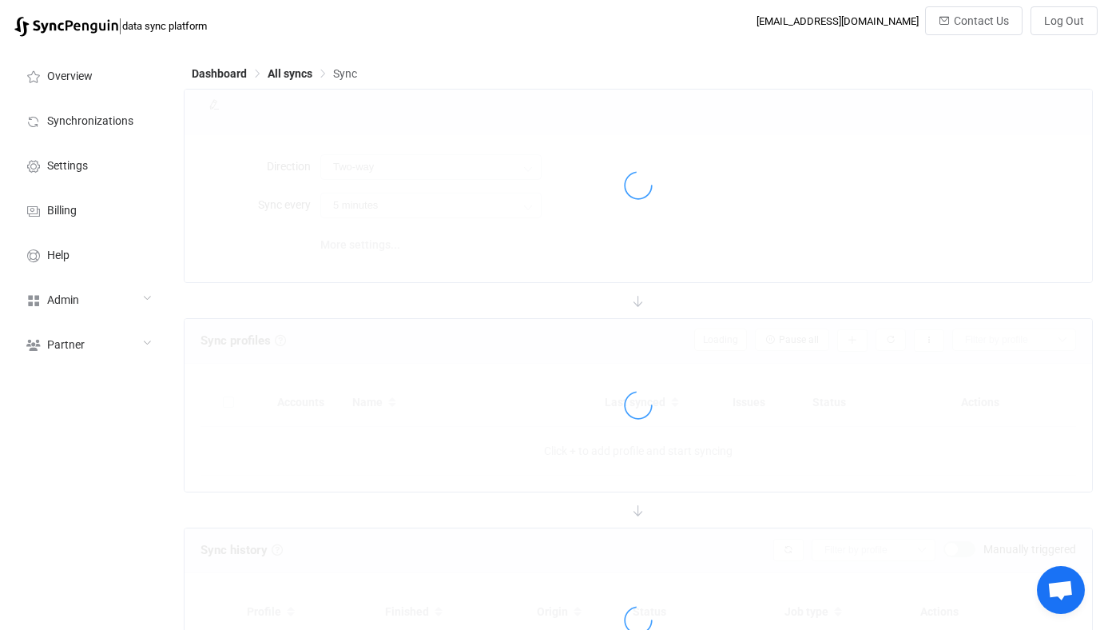
type input "10 minutes"
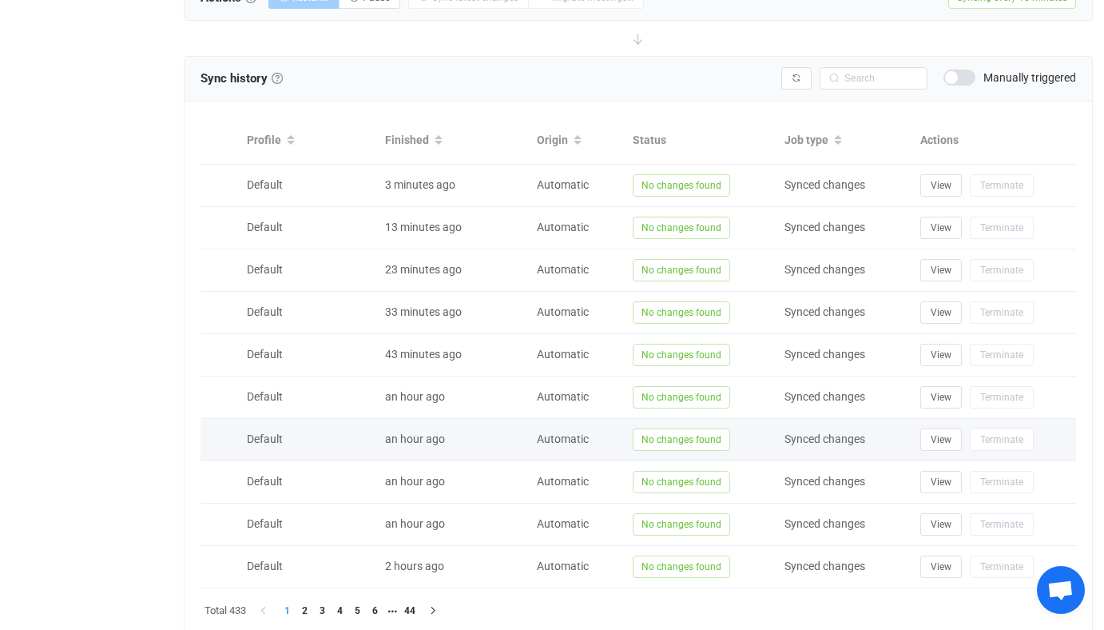
scroll to position [636, 0]
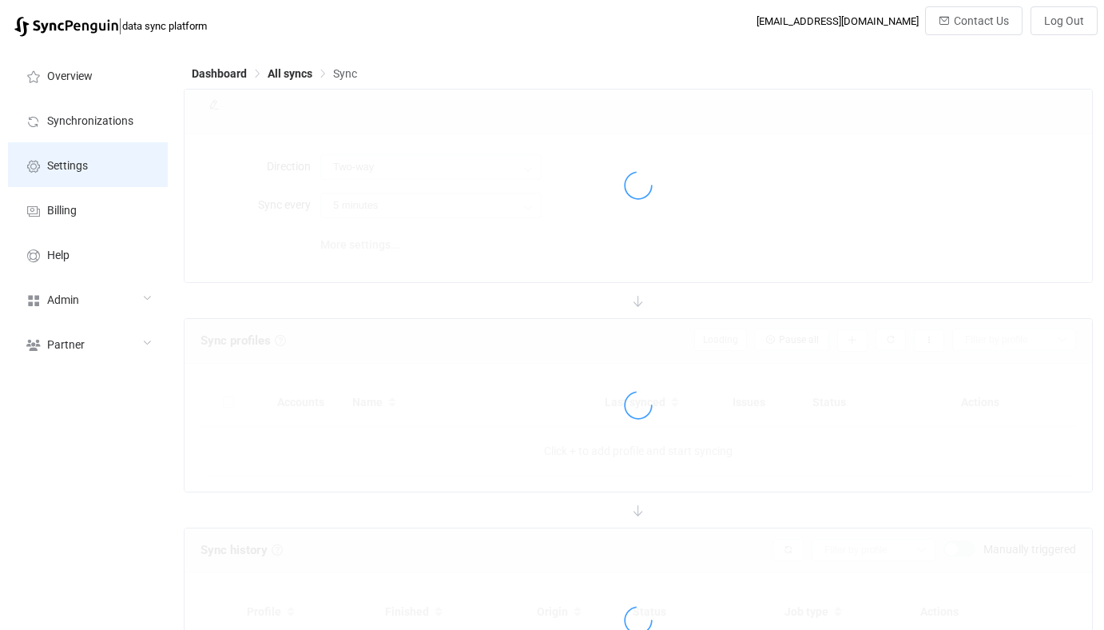
scroll to position [133, 0]
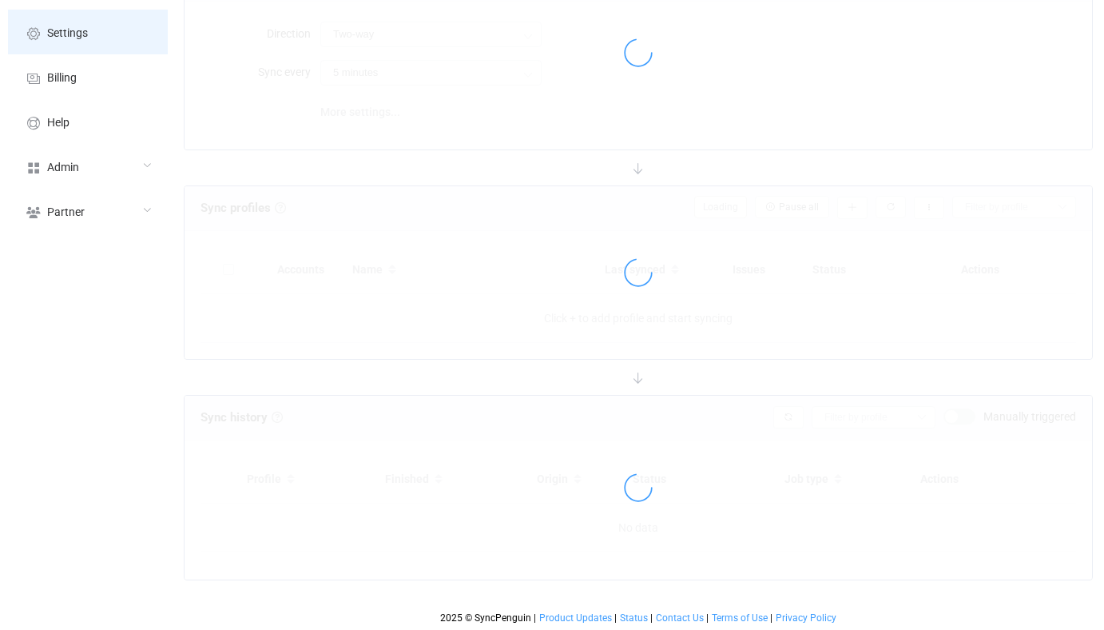
type input "Office 365 GAL → Office 365 (one to many)"
type input "24 hours"
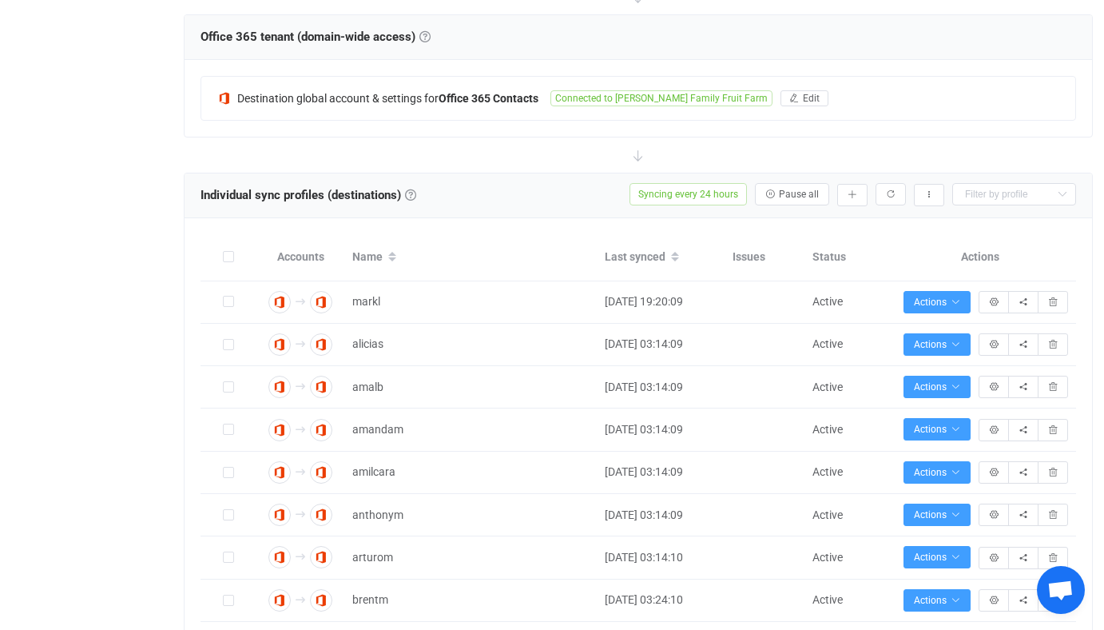
scroll to position [455, 0]
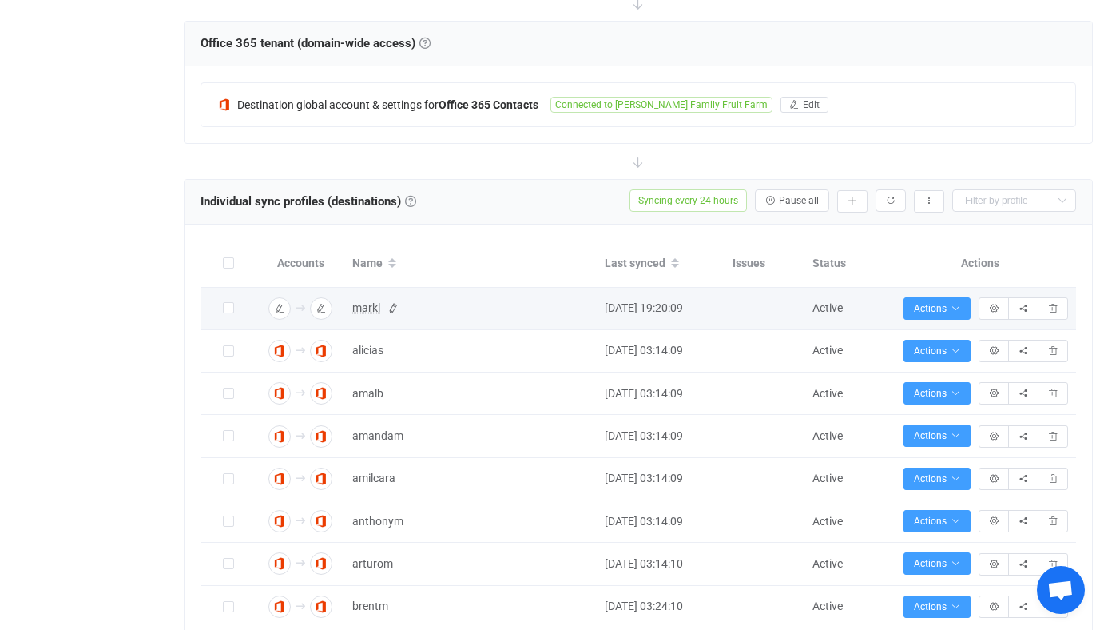
click at [361, 304] on span "markl" at bounding box center [366, 308] width 28 height 18
type input "markl"
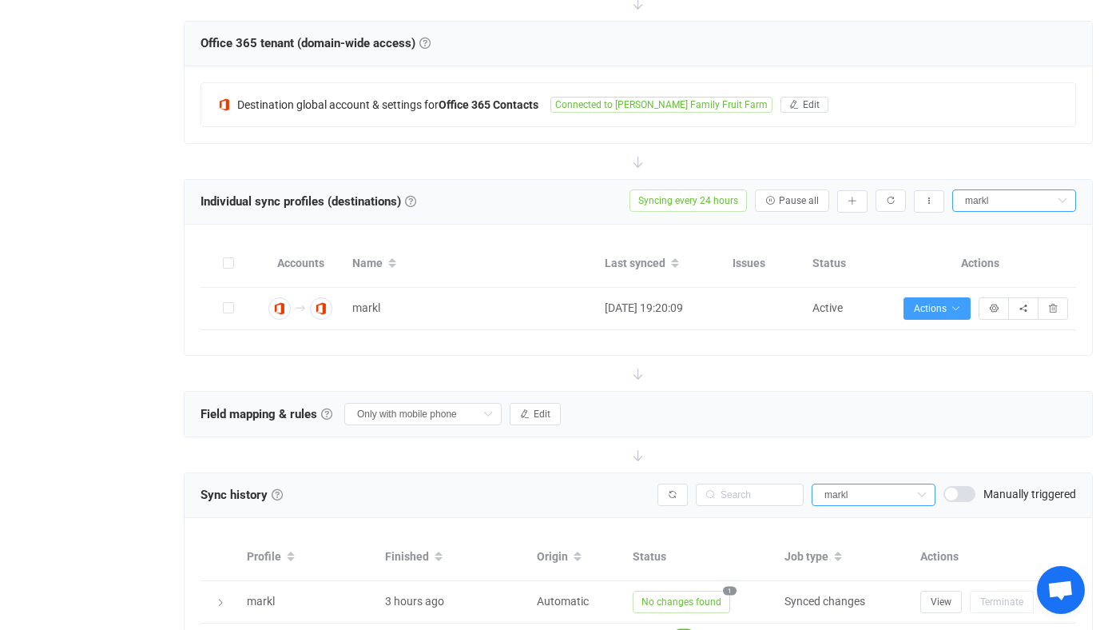
scroll to position [612, 0]
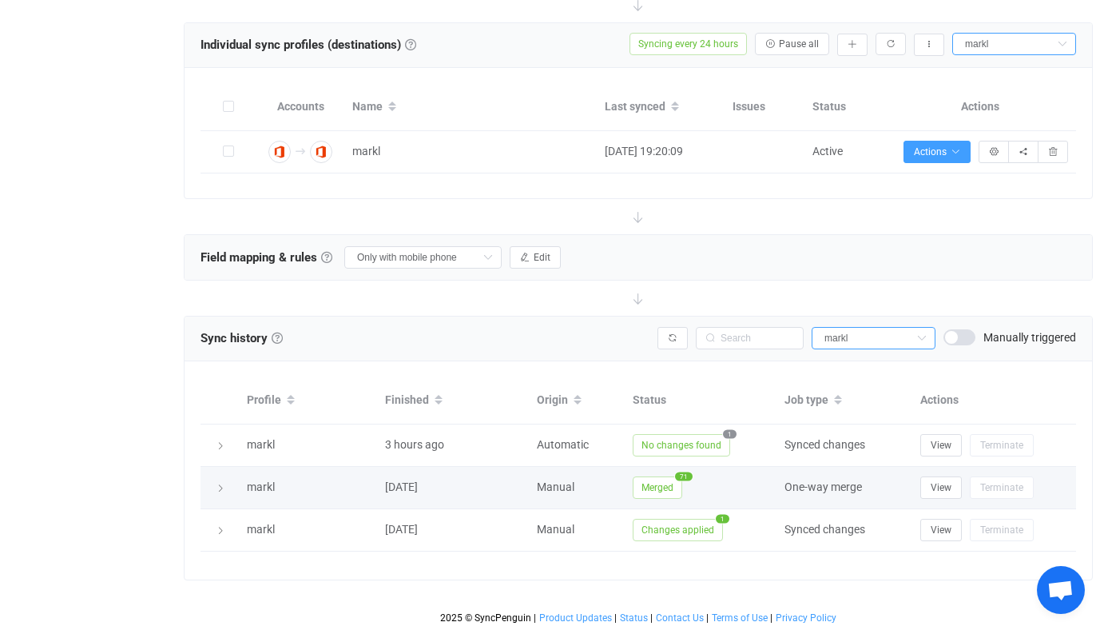
click at [664, 488] on span "Merged" at bounding box center [658, 487] width 50 height 22
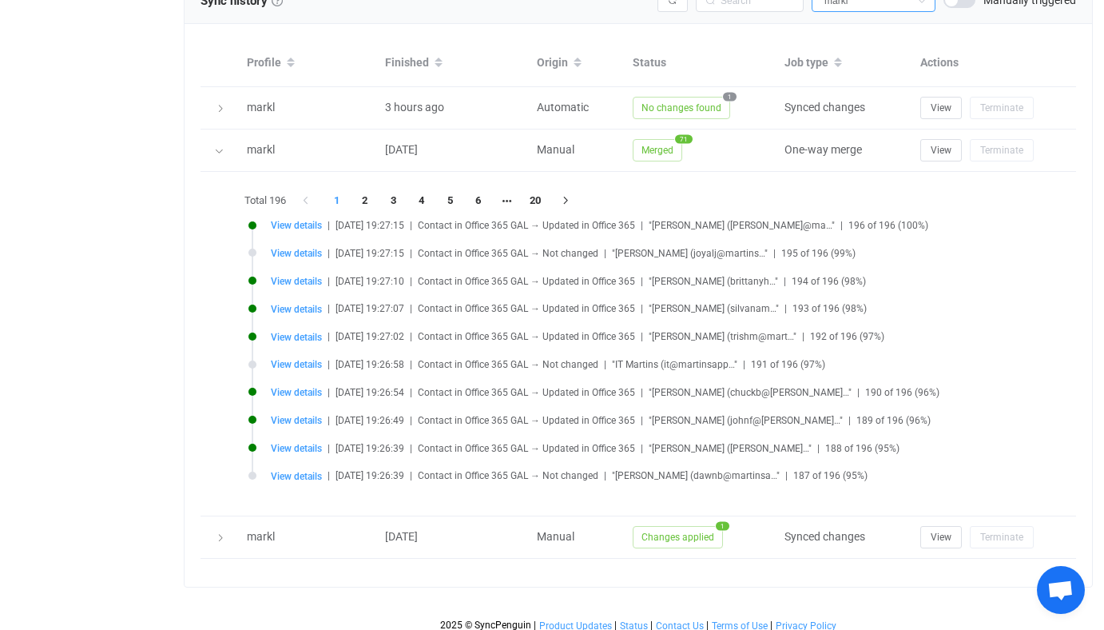
scroll to position [950, 0]
click at [364, 191] on li "2" at bounding box center [365, 200] width 29 height 22
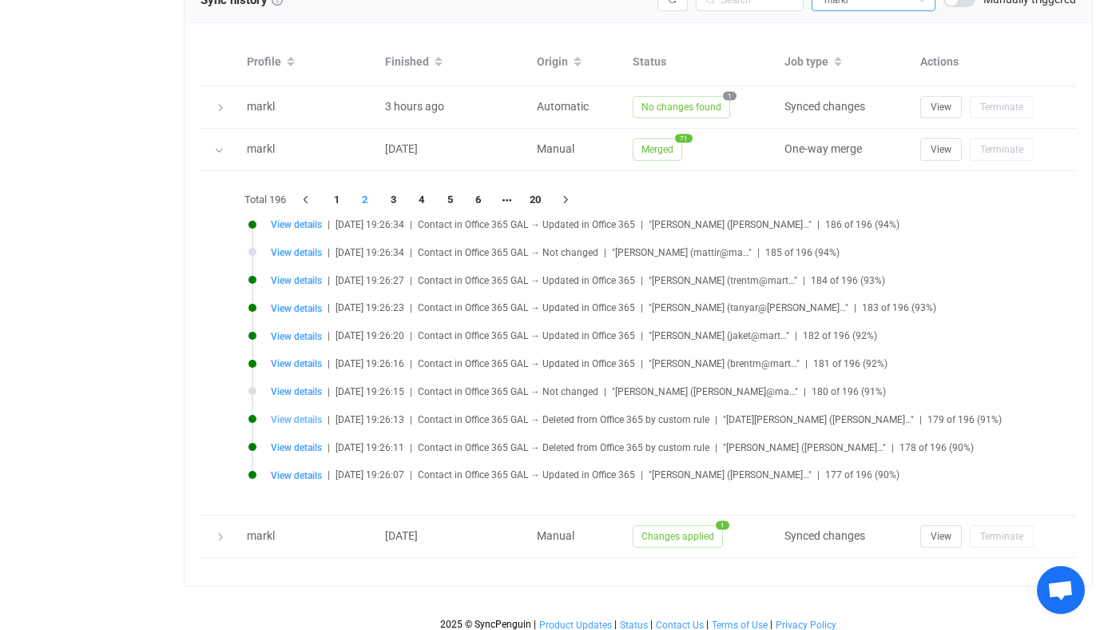
click at [300, 416] on span "View details" at bounding box center [296, 419] width 51 height 11
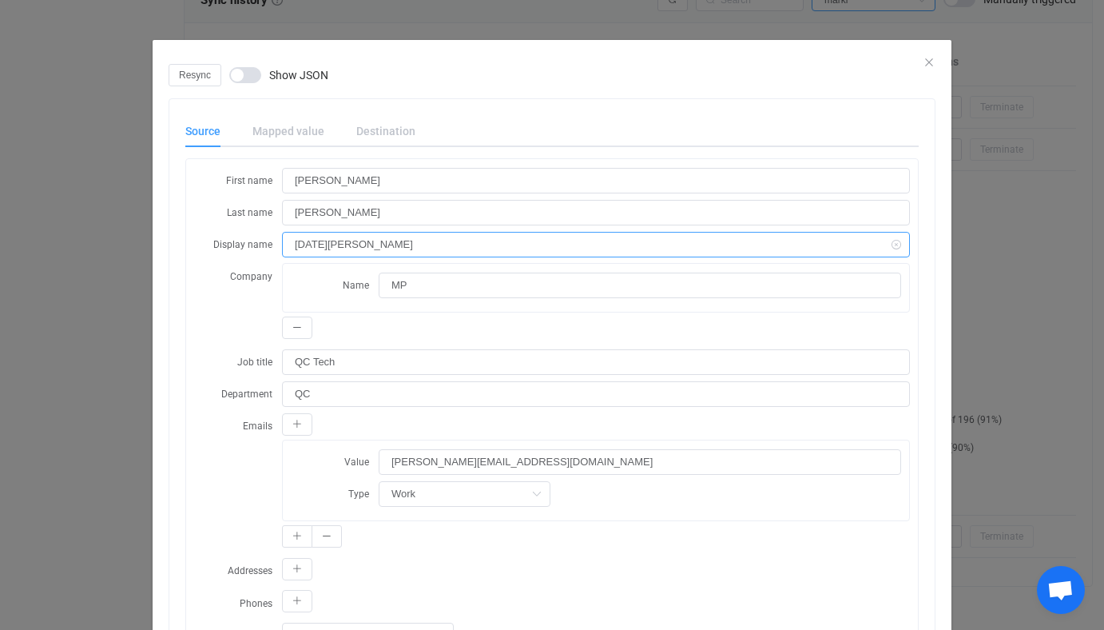
click at [363, 245] on input "Noel Burnett" at bounding box center [596, 245] width 628 height 26
click at [109, 344] on div "Resync Show JSON Source Mapped value Destination First name Noel Last name Burn…" at bounding box center [552, 315] width 1104 height 630
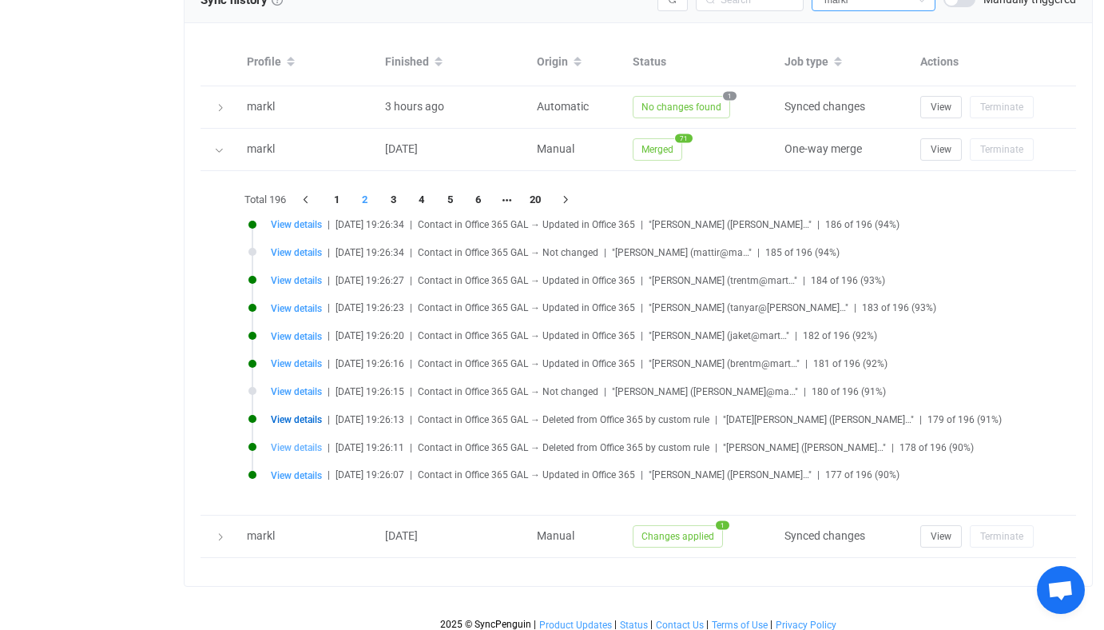
click at [294, 447] on span "View details" at bounding box center [296, 447] width 51 height 11
type input "[PERSON_NAME]"
type input "Dodson"
type input "Alex Dodson"
type input "Lead Operator"
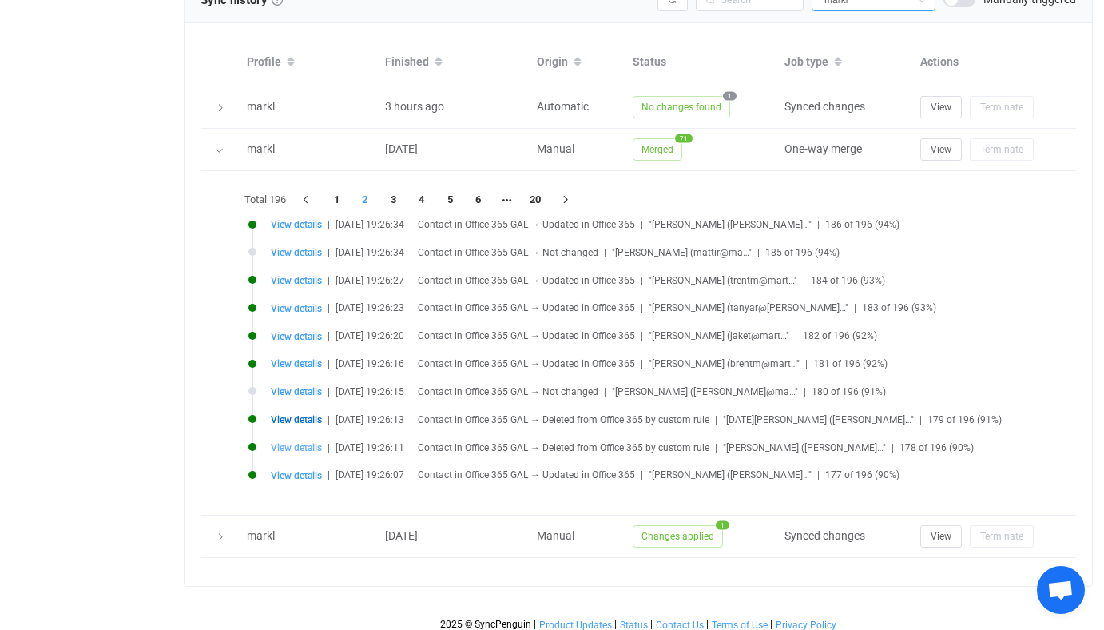
type input "Processing"
type input "alexd@martinsapples.com"
type input "Elmira Maintenance"
type input "elmiramaintenance@martinsapples.com"
type input "15c1af0e-5c5a-49ef-b5bb-ea2be88acad6"
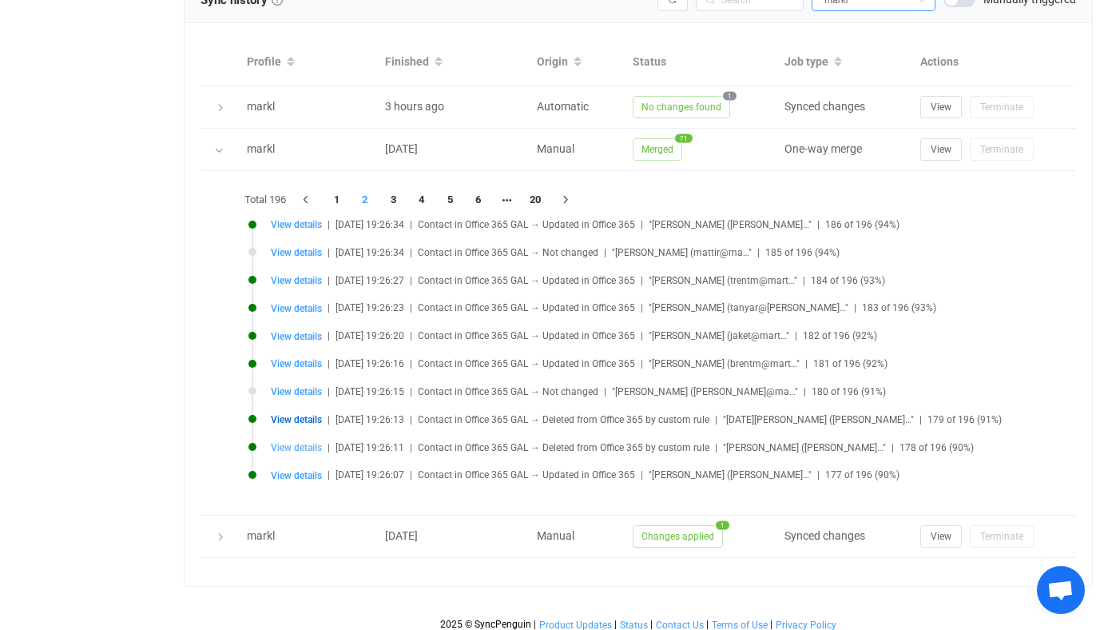
type input "Mobile Users"
type input "mobileusers@martinsapples.com"
type input "a95a6954-ba8d-4834-aa76-4e8853bc16c5"
type input "LaptopUsers"
type input "f8a0949f-fe9c-4826-85b1-5164ec523af9"
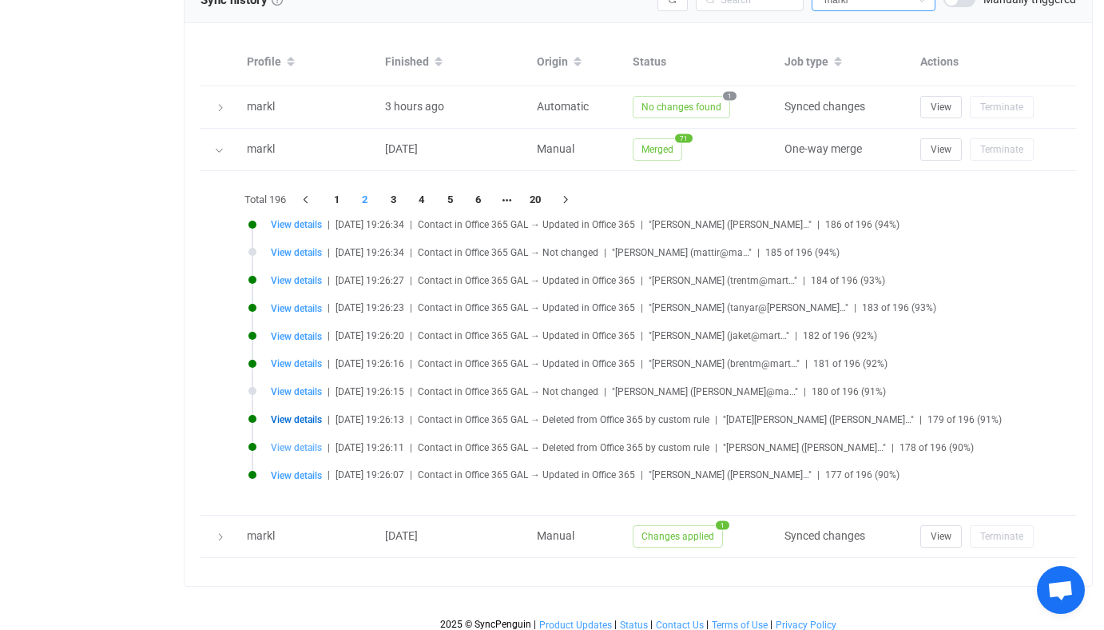
type input "56dddc52-ebaa-4b32-a29d-cc6b1119c1fc"
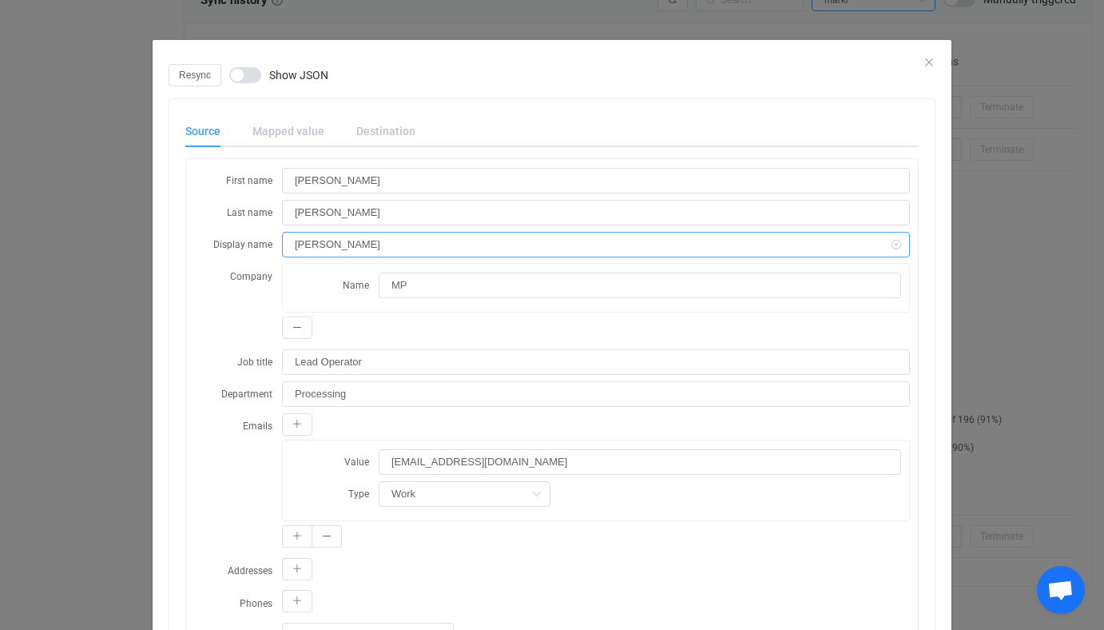
click at [382, 237] on input "Alex Dodson" at bounding box center [596, 245] width 628 height 26
click at [108, 378] on div "Resync Show JSON Source Mapped value Destination First name Alex Last name Dods…" at bounding box center [552, 315] width 1104 height 630
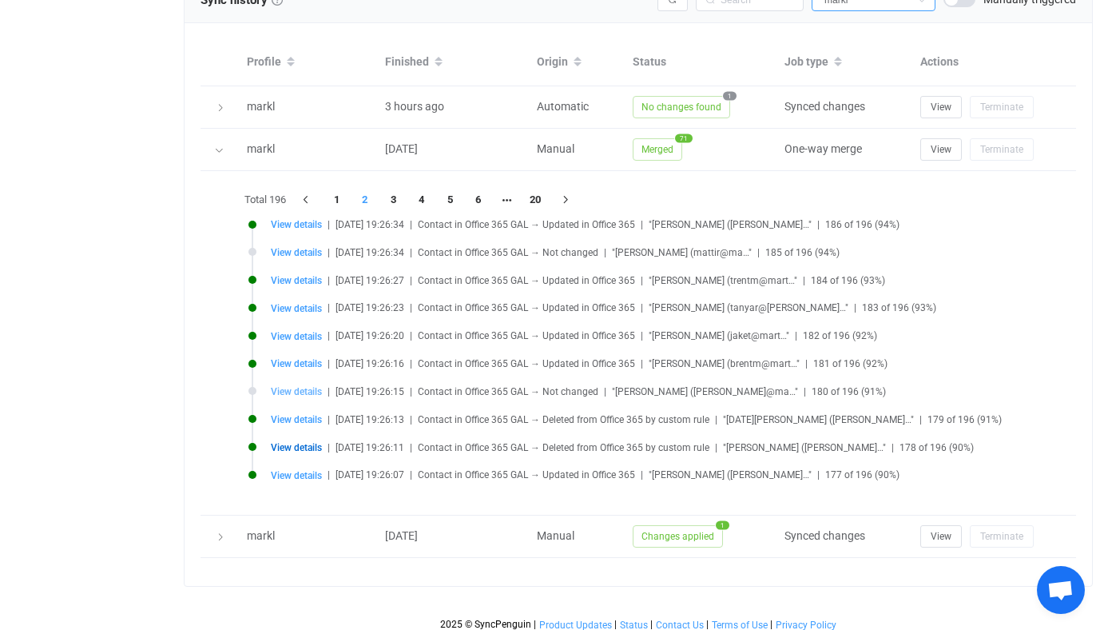
scroll to position [956, 0]
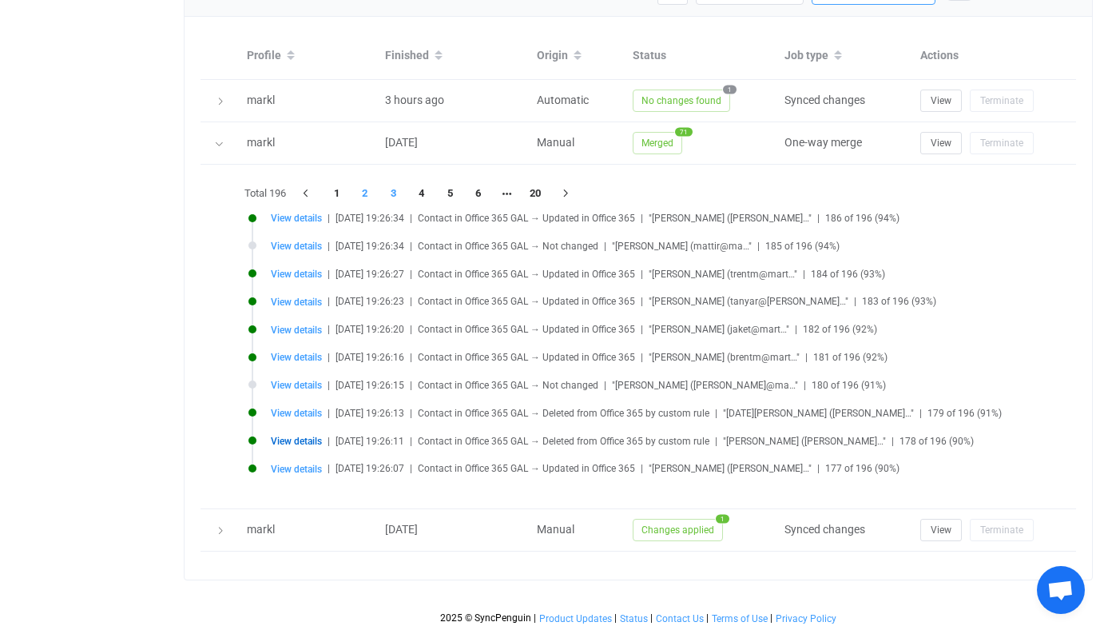
click at [400, 193] on li "3" at bounding box center [394, 193] width 29 height 22
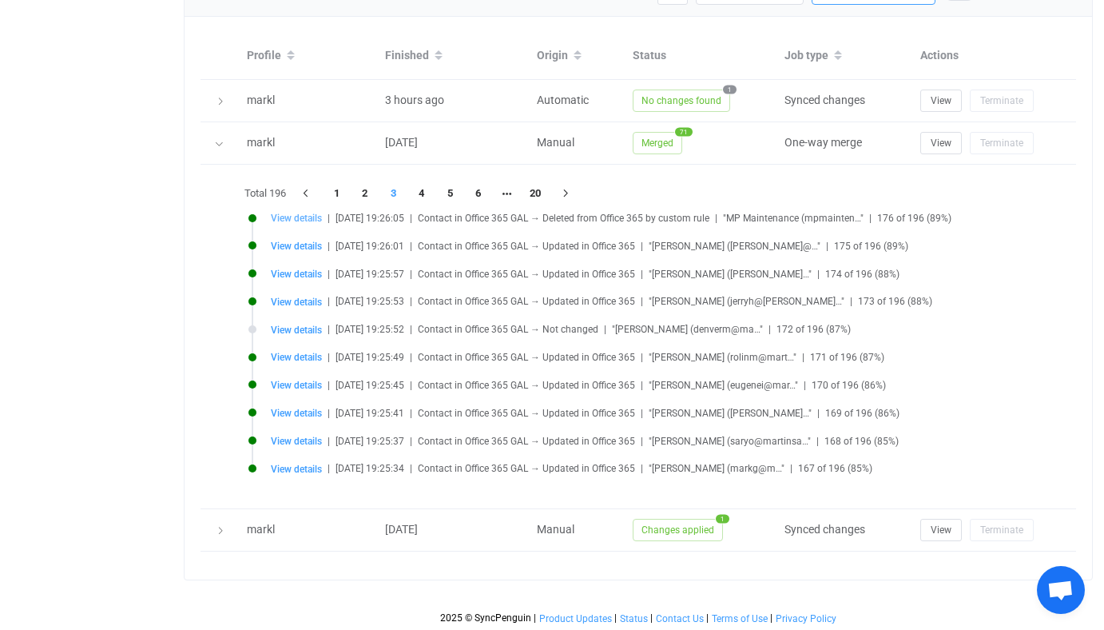
click at [298, 217] on span "View details" at bounding box center [296, 218] width 51 height 11
type input "MP"
type input "Maintenance"
type input "MP Maintenance"
type input "Maintenance"
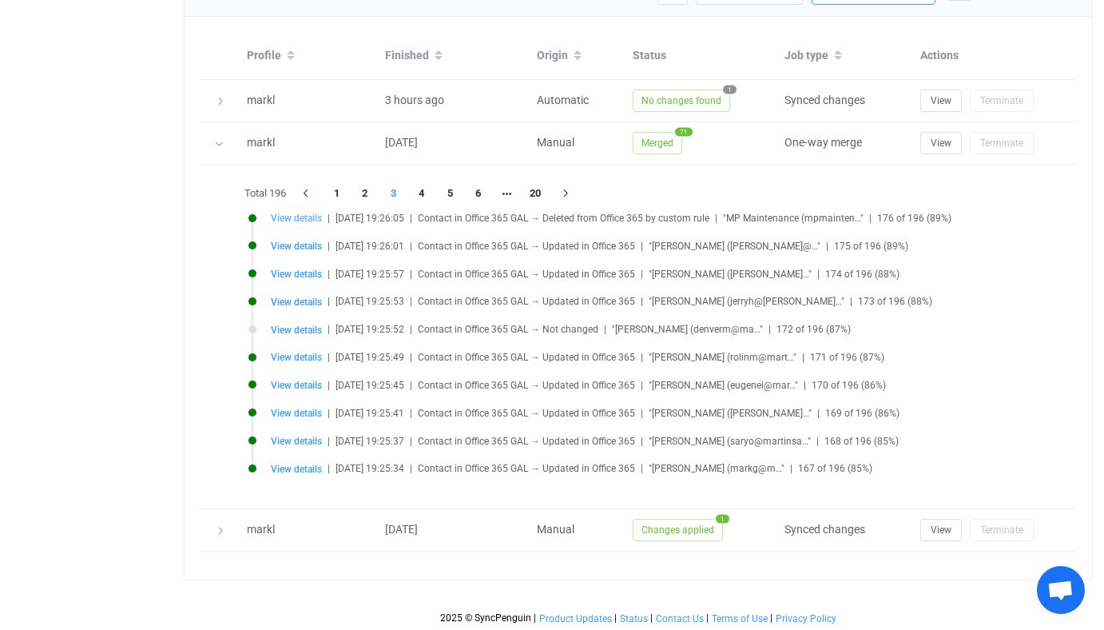
type input "mpmaintenance@martinsapples.com"
type input "BackupExcluded"
type input "106b08d5-2429-49ad-8d5e-3cc24f579946"
type input "All Users"
type input "e490ae95-0846-4f8c-9e28-0d0828db40fa"
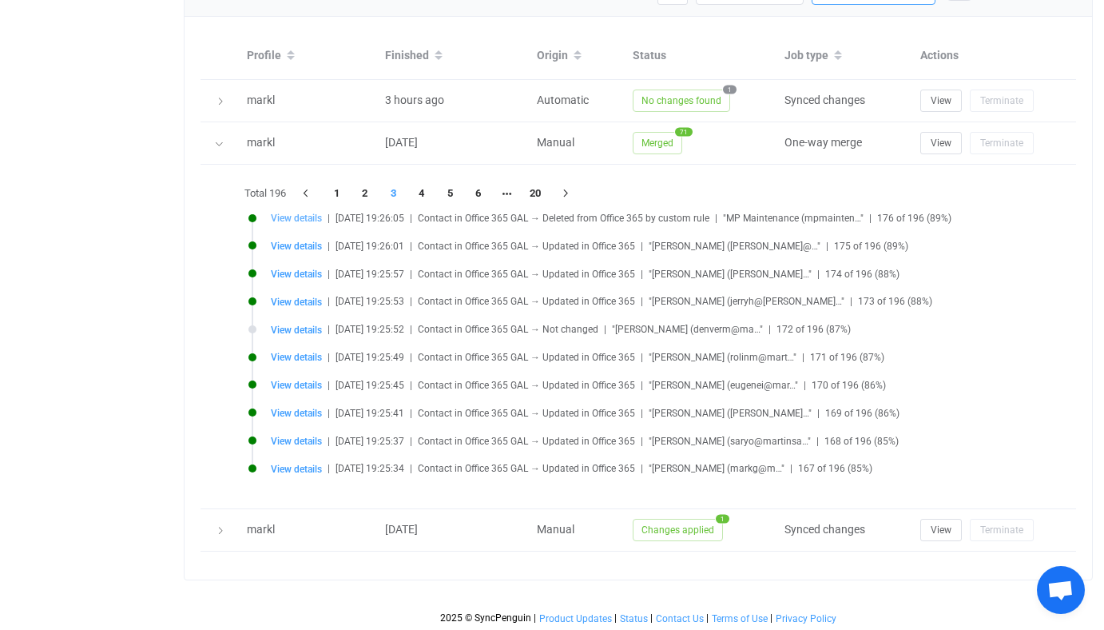
type input "6cfc8cc6-b650-401a-b9d1-56cd41c035cd"
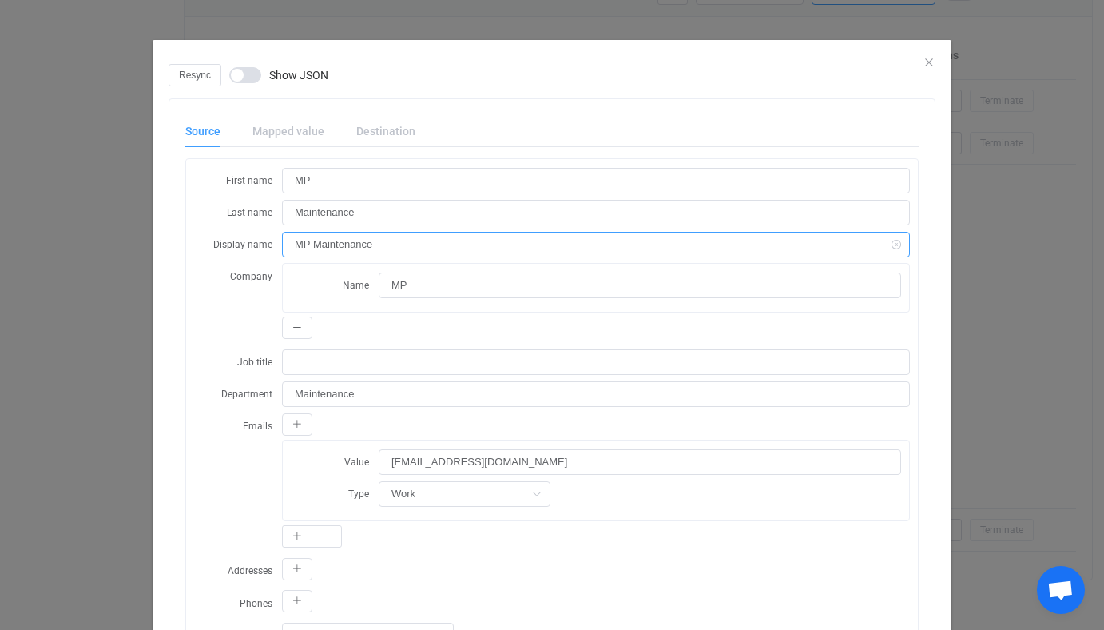
click at [362, 248] on input "MP Maintenance" at bounding box center [596, 245] width 628 height 26
click at [145, 349] on div "Resync Show JSON Source Mapped value Destination First name MP Last name Mainte…" at bounding box center [552, 315] width 1104 height 630
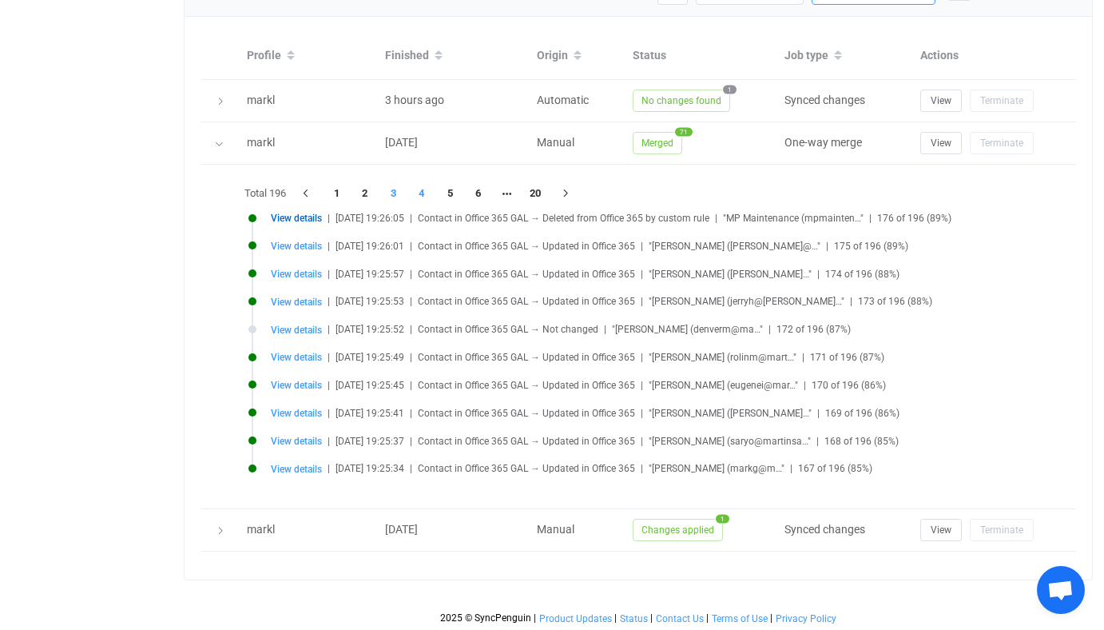
click at [419, 186] on li "4" at bounding box center [421, 193] width 29 height 22
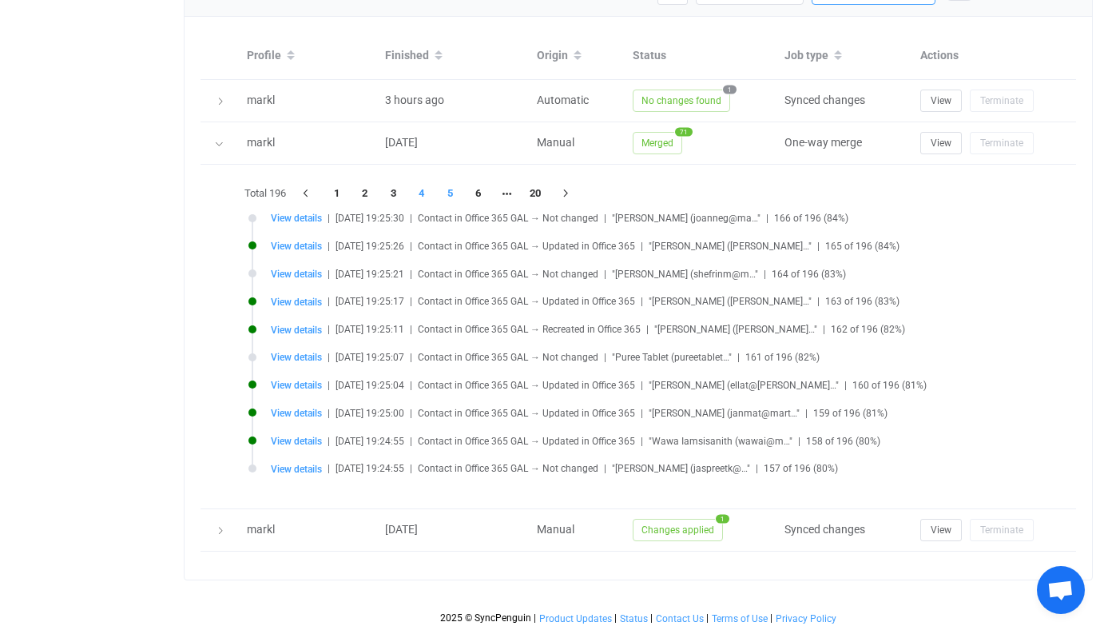
click at [457, 191] on li "5" at bounding box center [450, 193] width 29 height 22
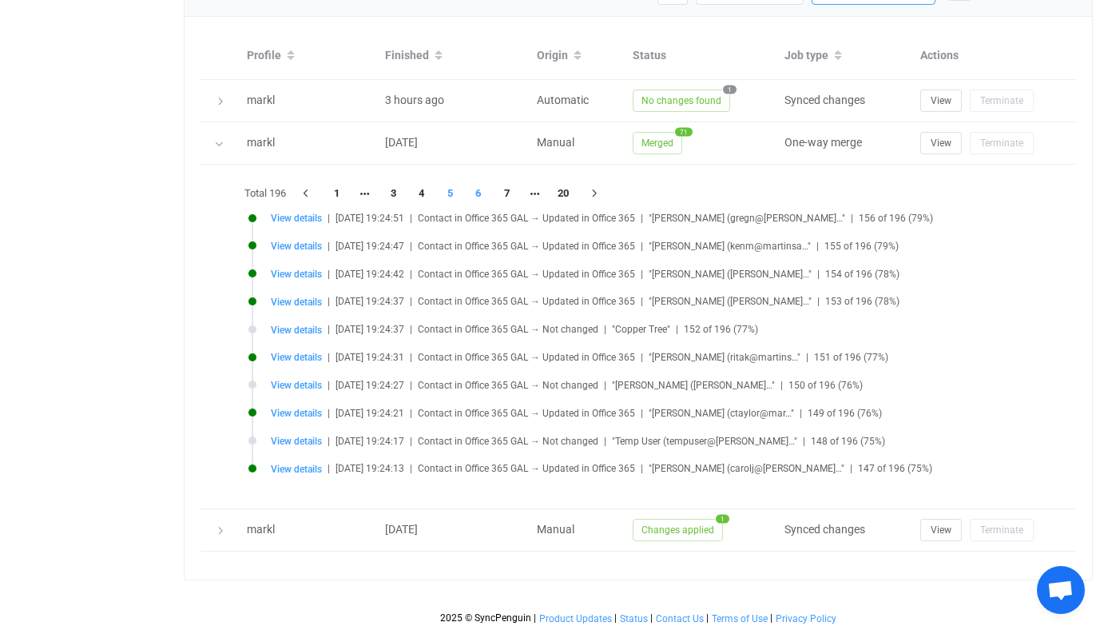
click at [470, 193] on li "6" at bounding box center [478, 193] width 29 height 22
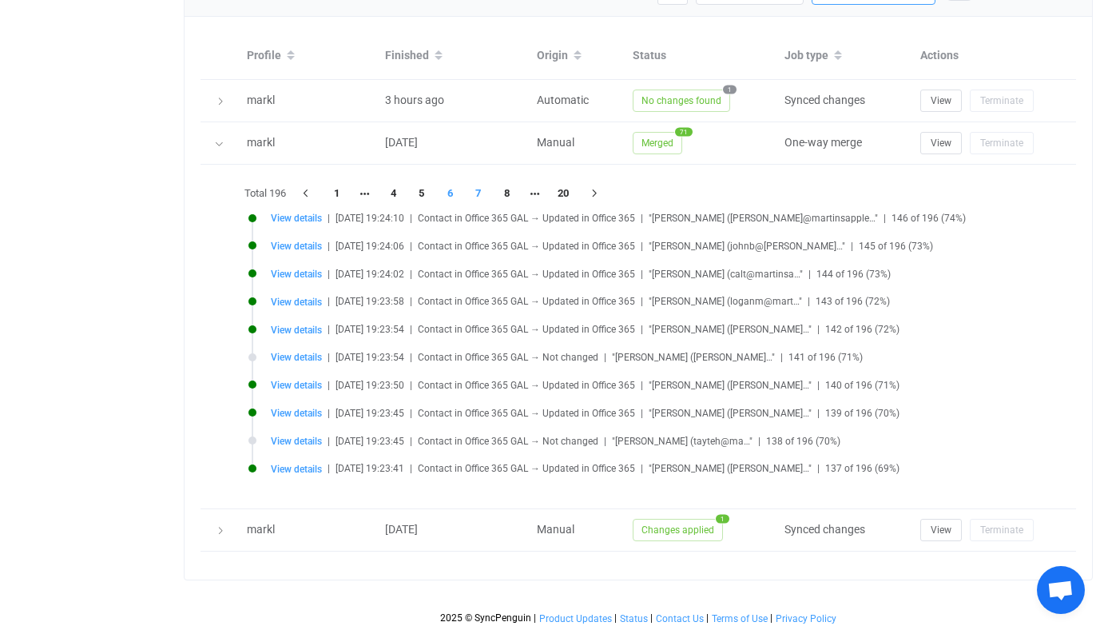
click at [489, 192] on li "7" at bounding box center [478, 193] width 29 height 22
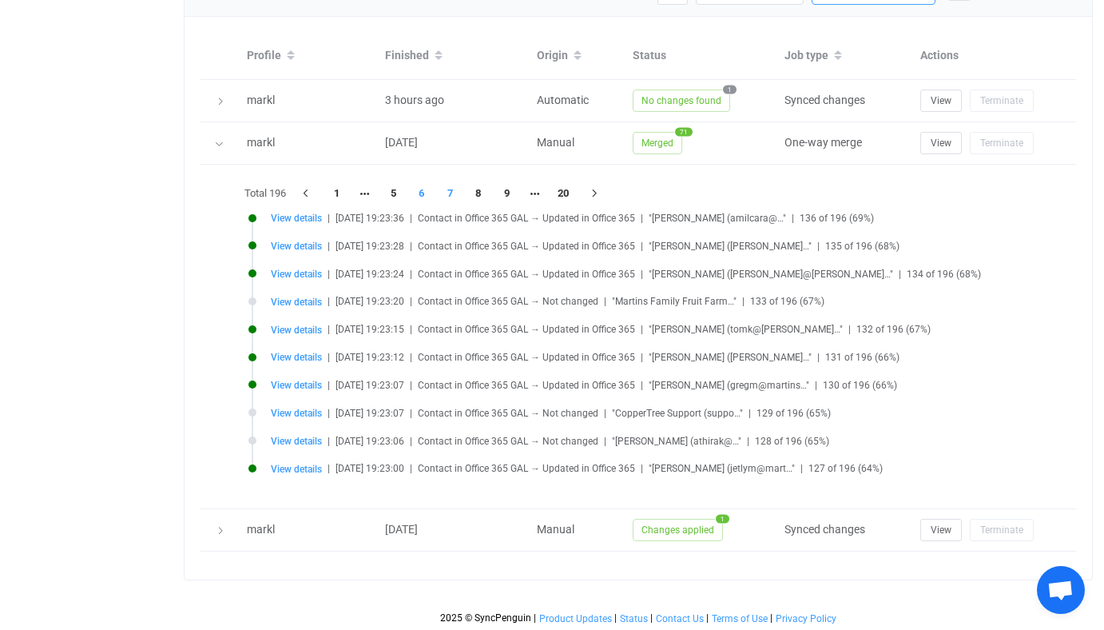
click at [422, 190] on li "6" at bounding box center [421, 193] width 29 height 22
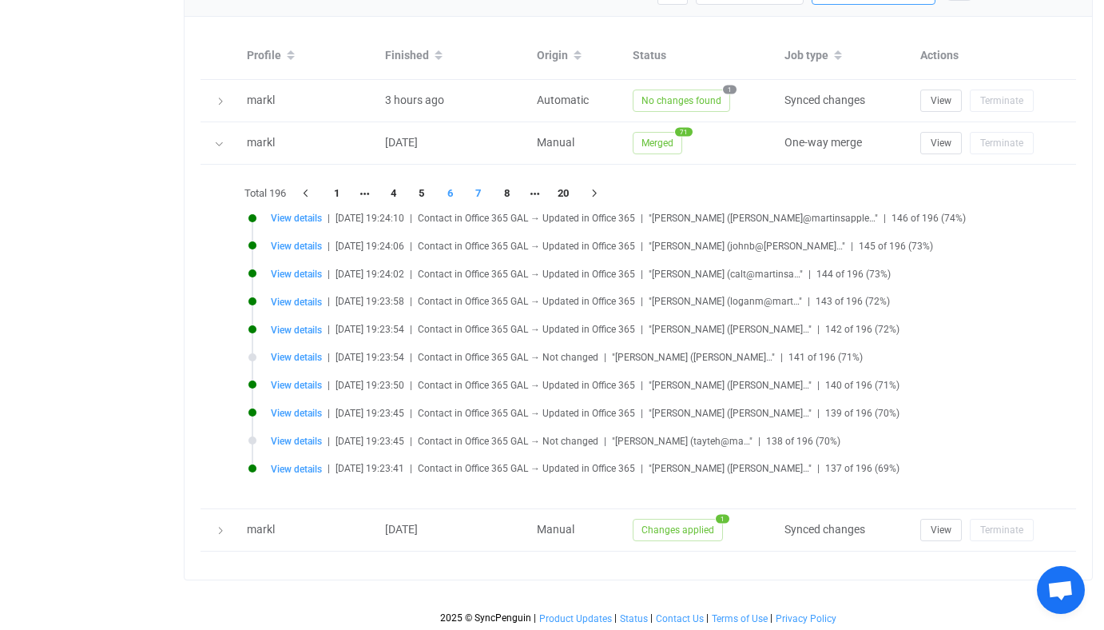
click at [475, 190] on li "7" at bounding box center [478, 193] width 29 height 22
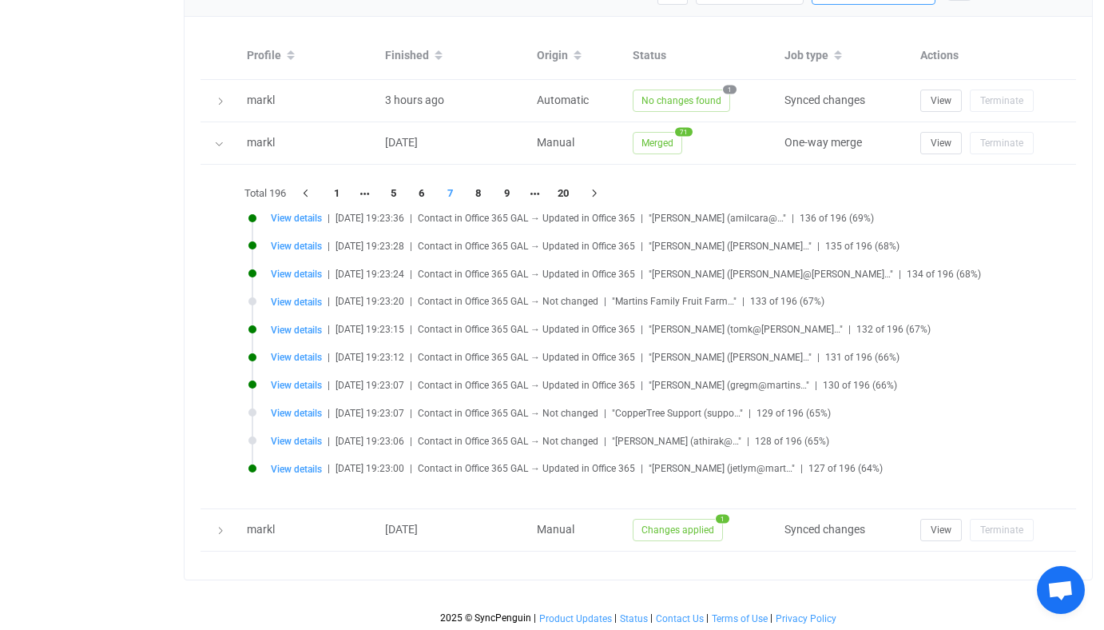
click at [475, 190] on li "8" at bounding box center [478, 193] width 29 height 22
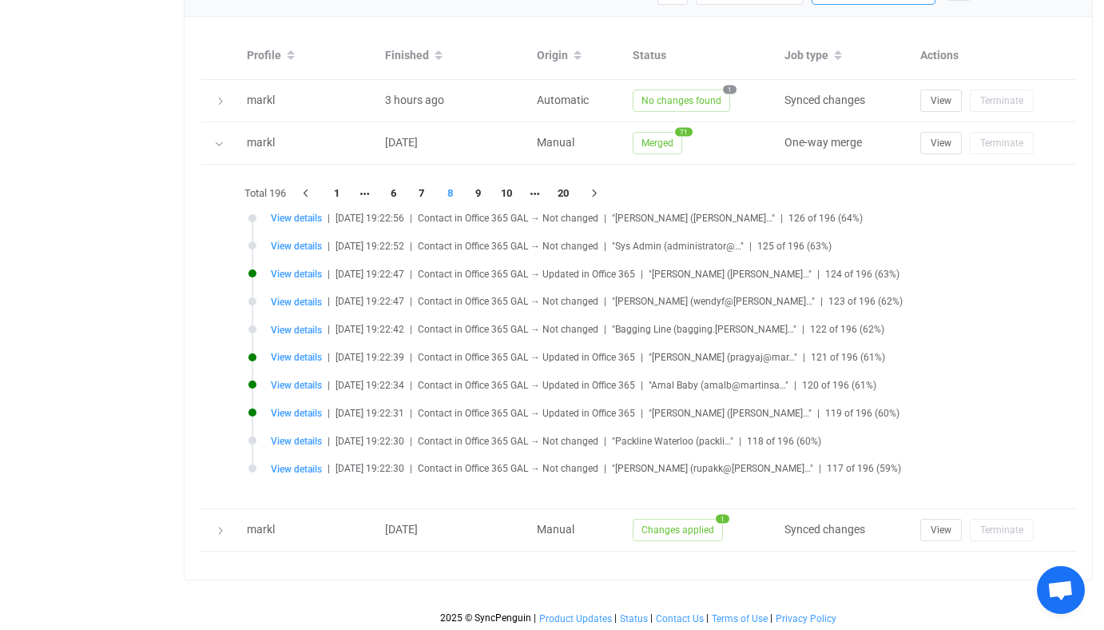
click at [475, 190] on li "9" at bounding box center [478, 193] width 29 height 22
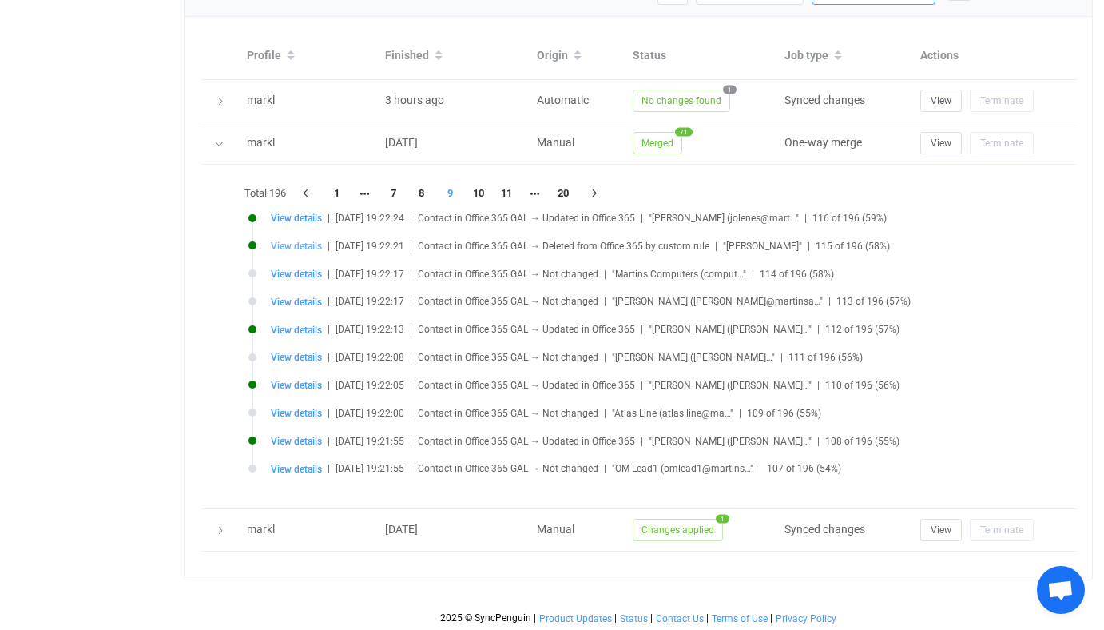
click at [301, 244] on span "View details" at bounding box center [296, 245] width 51 height 11
type input "mark"
type input "lim"
type input "rogersadmin"
type input "All Users"
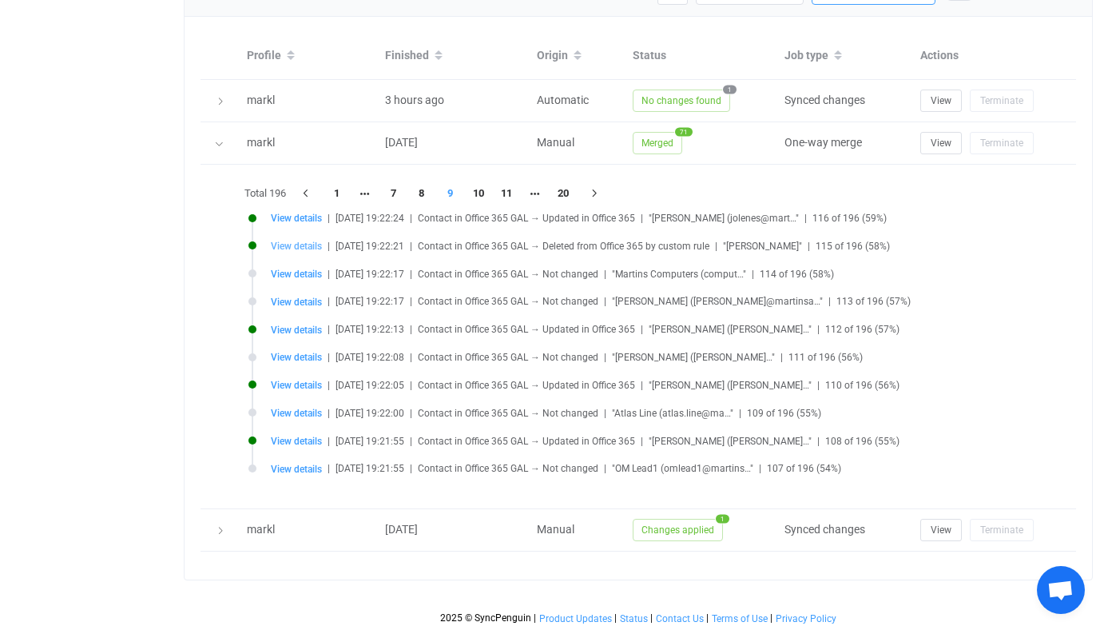
type input "e490ae95-0846-4f8c-9e28-0d0828db40fa"
type input "e5d7ae65-4216-4ed8-9be0-56471d37863a"
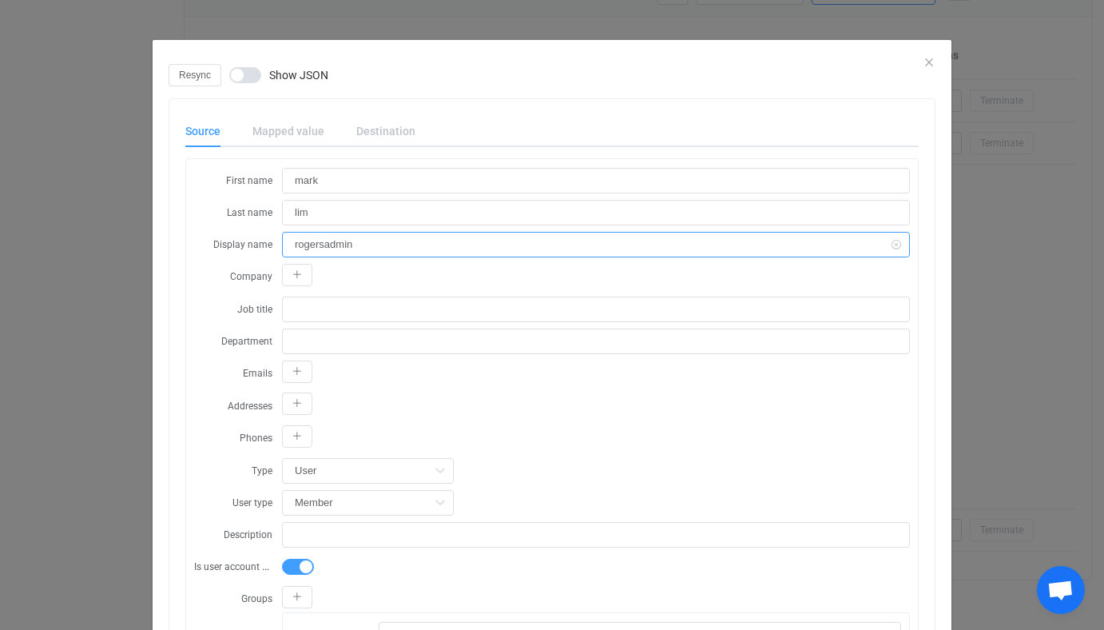
click at [370, 242] on input "rogersadmin" at bounding box center [596, 245] width 628 height 26
click at [98, 334] on div "Resync Show JSON Source Mapped value Destination First name mark Last name lim …" at bounding box center [552, 315] width 1104 height 630
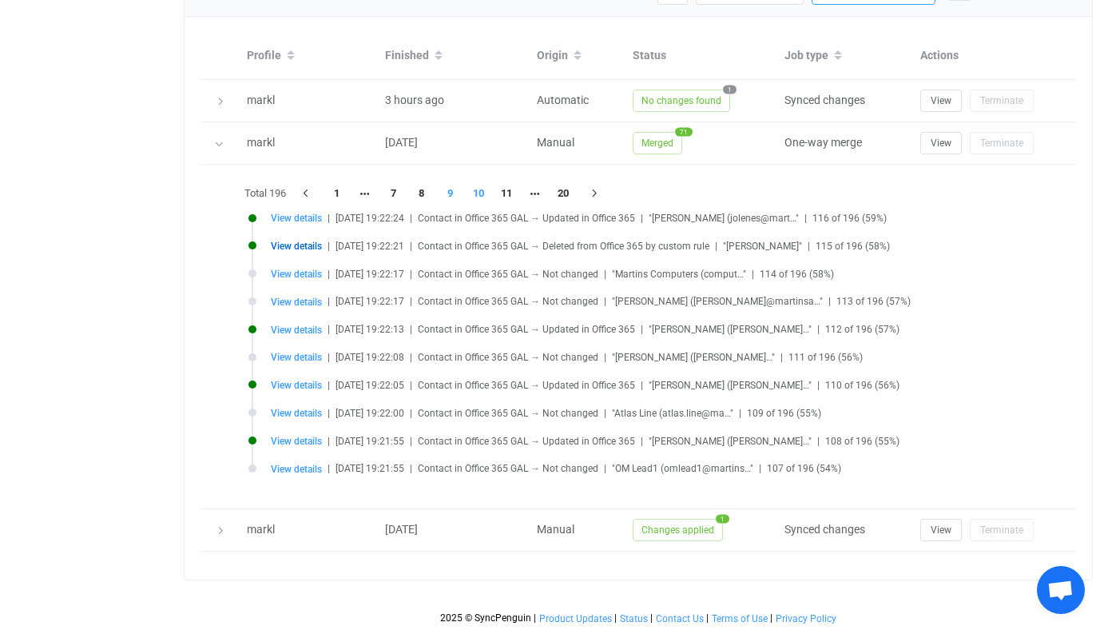
click at [478, 191] on li "10" at bounding box center [478, 193] width 29 height 22
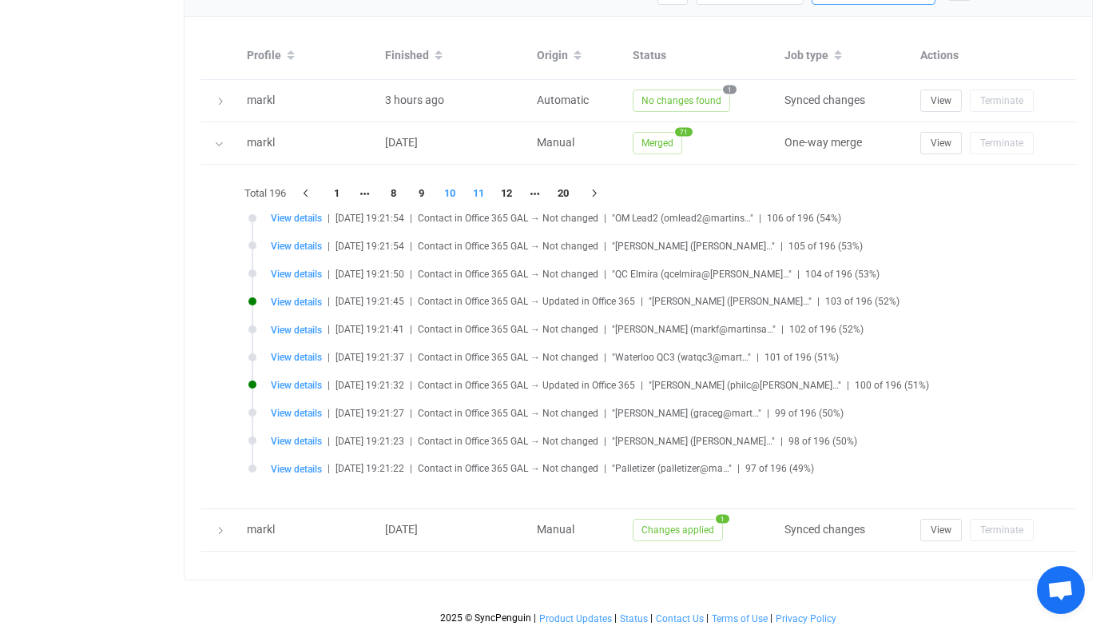
click at [483, 193] on li "11" at bounding box center [478, 193] width 29 height 22
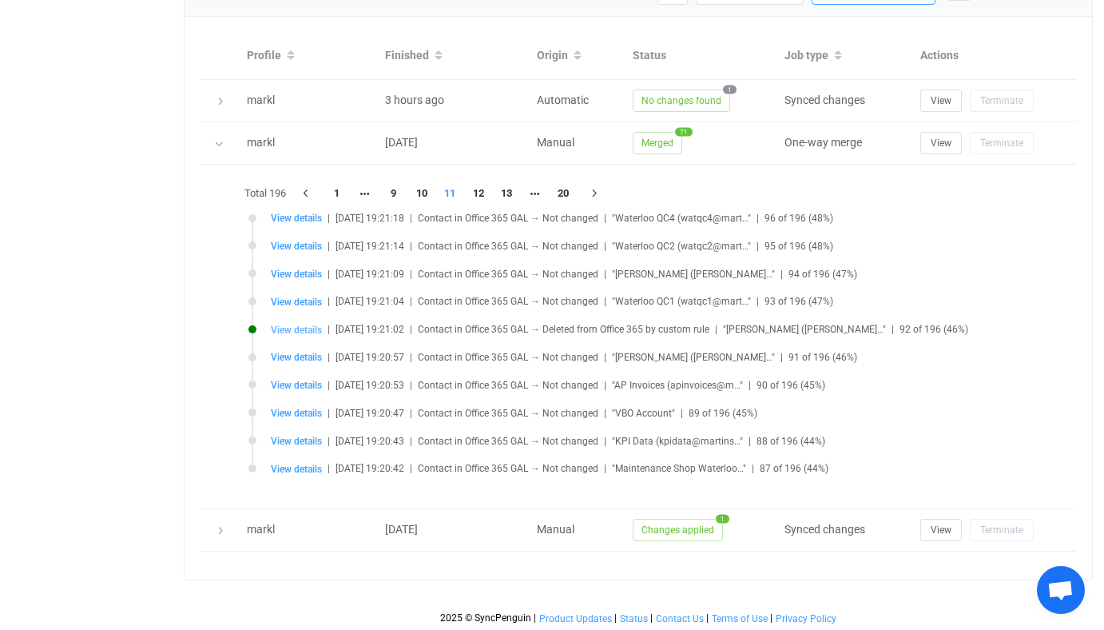
click at [300, 328] on span "View details" at bounding box center [296, 329] width 51 height 11
type input "Chris"
type input "Phillips"
type input "Chris Phillips [Archived]"
type input "Truck Driver"
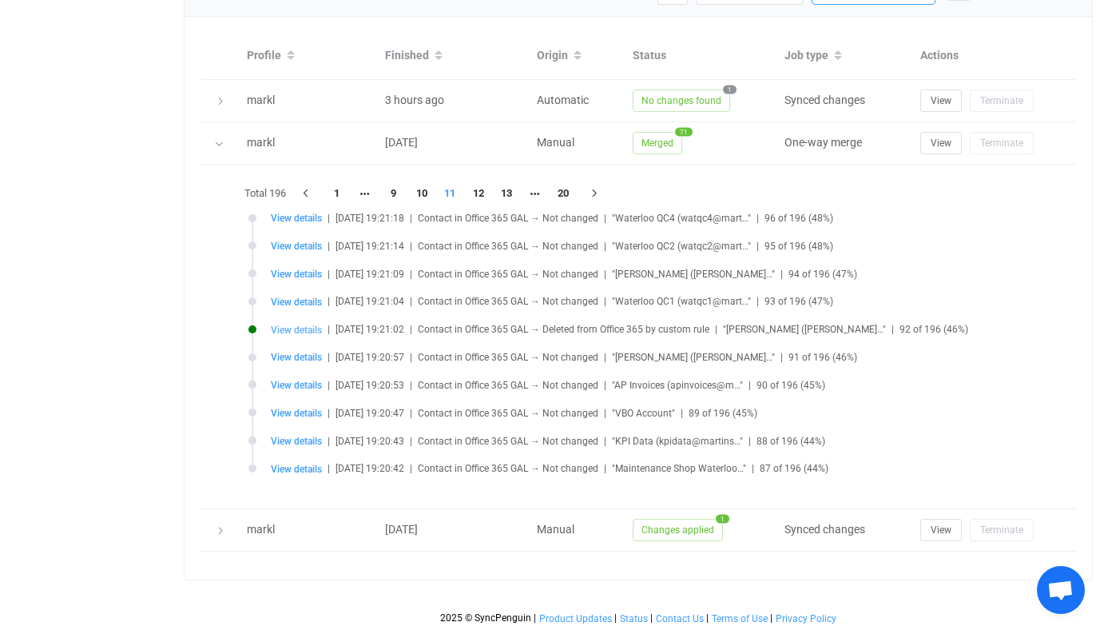
type input "Trucking"
type input "iphoneusers"
type input "iphoneusers@martinsapples.com"
type input "b2f4acf6-8e47-4d63-b3b5-e6c1c47a68cc"
type input "2fd890af-9266-45f1-b452-4e4f262e2c56"
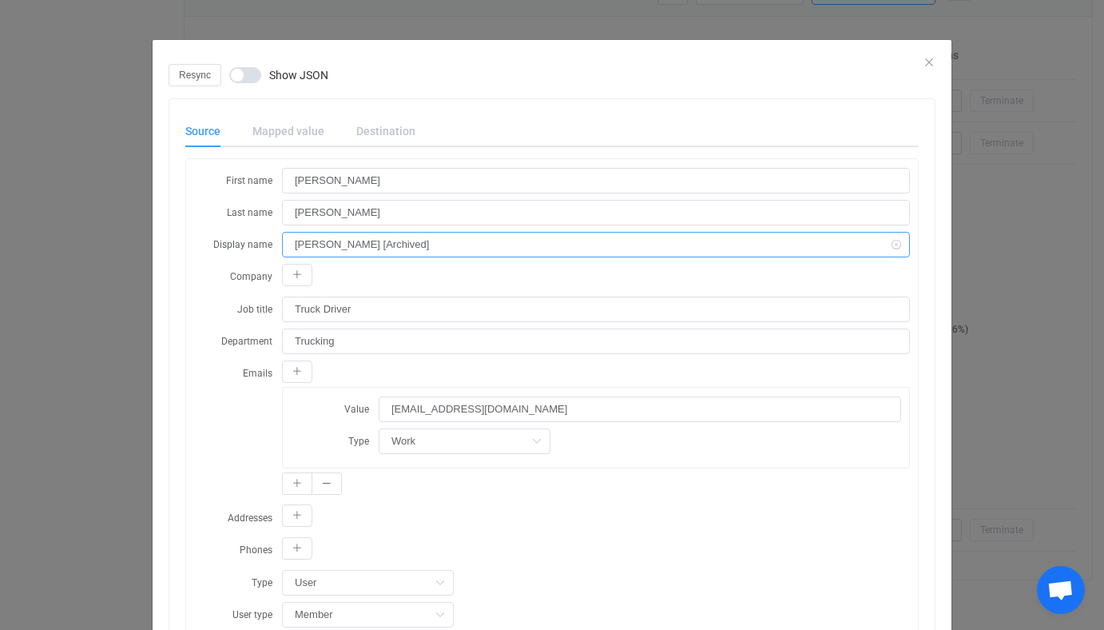
click at [388, 242] on input "Chris Phillips [Archived]" at bounding box center [596, 245] width 628 height 26
click at [40, 274] on div "Resync Show JSON Source Mapped value Destination First name Chris Last name Phi…" at bounding box center [552, 315] width 1104 height 630
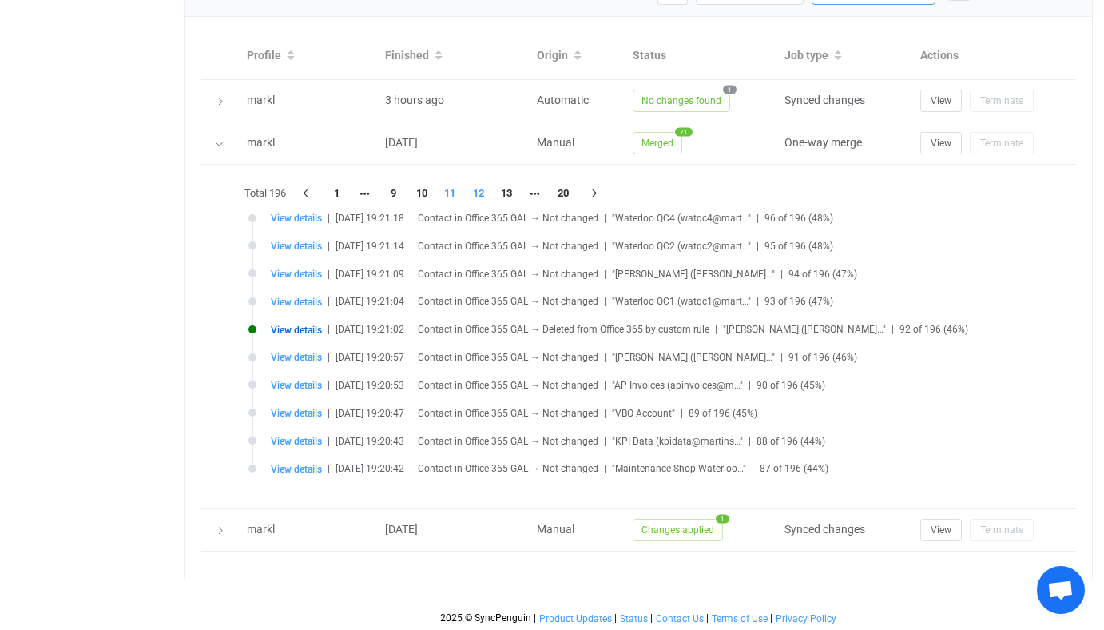
click at [486, 189] on li "12" at bounding box center [478, 193] width 29 height 22
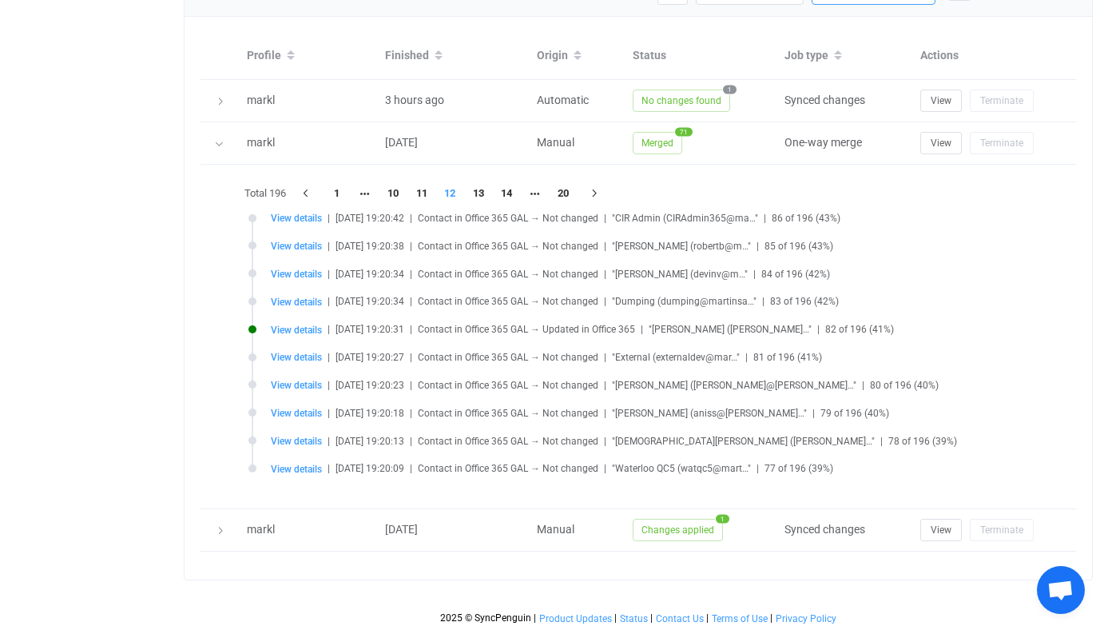
click at [486, 189] on li "13" at bounding box center [478, 193] width 29 height 22
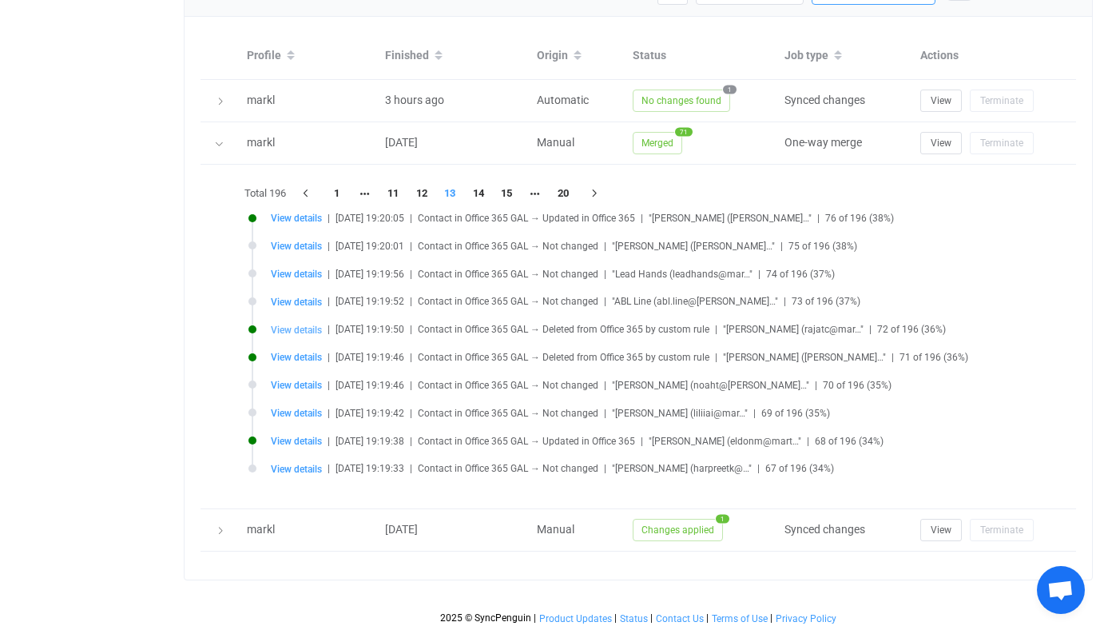
click at [296, 328] on span "View details" at bounding box center [296, 329] width 51 height 11
type input "Rajat"
type input "Chhokar"
type input "Rajat Chhokar [Archived]"
type input "Logistics Supervisor"
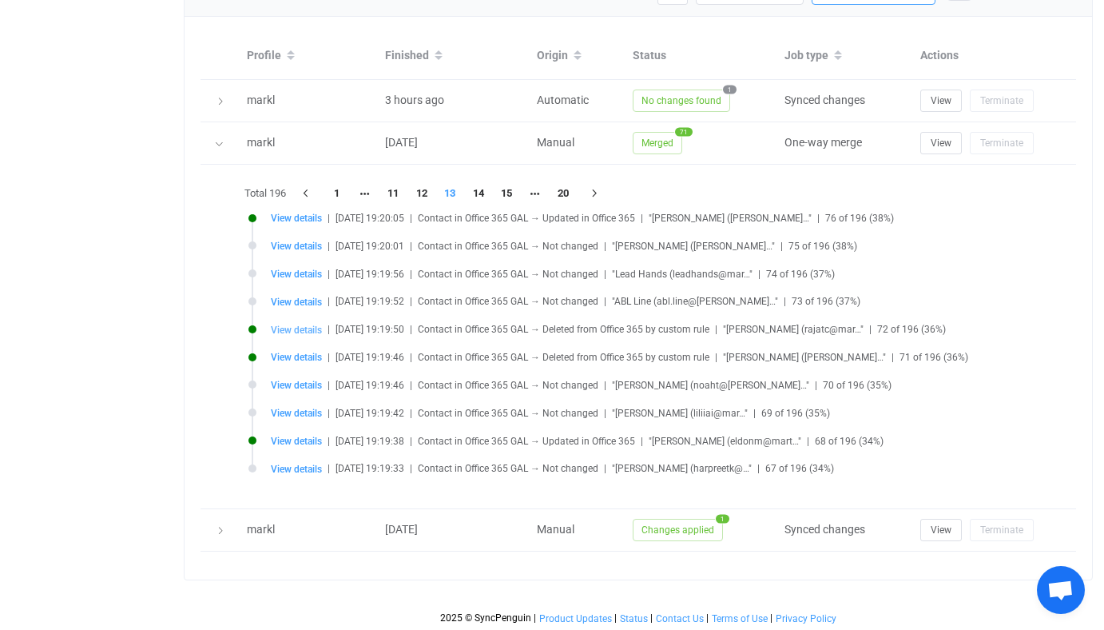
type input "rajatc@martinsapples.com"
type input "All Users"
type input "e490ae95-0846-4f8c-9e28-0d0828db40fa"
type input "b4335bc8-7904-41aa-8d03-a0d744f69cc5"
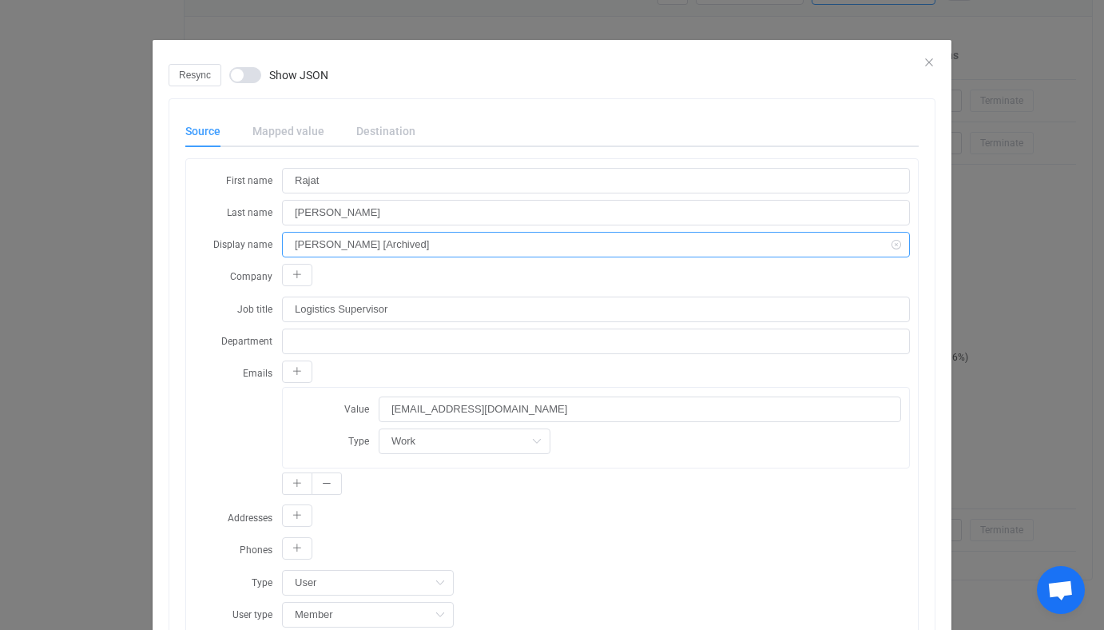
click at [434, 253] on input "Rajat Chhokar [Archived]" at bounding box center [596, 245] width 628 height 26
click at [113, 352] on div "Resync Show JSON Source Mapped value Destination First name Rajat Last name Chh…" at bounding box center [552, 315] width 1104 height 630
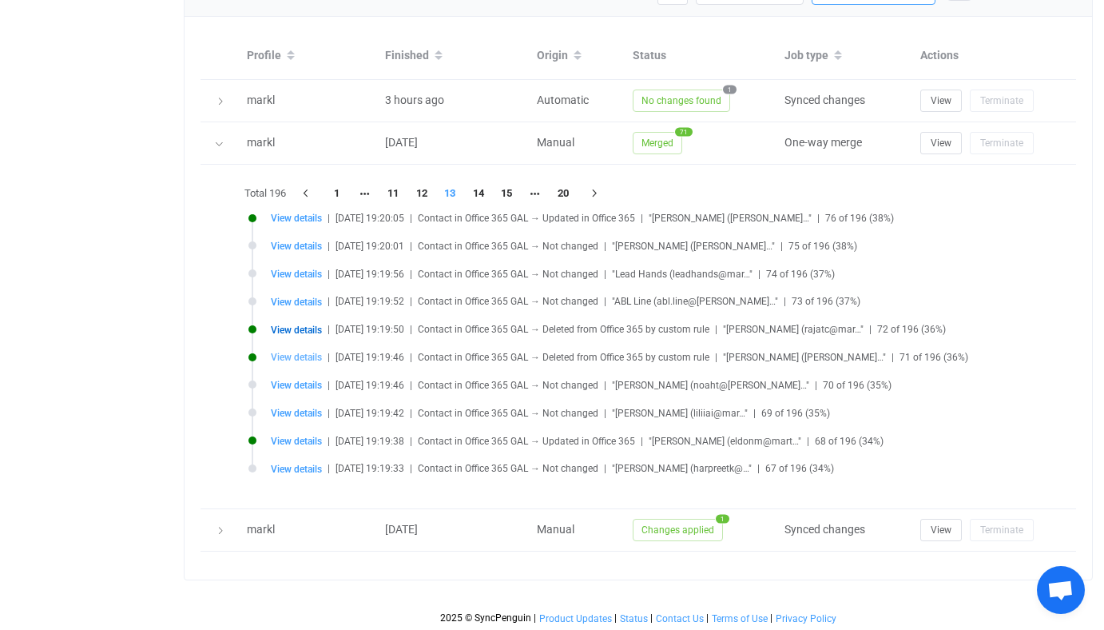
click at [296, 360] on span "View details" at bounding box center [296, 357] width 51 height 11
type input "Isaac"
type input "Redecop"
type input "Isaac Redecop [Archived]"
type input "Maintenance Tech"
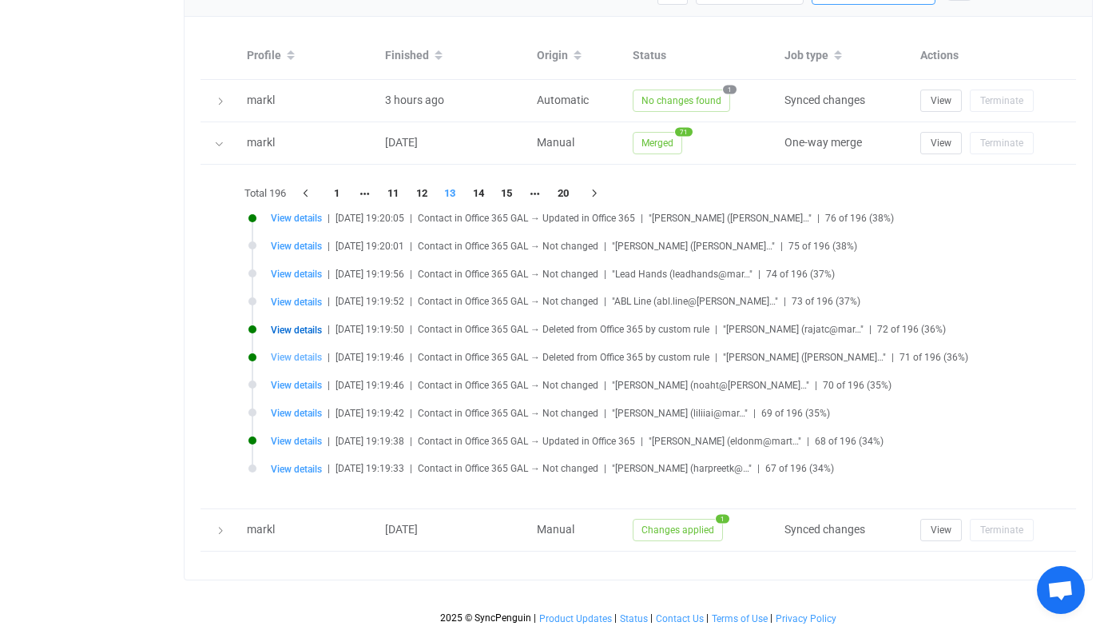
type input "isaacr@martinsapples.com"
type input "VeeamBackup"
type input "ec623664-3982-464a-b5d2-dbd79db61383"
type input "e6ddfd52-f3e5-4593-9f99-d741f6466f00"
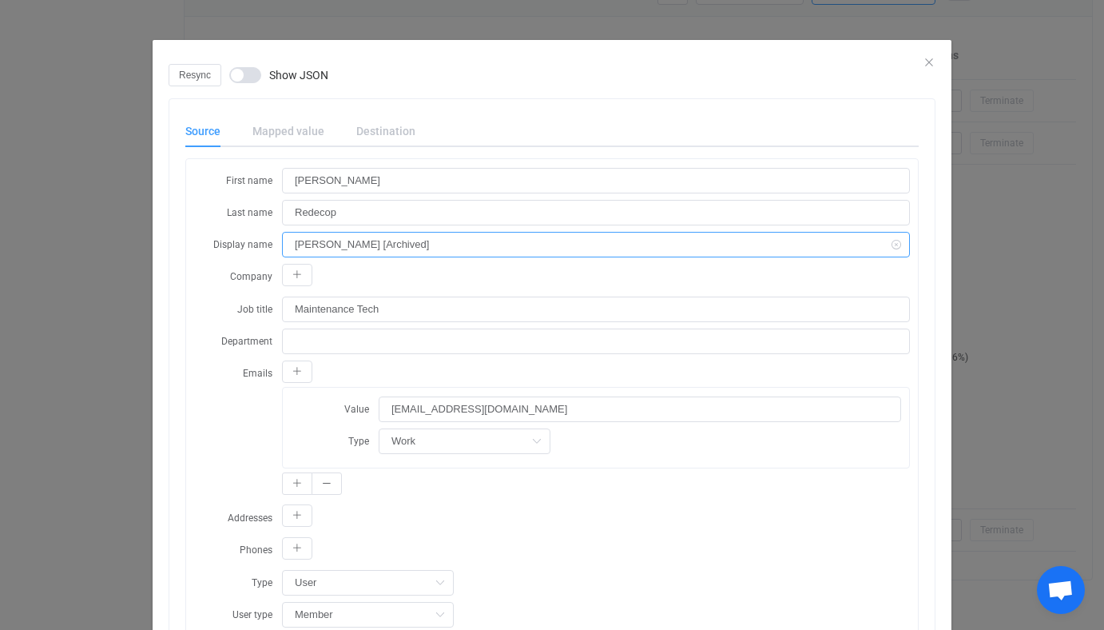
click at [422, 244] on input "Isaac Redecop [Archived]" at bounding box center [596, 245] width 628 height 26
click at [120, 337] on div "Resync Show JSON Source Mapped value Destination First name Isaac Last name Red…" at bounding box center [552, 315] width 1104 height 630
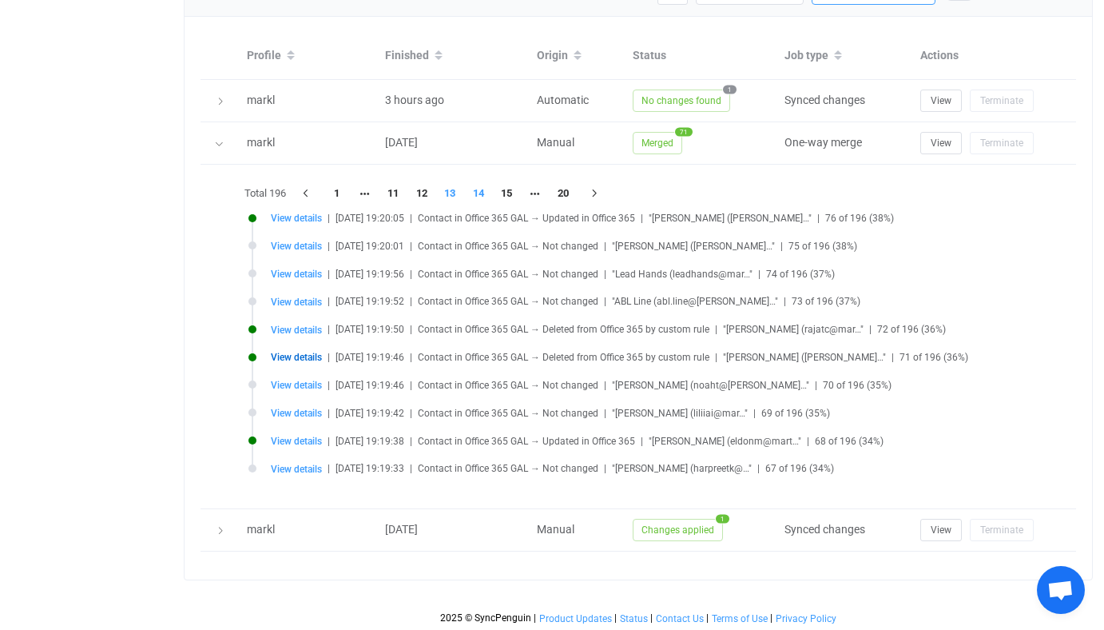
click at [479, 193] on li "14" at bounding box center [478, 193] width 29 height 22
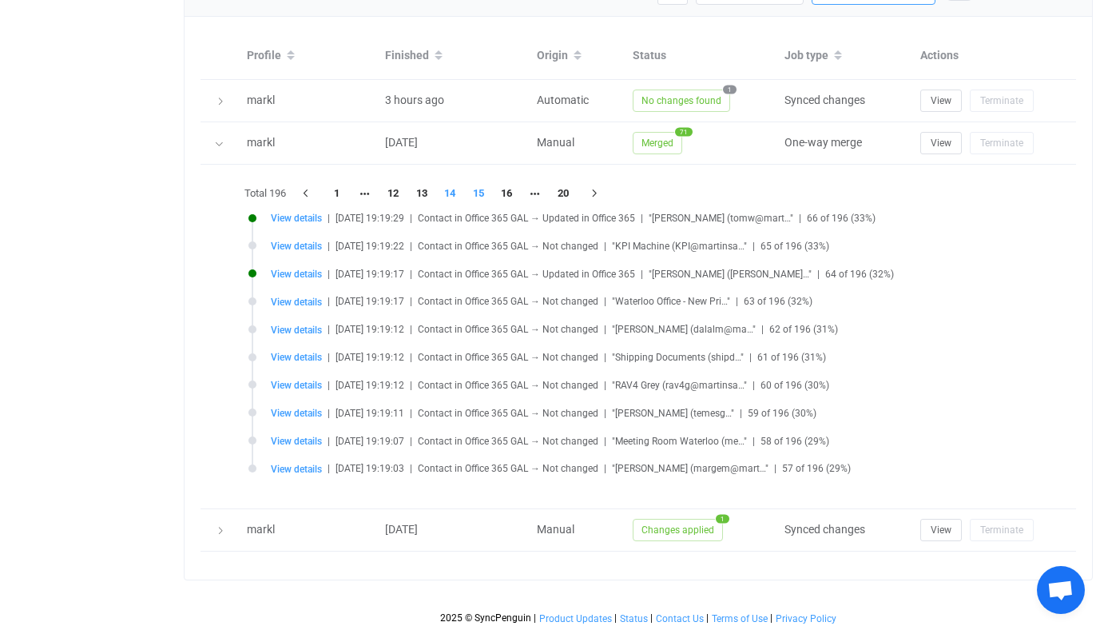
click at [478, 189] on li "15" at bounding box center [478, 193] width 29 height 22
click at [478, 189] on li "16" at bounding box center [478, 193] width 29 height 22
click at [478, 189] on li "17" at bounding box center [478, 193] width 29 height 22
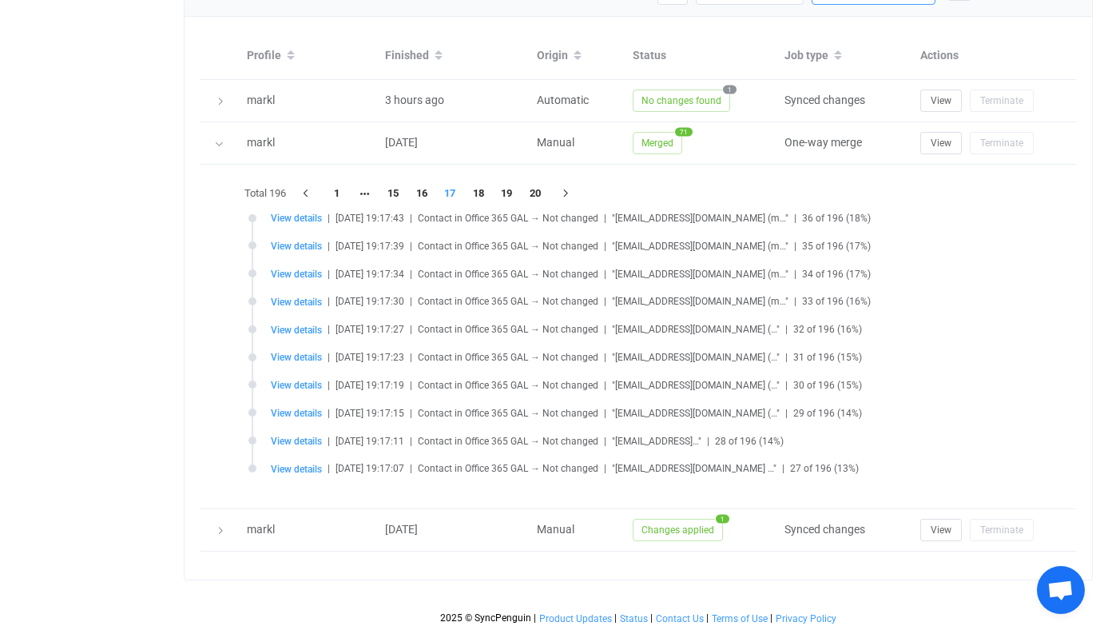
click at [478, 189] on li "18" at bounding box center [478, 193] width 29 height 22
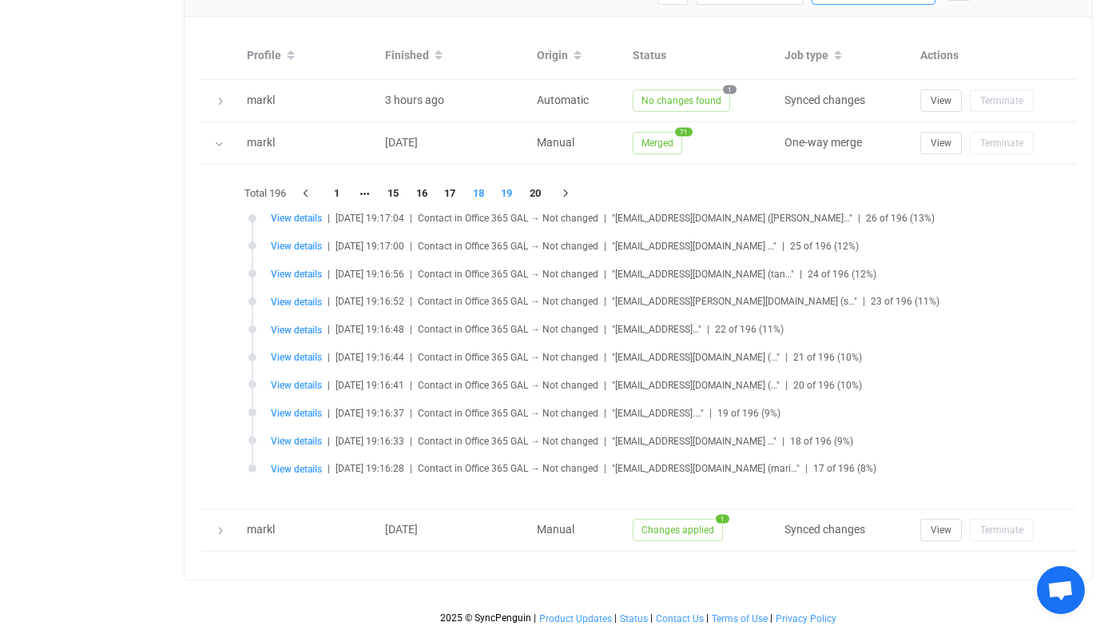
click at [505, 189] on li "19" at bounding box center [507, 193] width 29 height 22
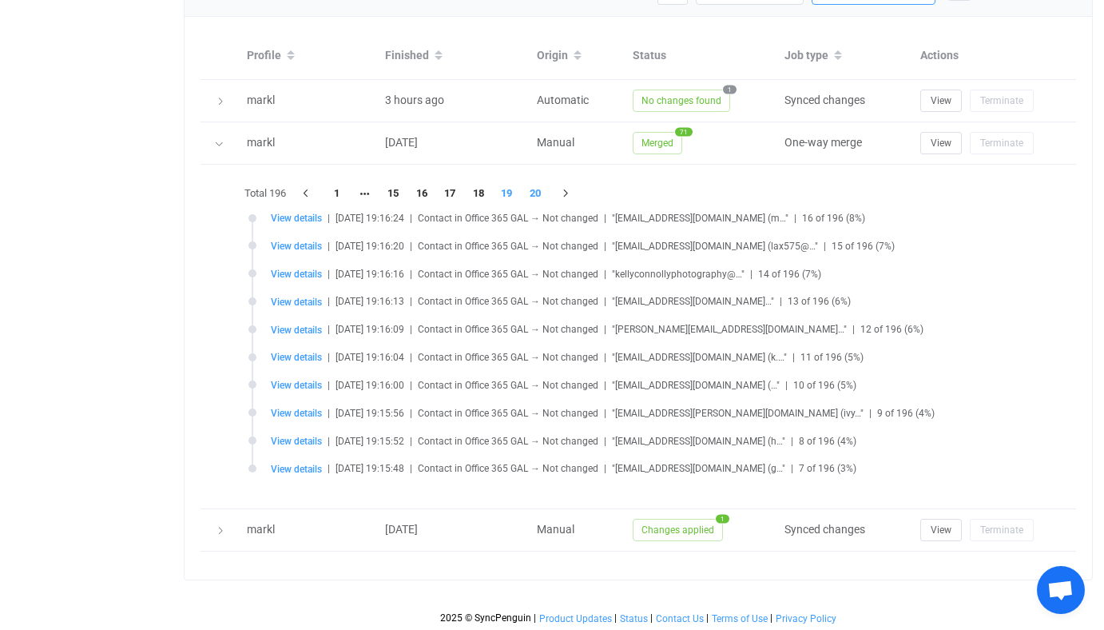
click at [527, 190] on li "20" at bounding box center [535, 193] width 29 height 22
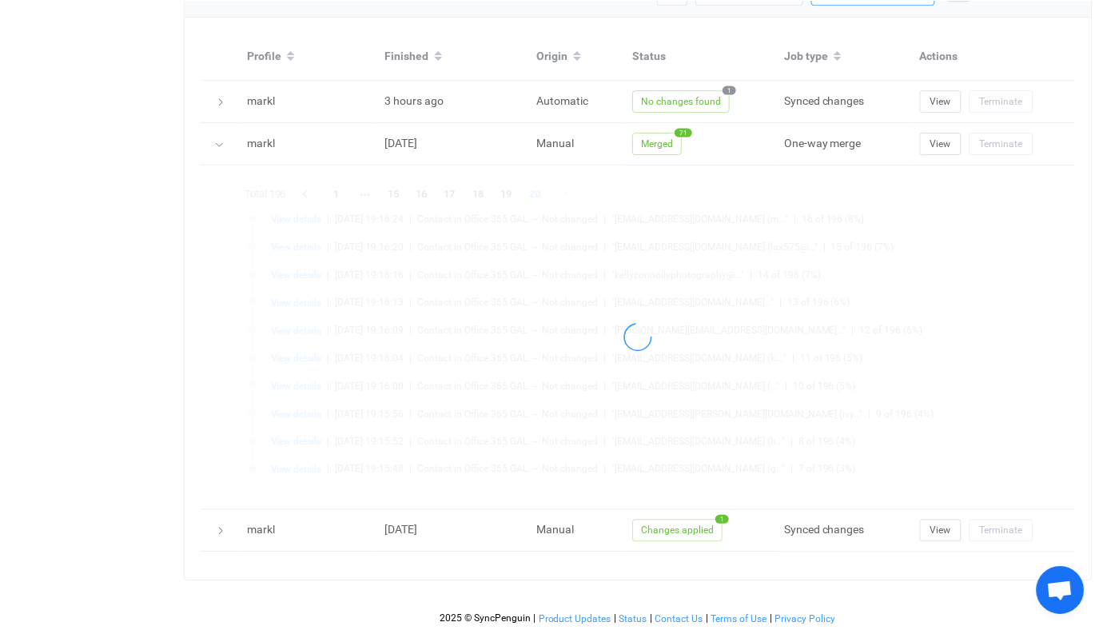
scroll to position [845, 0]
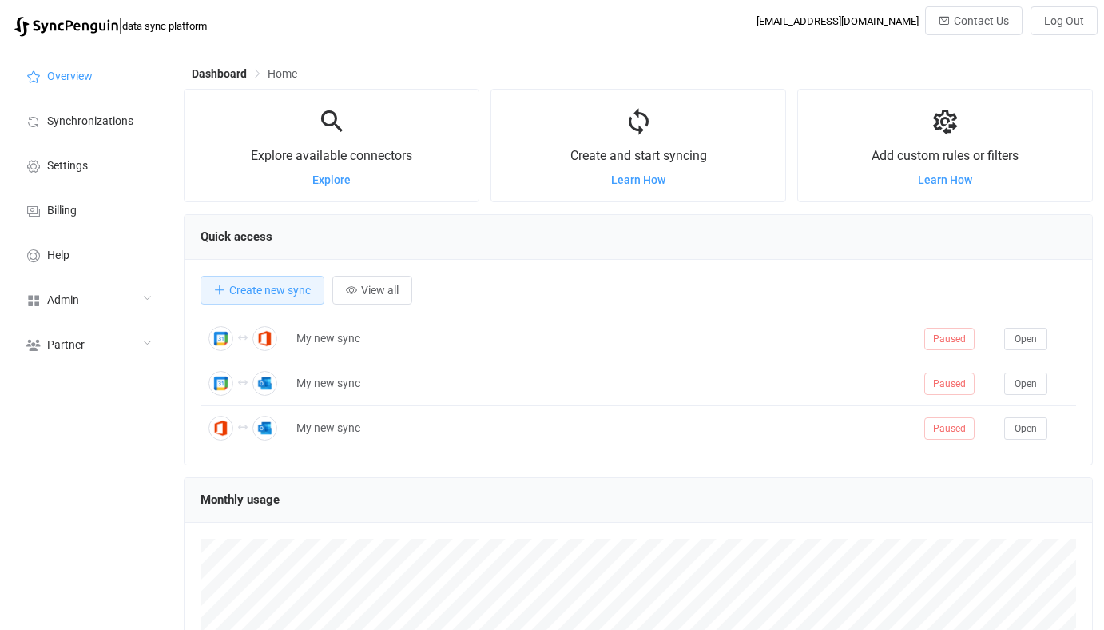
scroll to position [310, 909]
click at [95, 312] on div "Admin" at bounding box center [88, 298] width 160 height 45
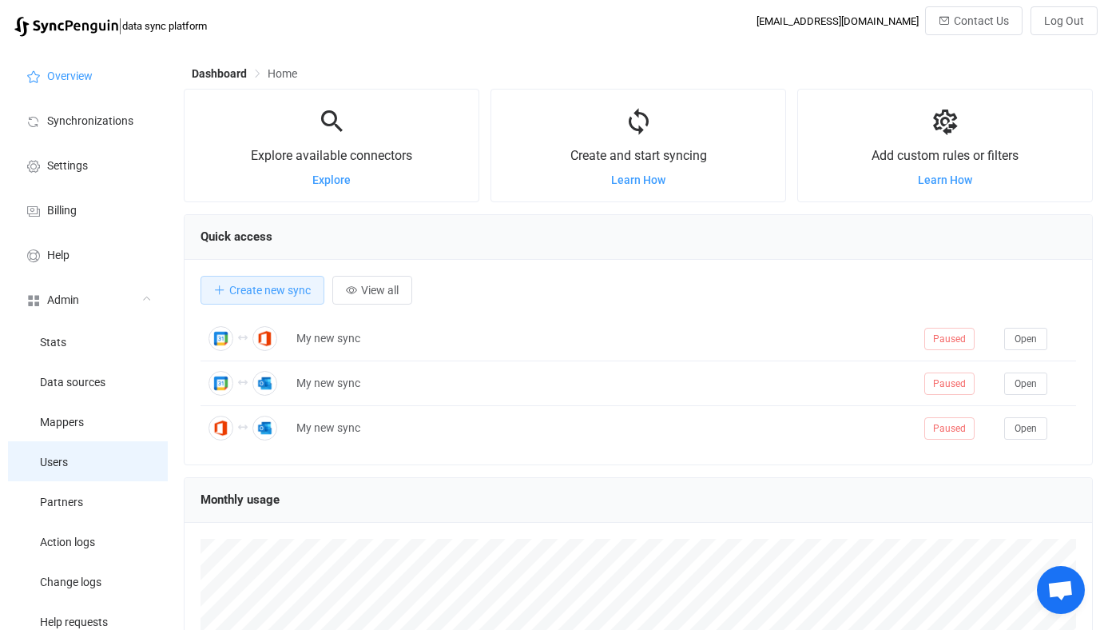
click at [92, 447] on li "Users" at bounding box center [88, 461] width 160 height 40
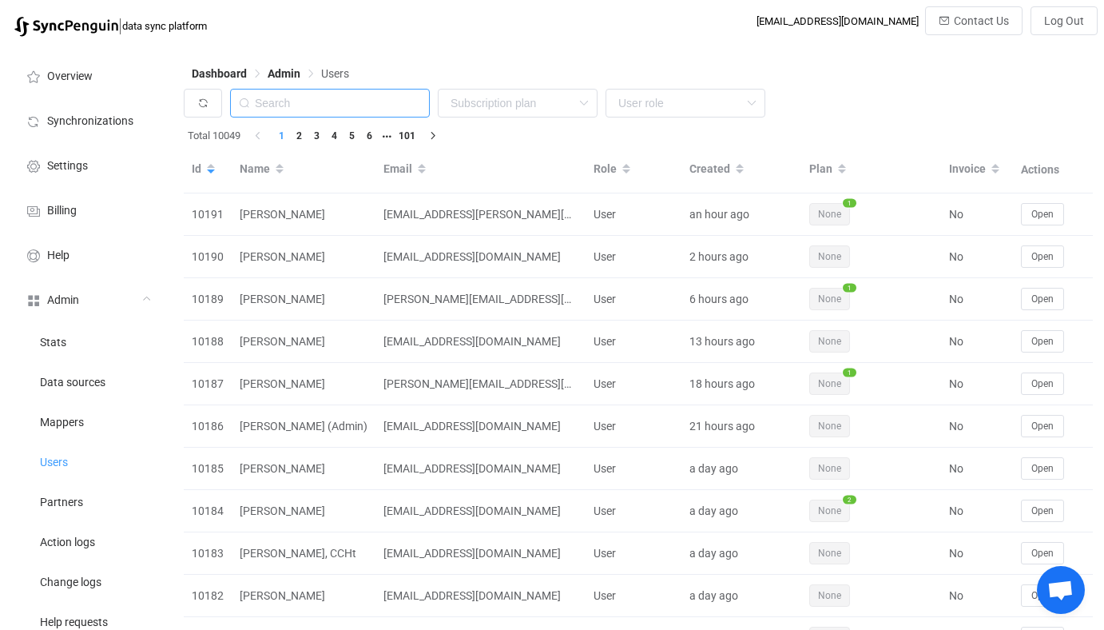
click at [333, 110] on input "text" at bounding box center [330, 103] width 200 height 29
type input "devoteam"
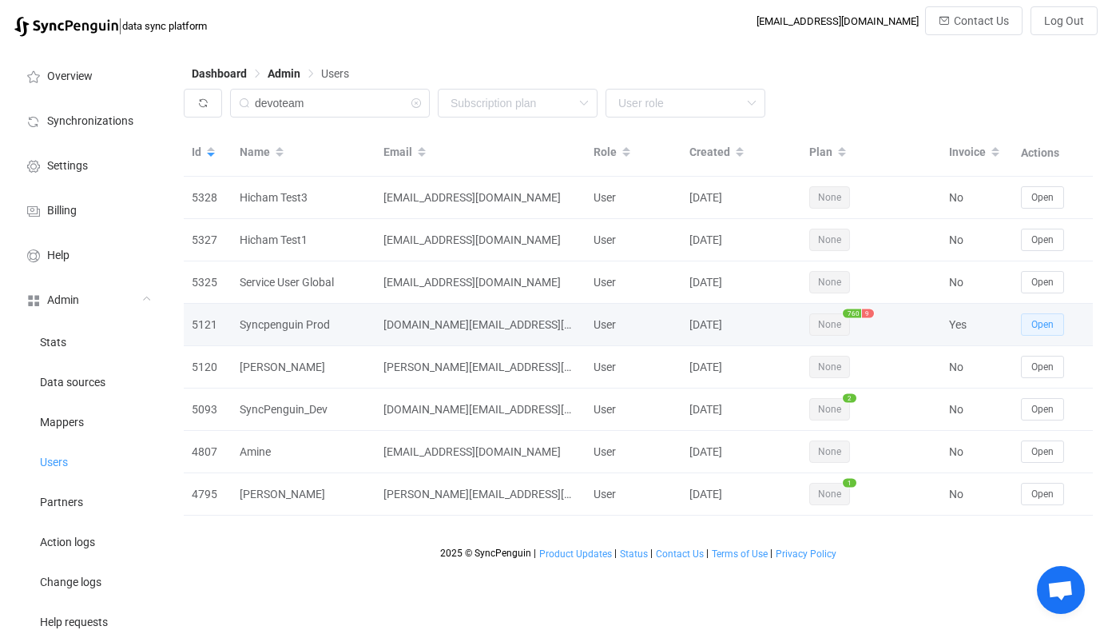
click at [1046, 330] on span "Open" at bounding box center [1043, 324] width 22 height 11
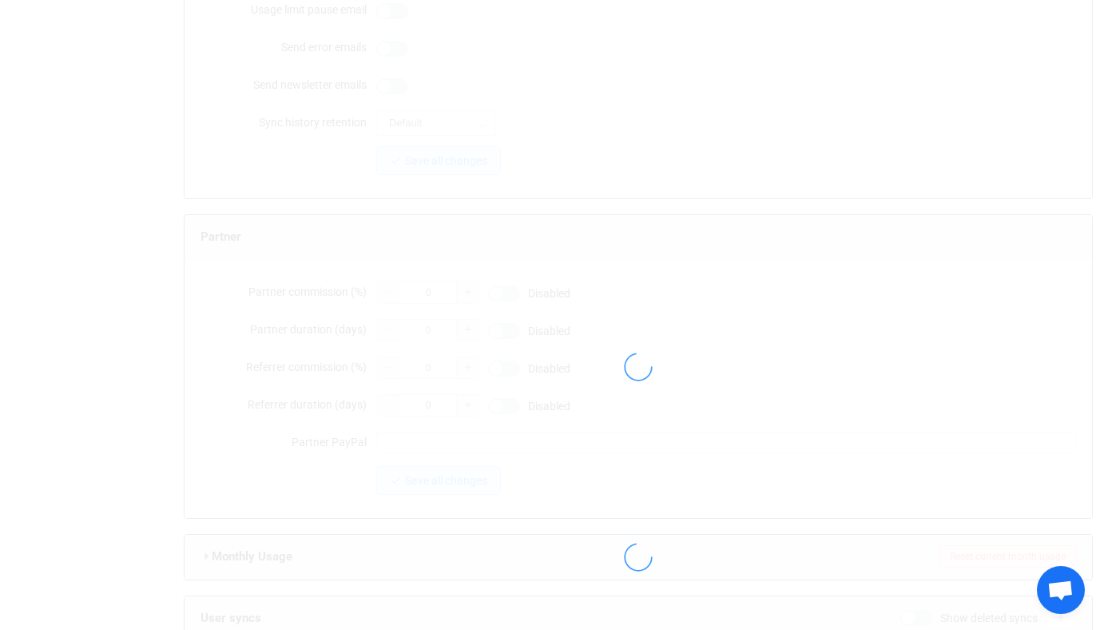
scroll to position [1397, 0]
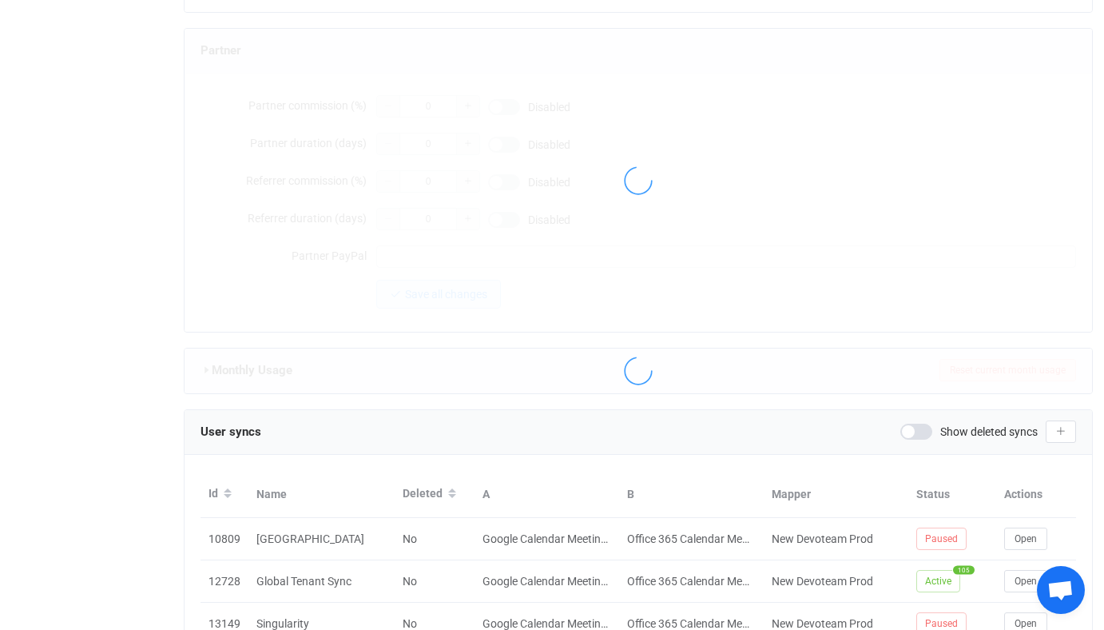
type input "[DOMAIN_NAME][EMAIL_ADDRESS][DOMAIN_NAME]"
type input "Syncpenguin Prod"
type input "500"
type input "[DATE]"
type input "1000"
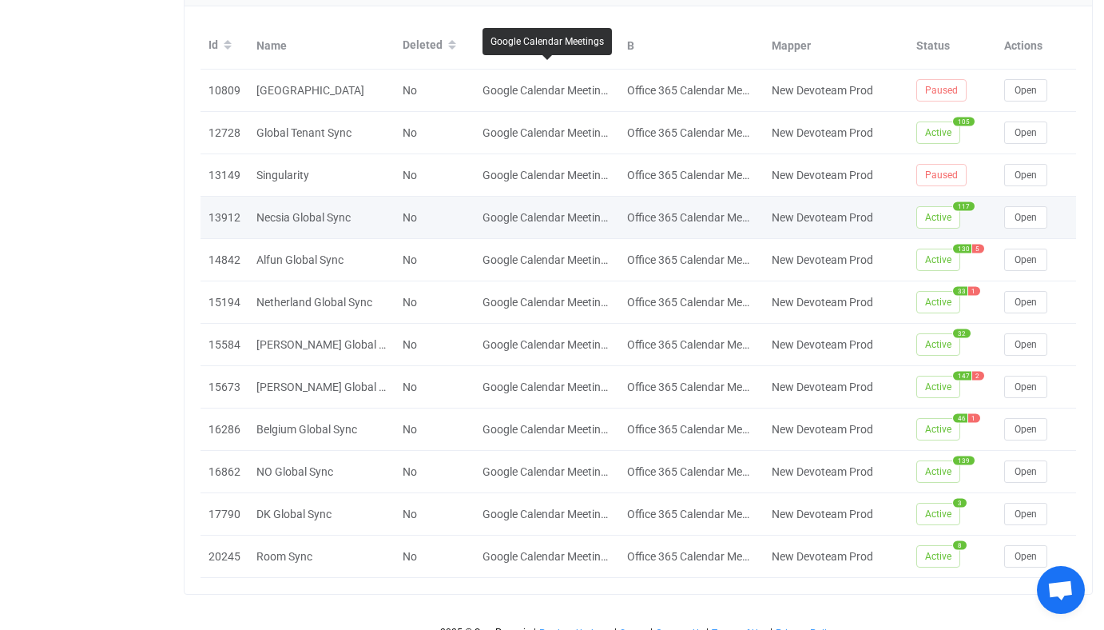
scroll to position [1858, 0]
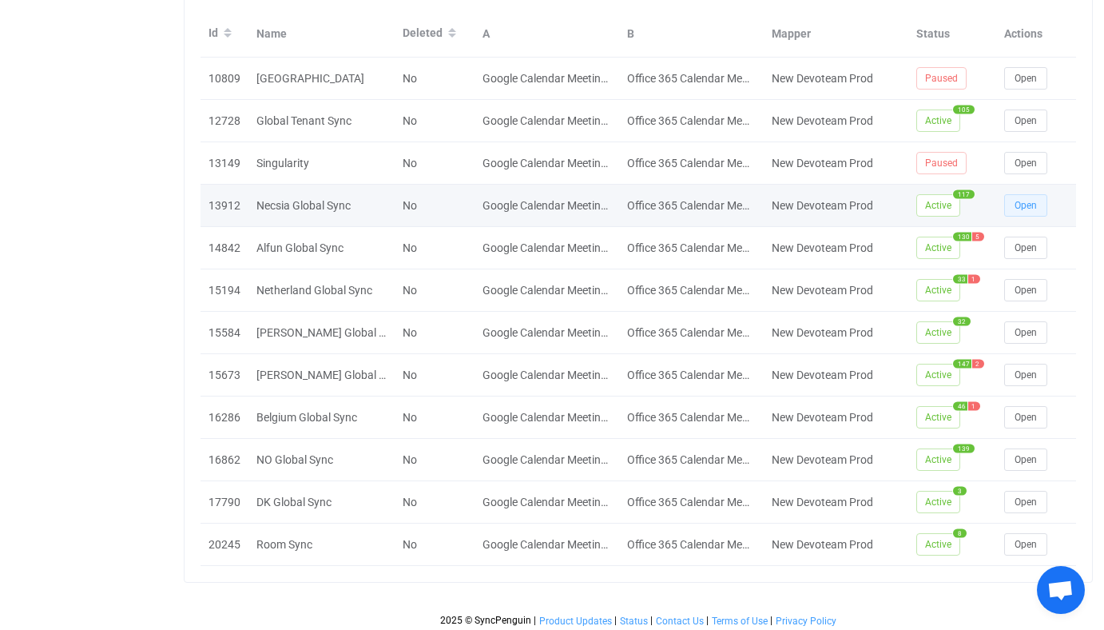
click at [1047, 194] on button "Open" at bounding box center [1025, 205] width 43 height 22
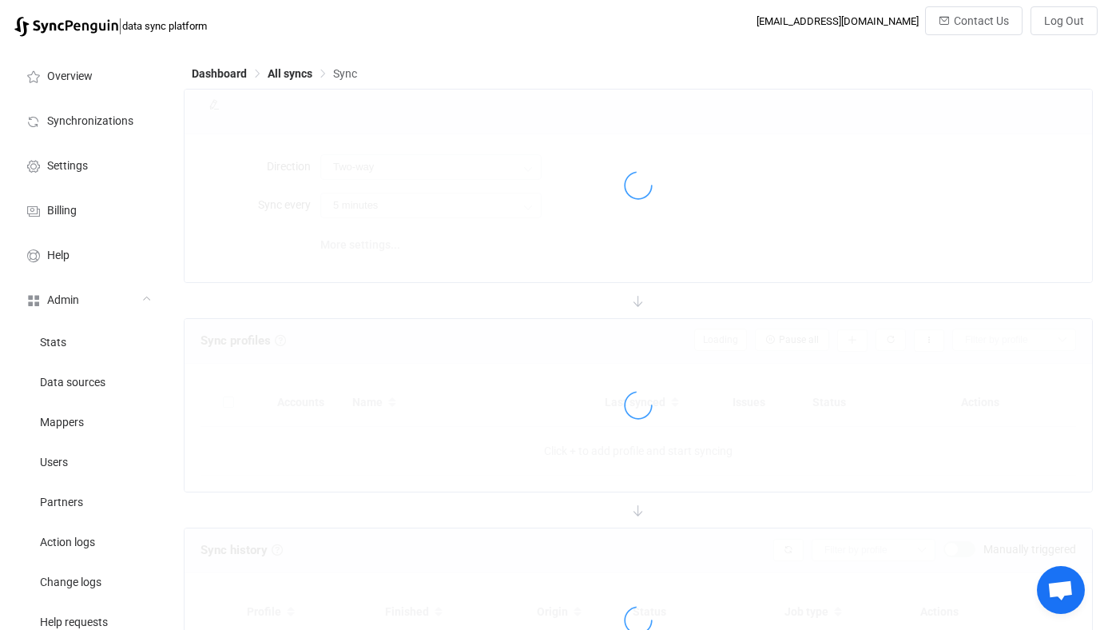
type input "10 minutes"
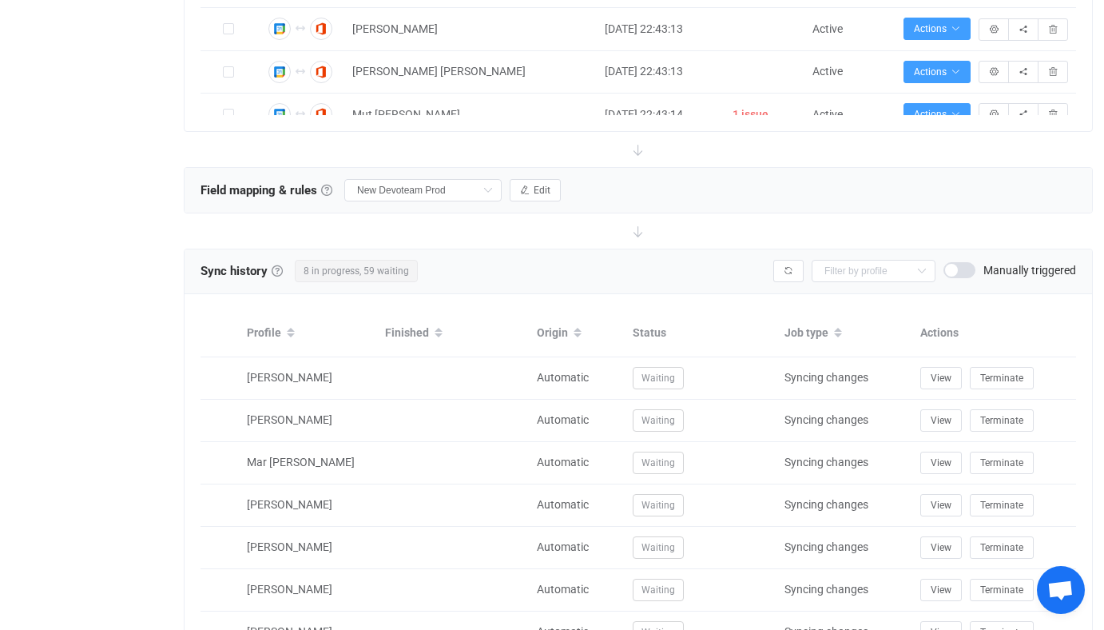
scroll to position [1240, 0]
